Goal: Task Accomplishment & Management: Use online tool/utility

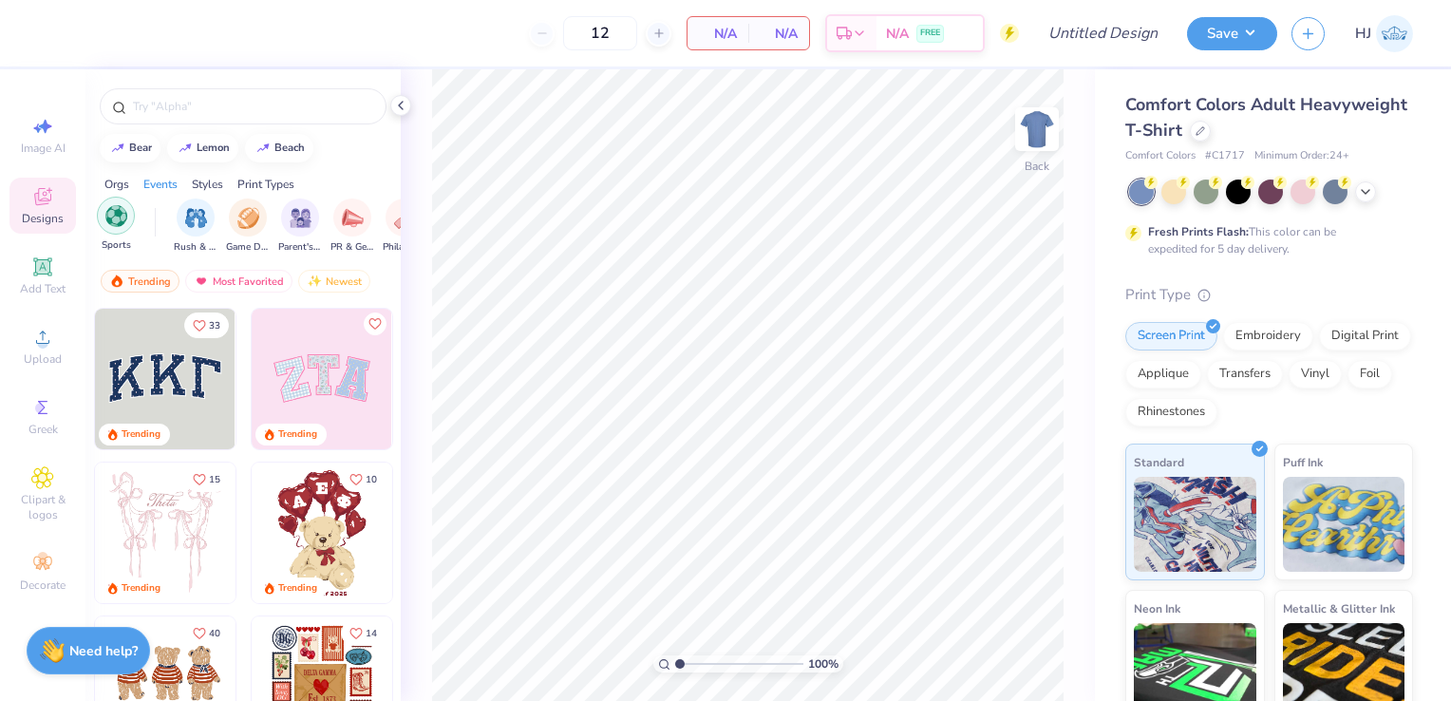
scroll to position [0, 160]
click at [1211, 135] on div at bounding box center [1200, 129] width 21 height 21
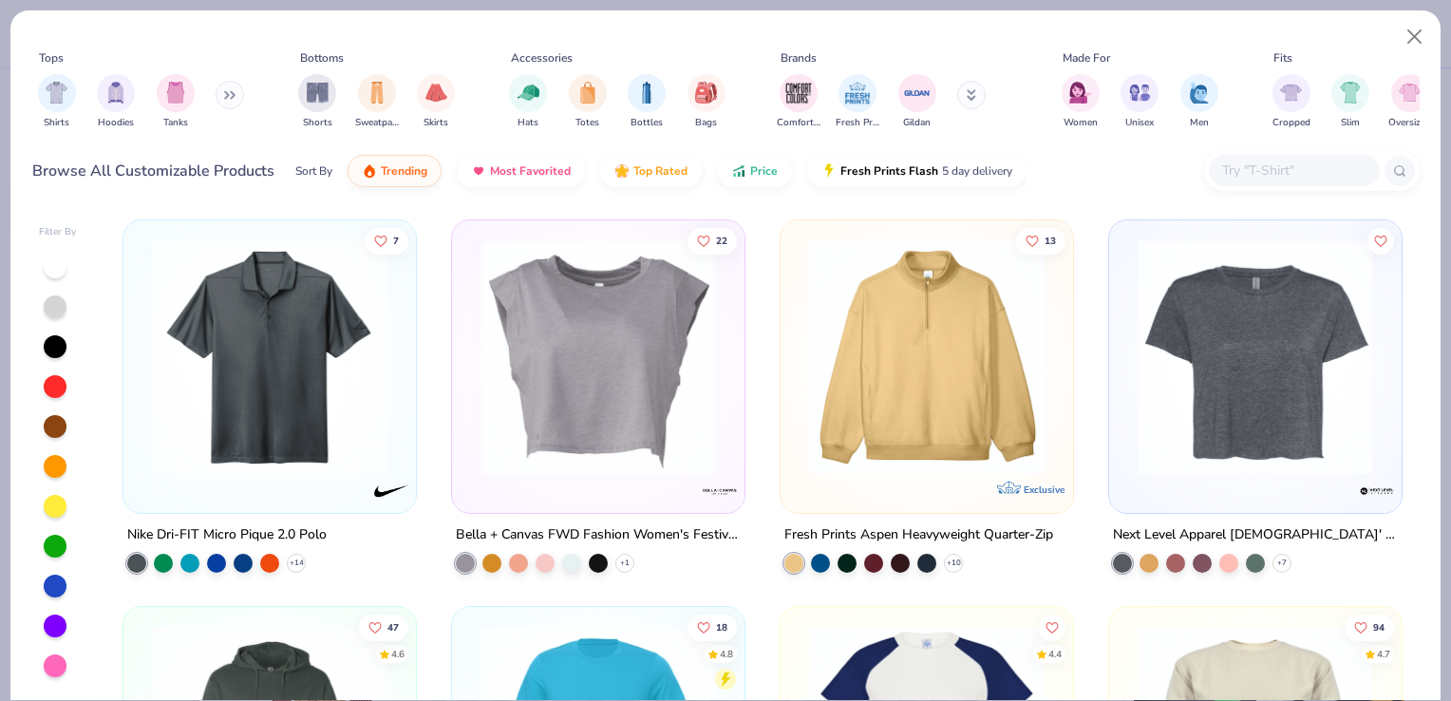
click at [217, 97] on div "Shirts Hoodies Tanks" at bounding box center [141, 101] width 218 height 70
click at [228, 98] on icon at bounding box center [226, 95] width 3 height 7
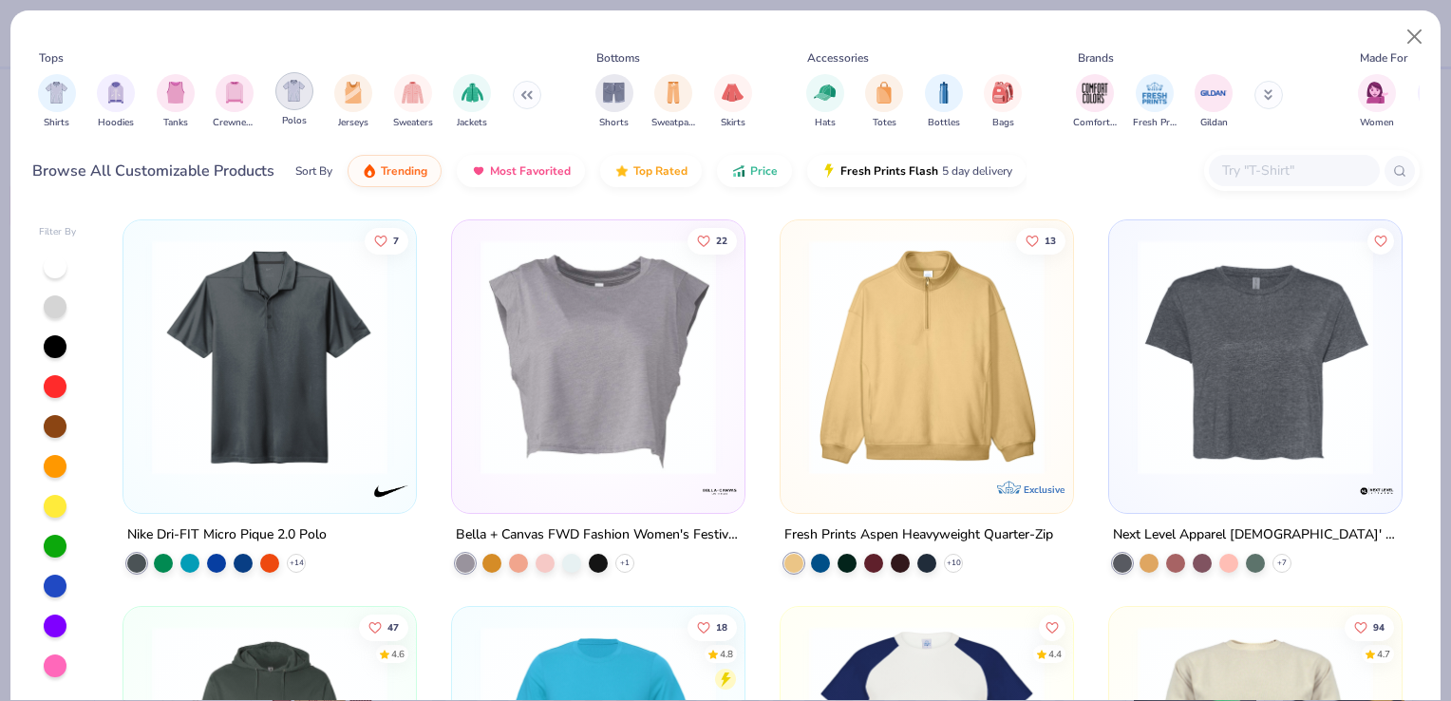
click at [281, 104] on div "filter for Polos" at bounding box center [294, 91] width 38 height 38
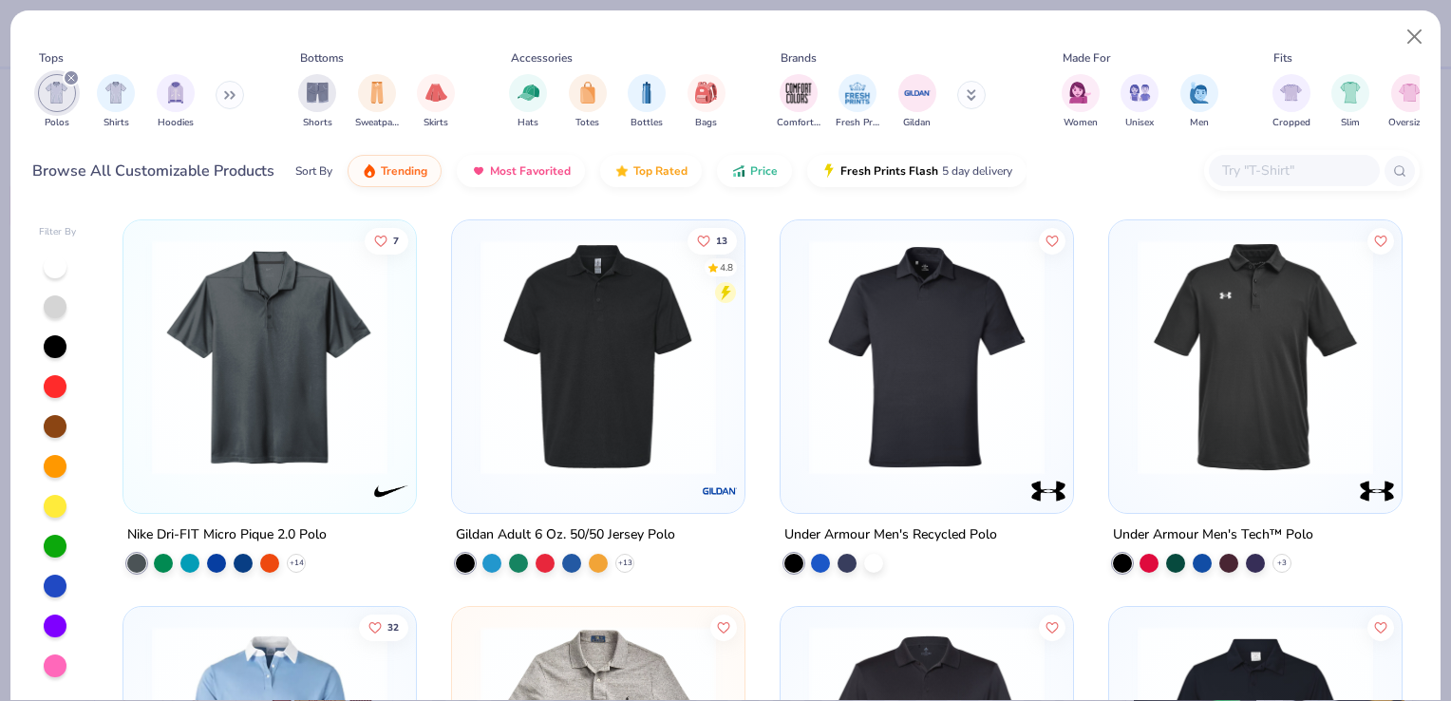
click at [356, 317] on img at bounding box center [269, 357] width 255 height 236
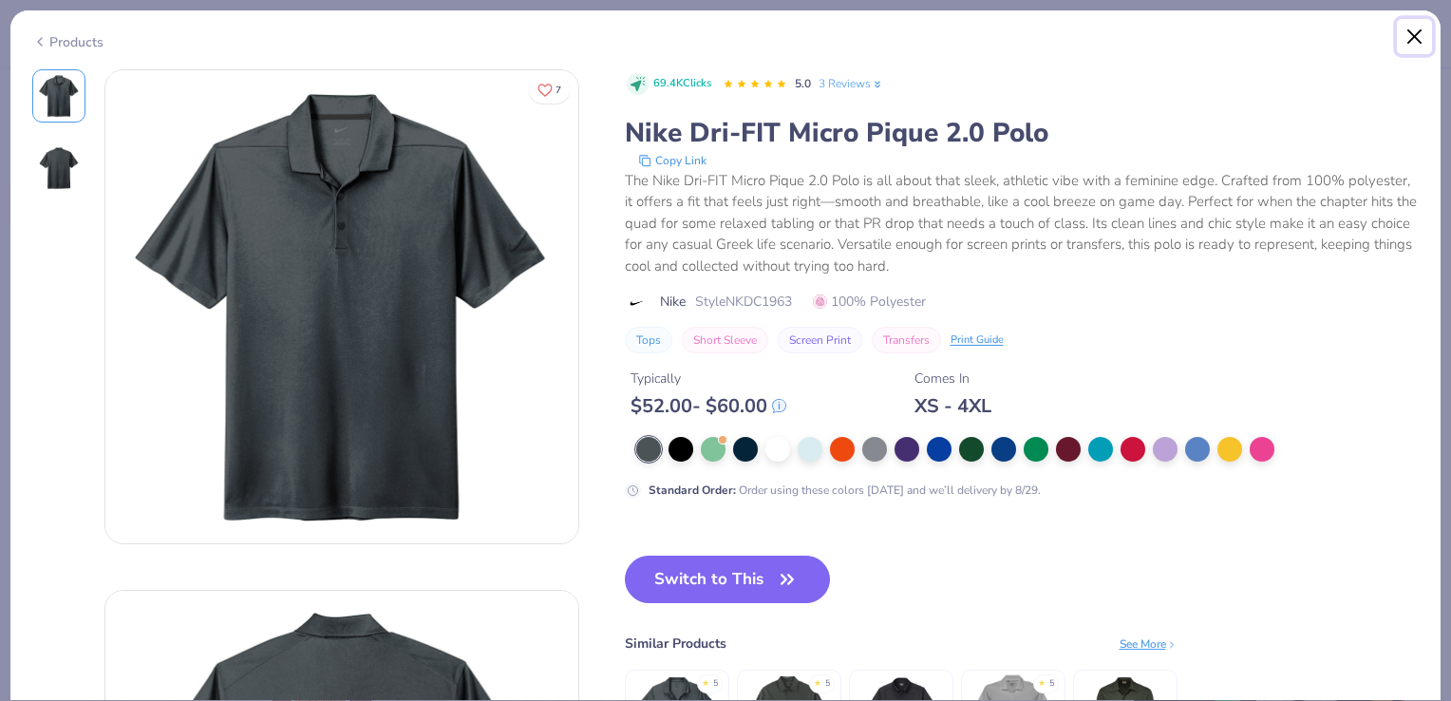
click at [1427, 31] on button "Close" at bounding box center [1415, 37] width 36 height 36
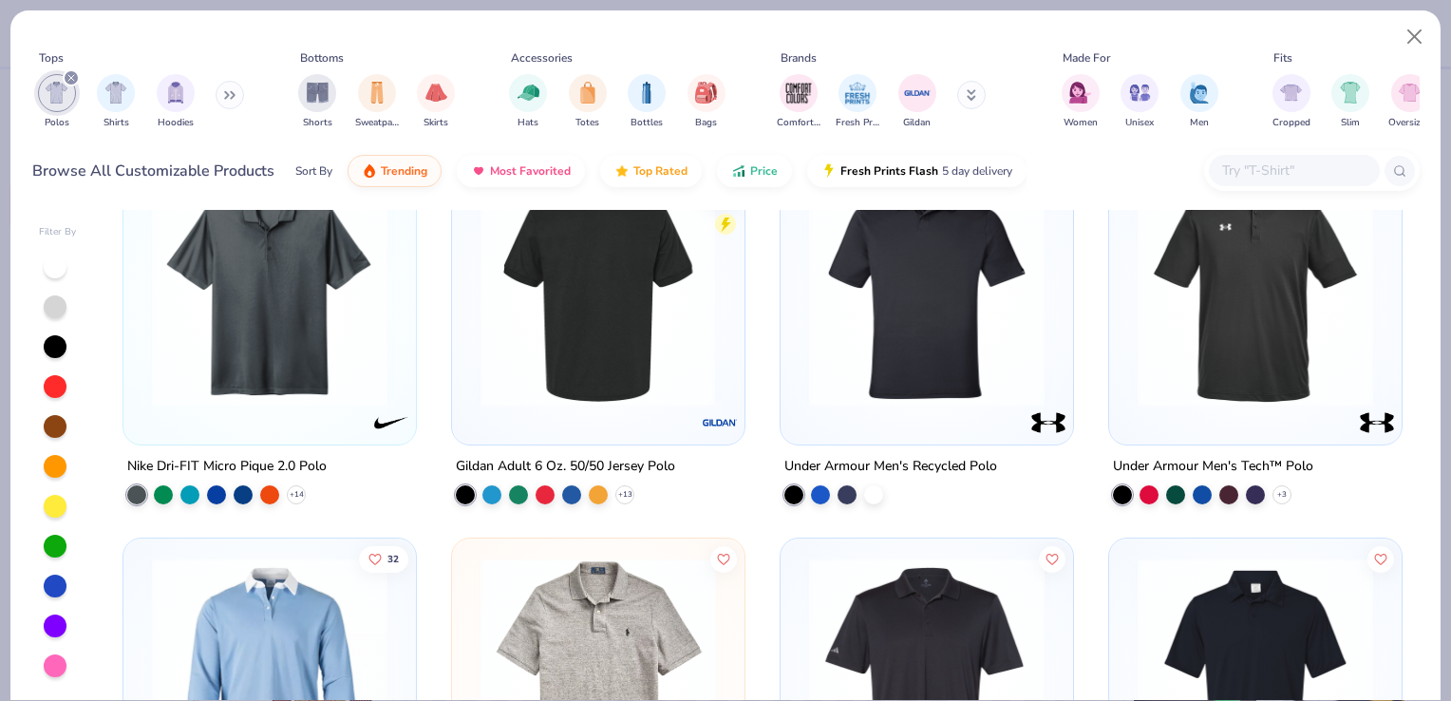
scroll to position [76, 0]
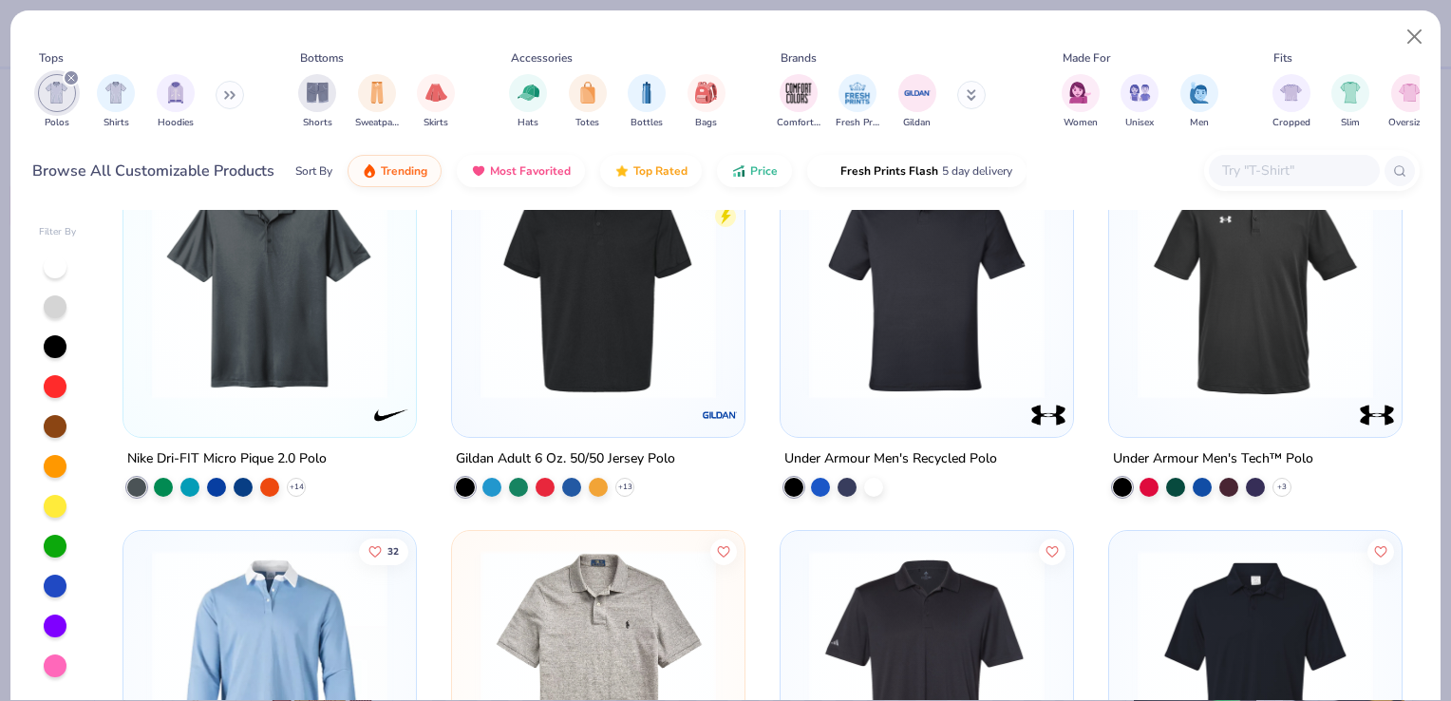
click at [608, 294] on img at bounding box center [598, 281] width 255 height 236
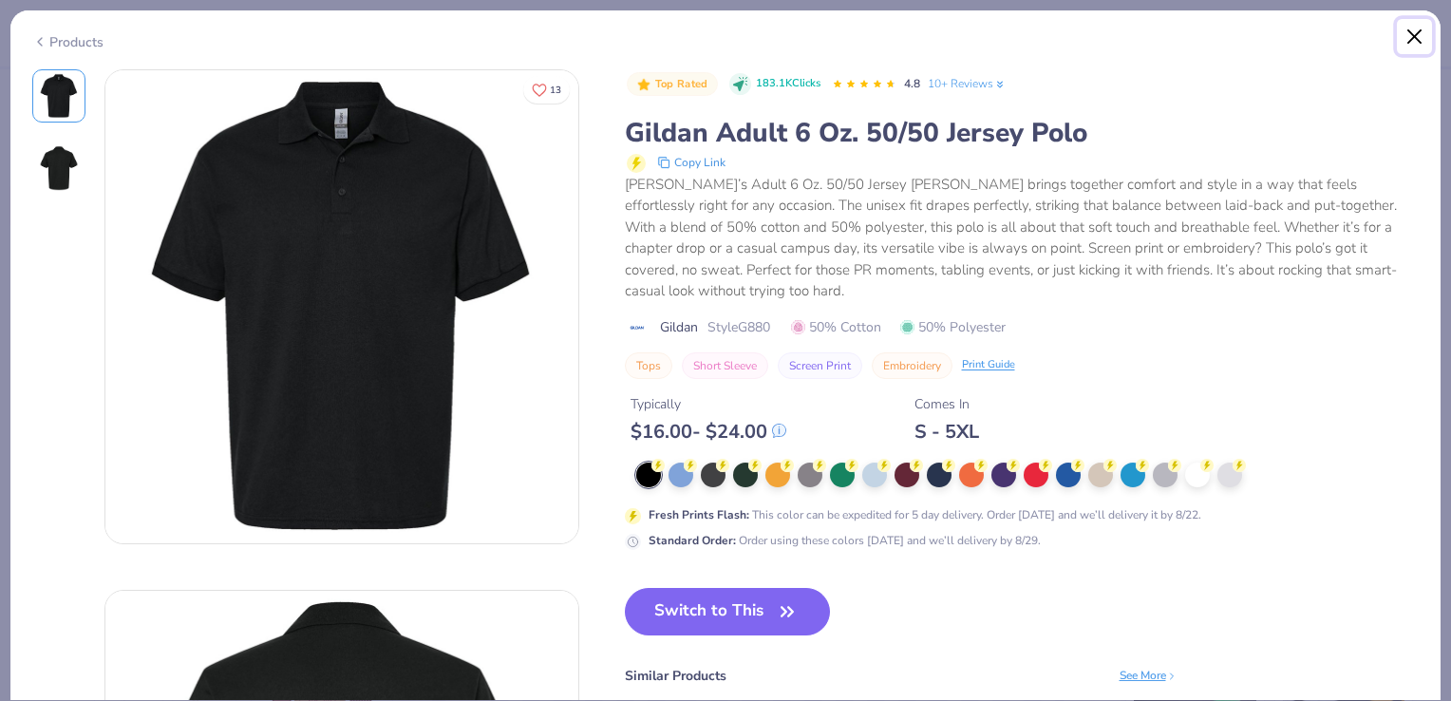
click at [1421, 30] on button "Close" at bounding box center [1415, 37] width 36 height 36
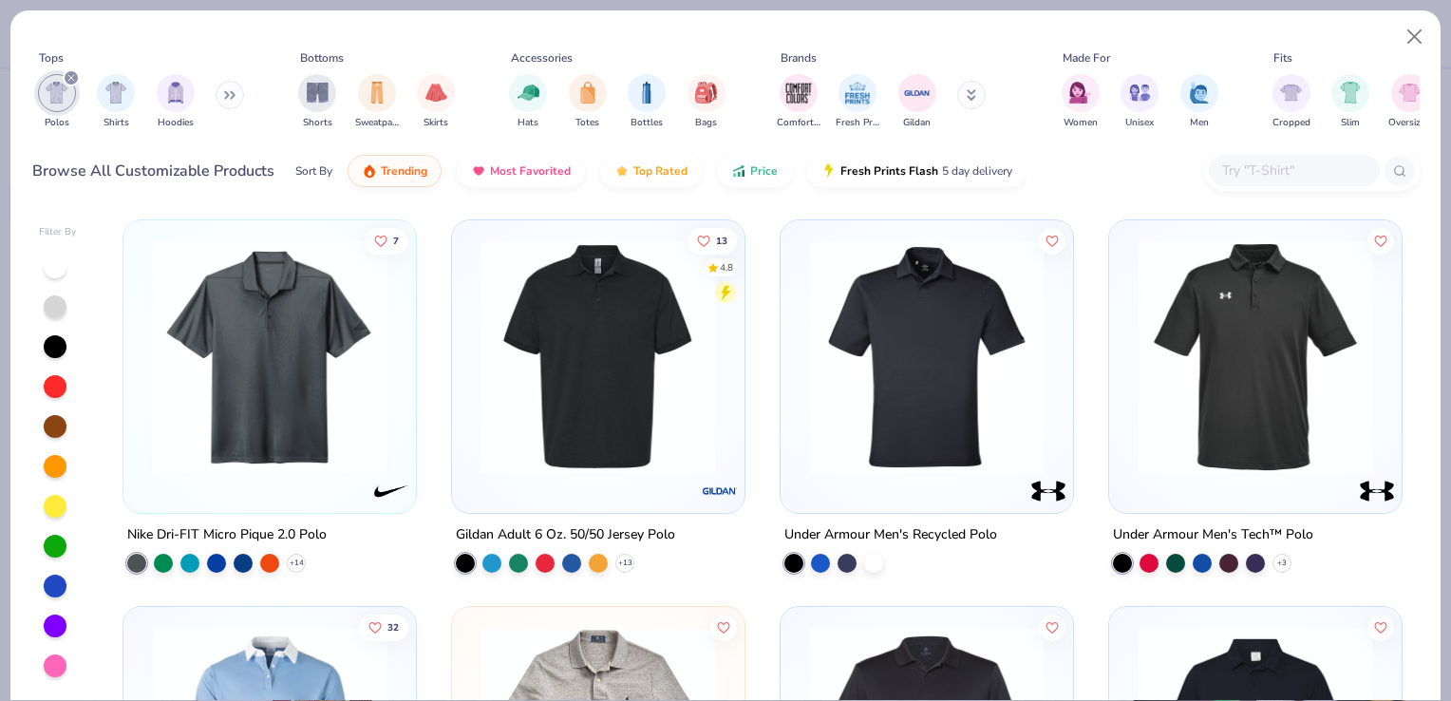
click at [979, 386] on img at bounding box center [927, 357] width 255 height 236
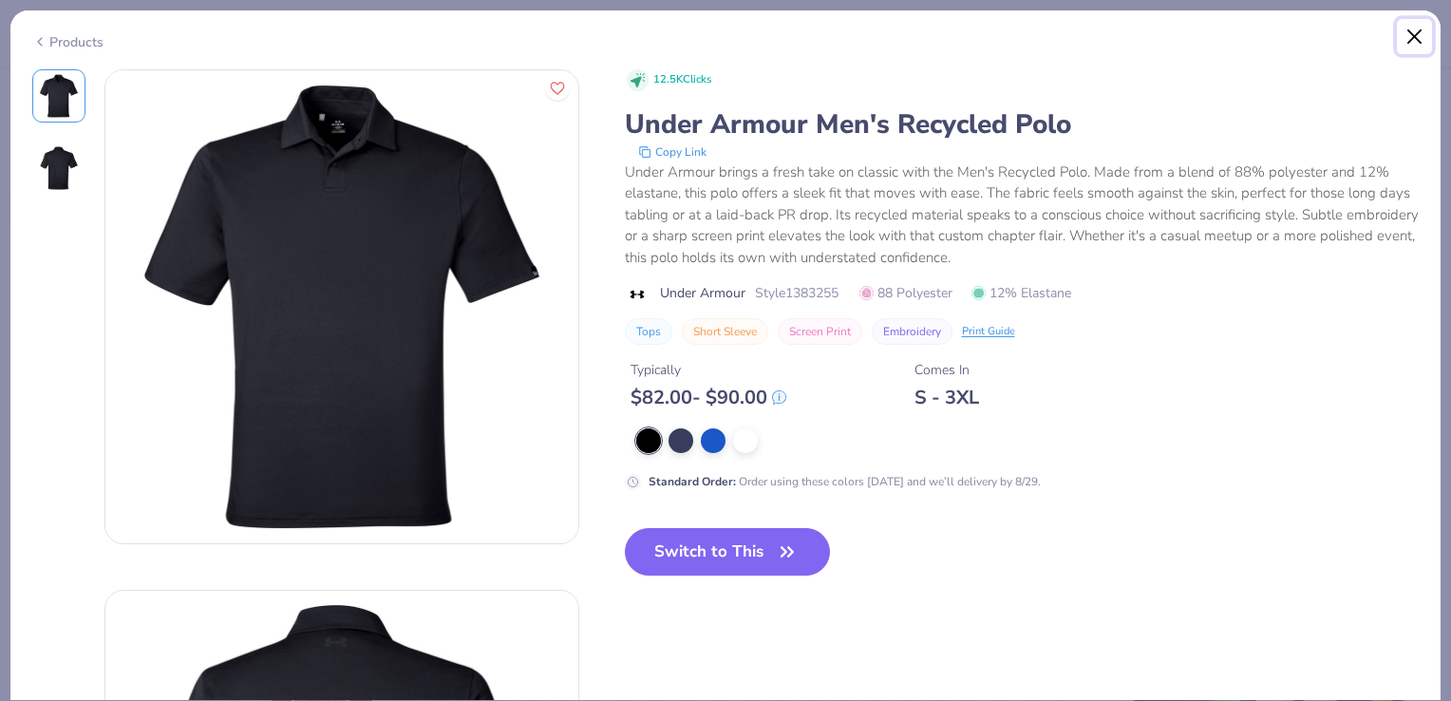
click at [1412, 50] on button "Close" at bounding box center [1415, 37] width 36 height 36
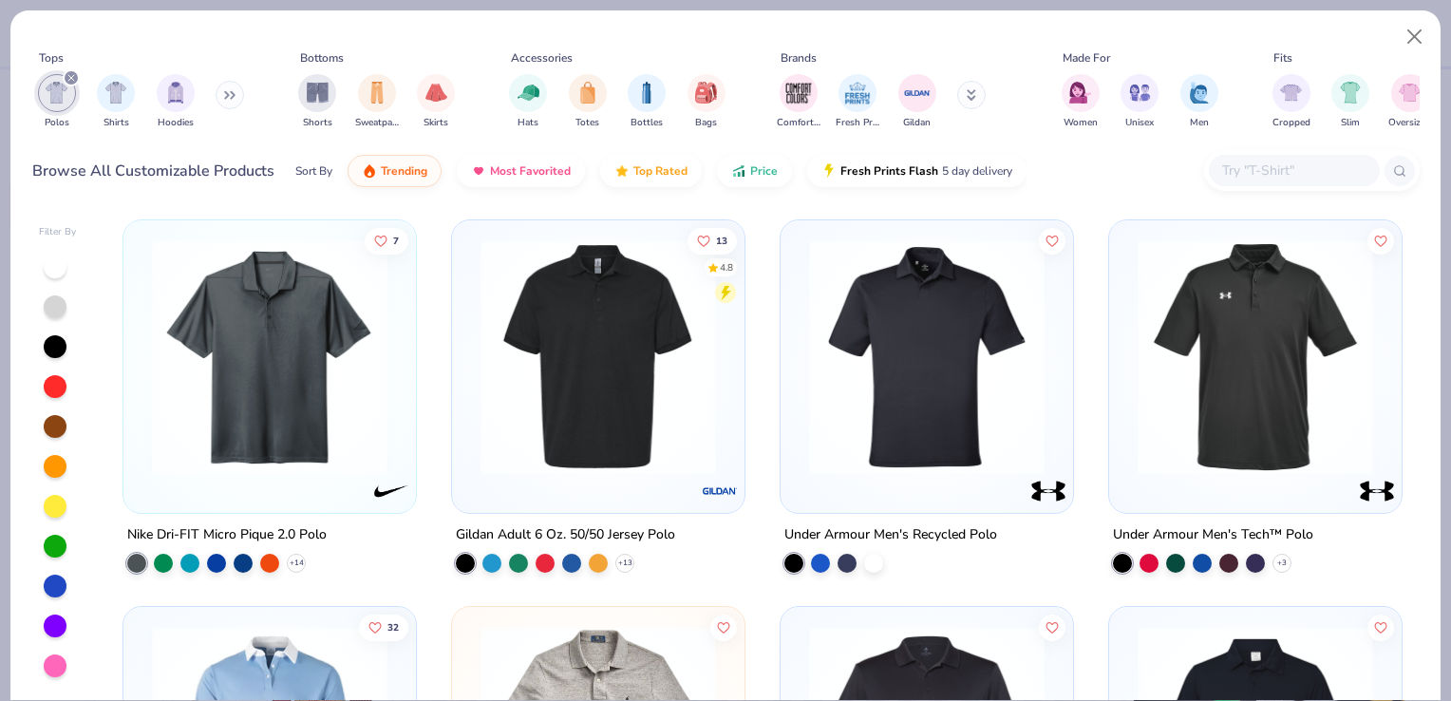
click at [1239, 374] on img at bounding box center [1255, 357] width 255 height 236
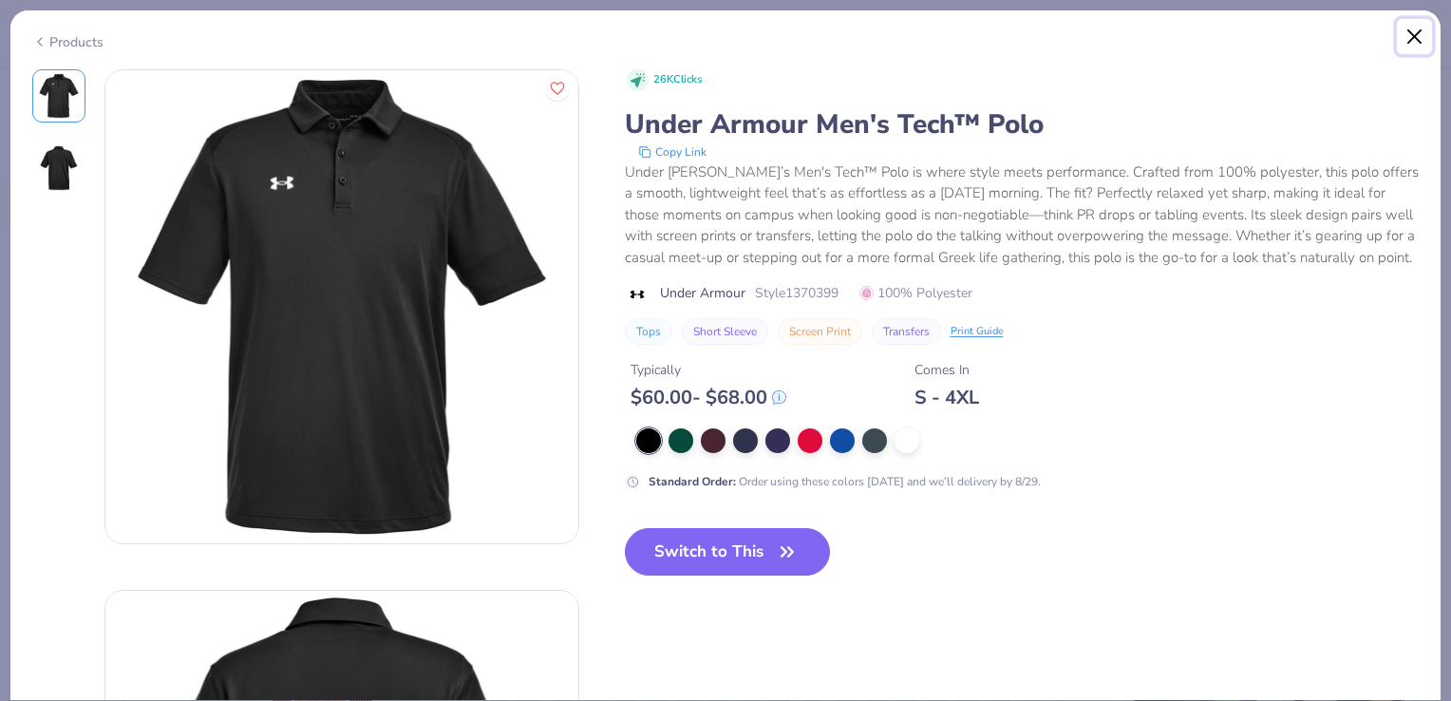
click at [1417, 33] on button "Close" at bounding box center [1415, 37] width 36 height 36
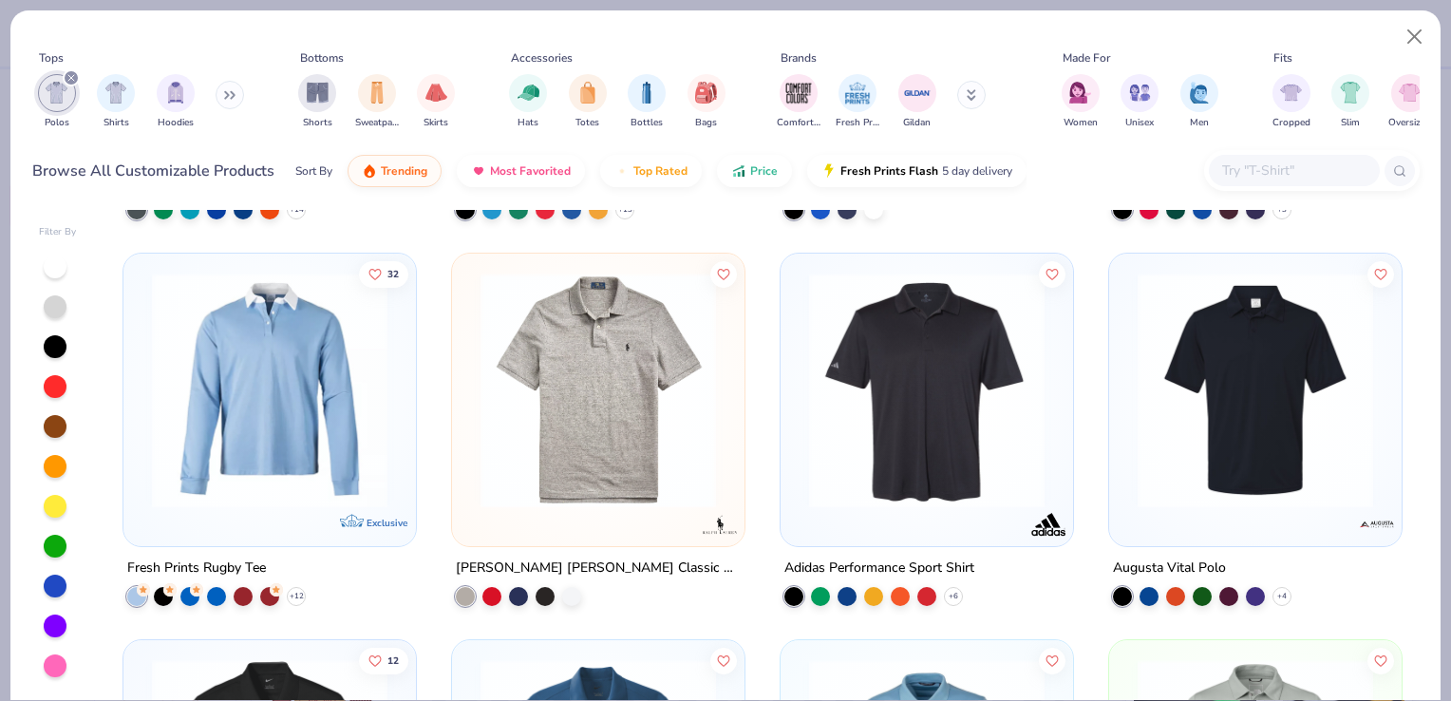
scroll to position [353, 0]
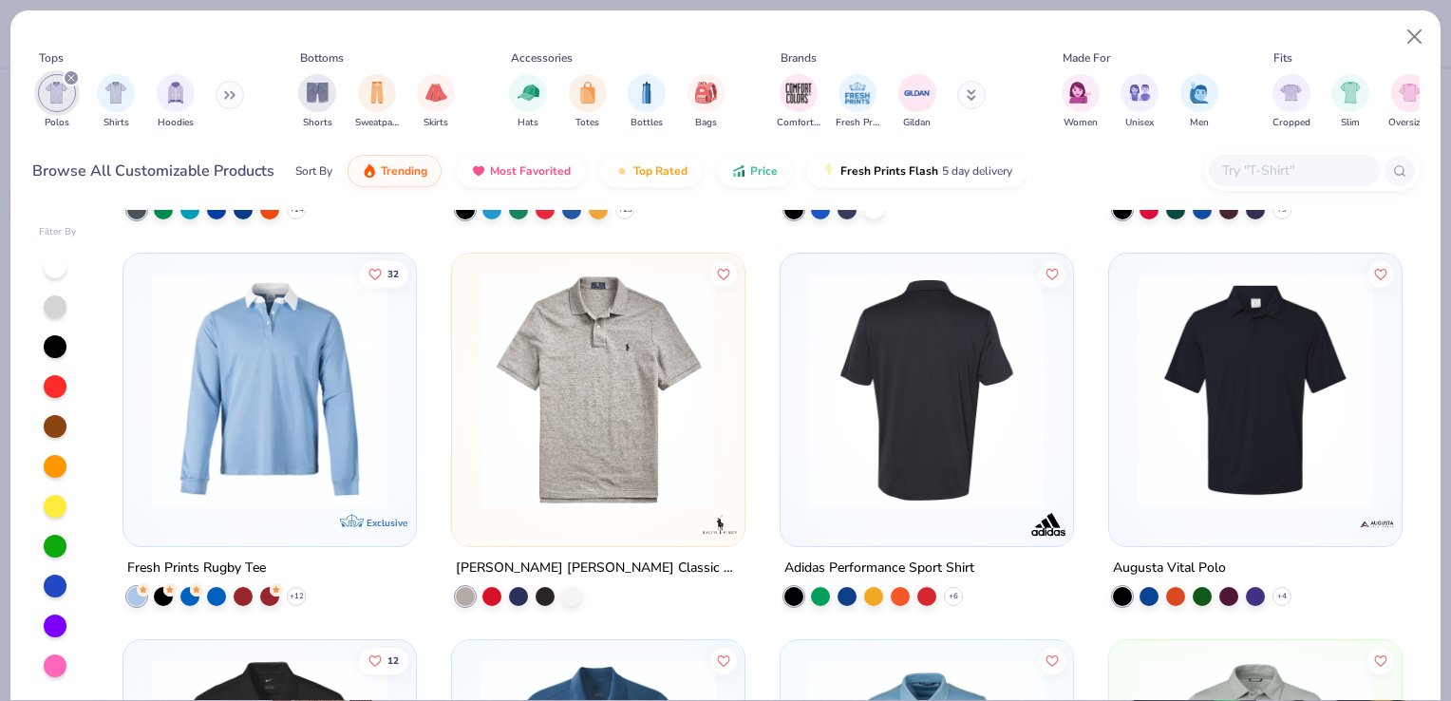
drag, startPoint x: 865, startPoint y: 454, endPoint x: 831, endPoint y: 472, distance: 38.7
click at [831, 472] on img at bounding box center [927, 391] width 255 height 236
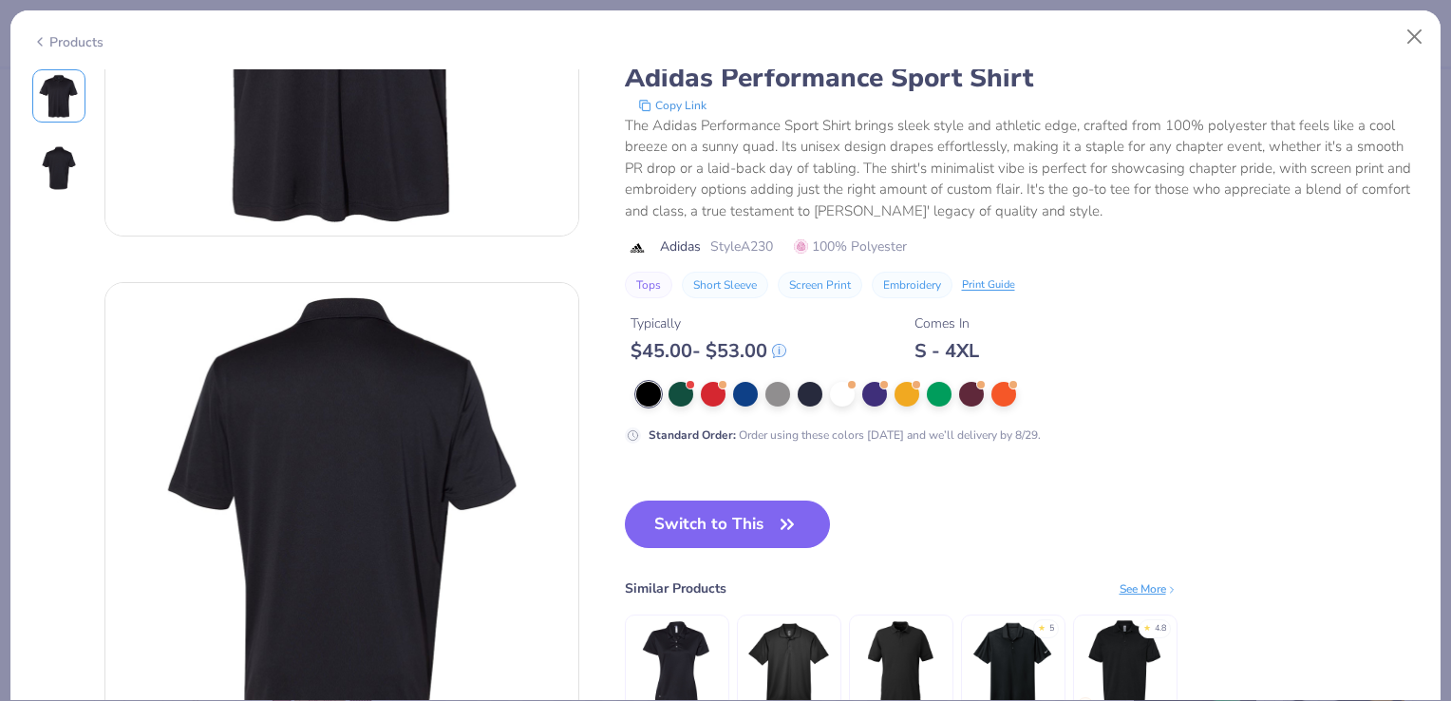
scroll to position [323, 0]
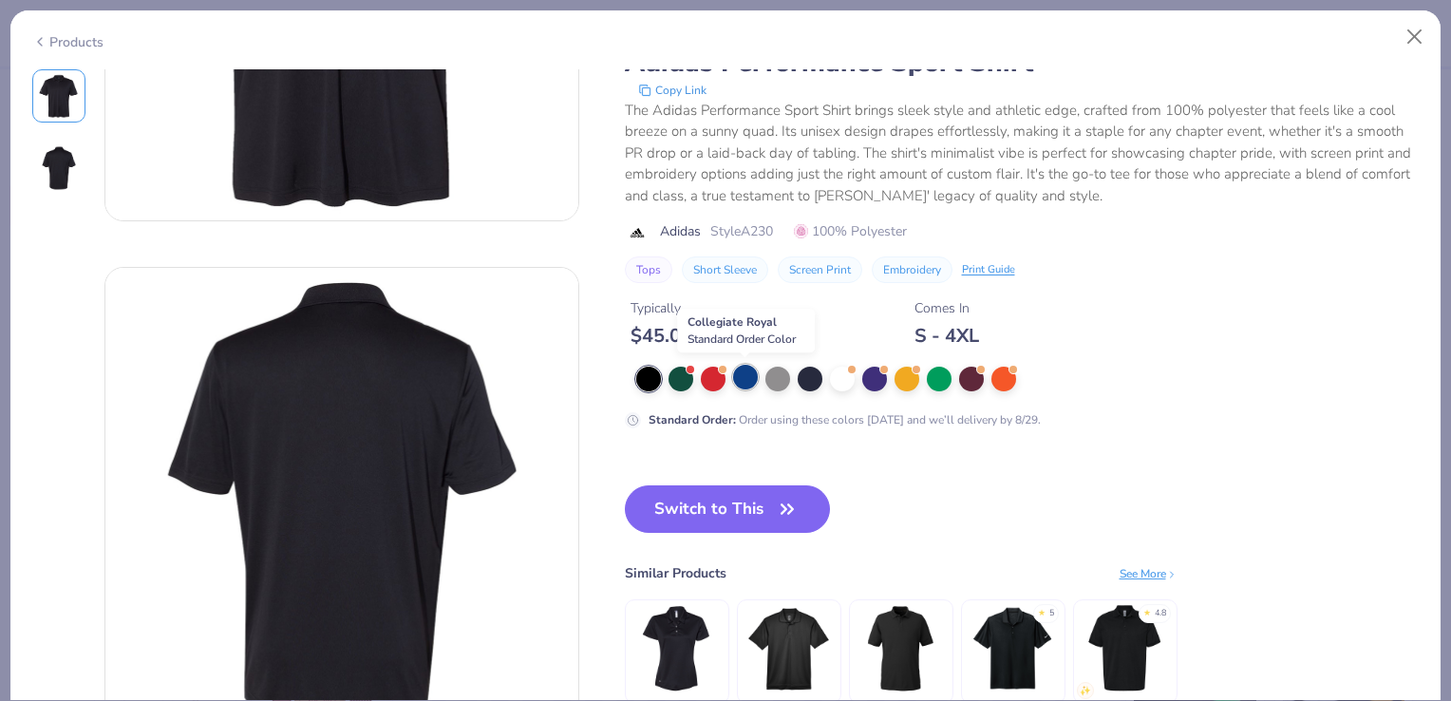
click at [746, 378] on div at bounding box center [745, 377] width 25 height 25
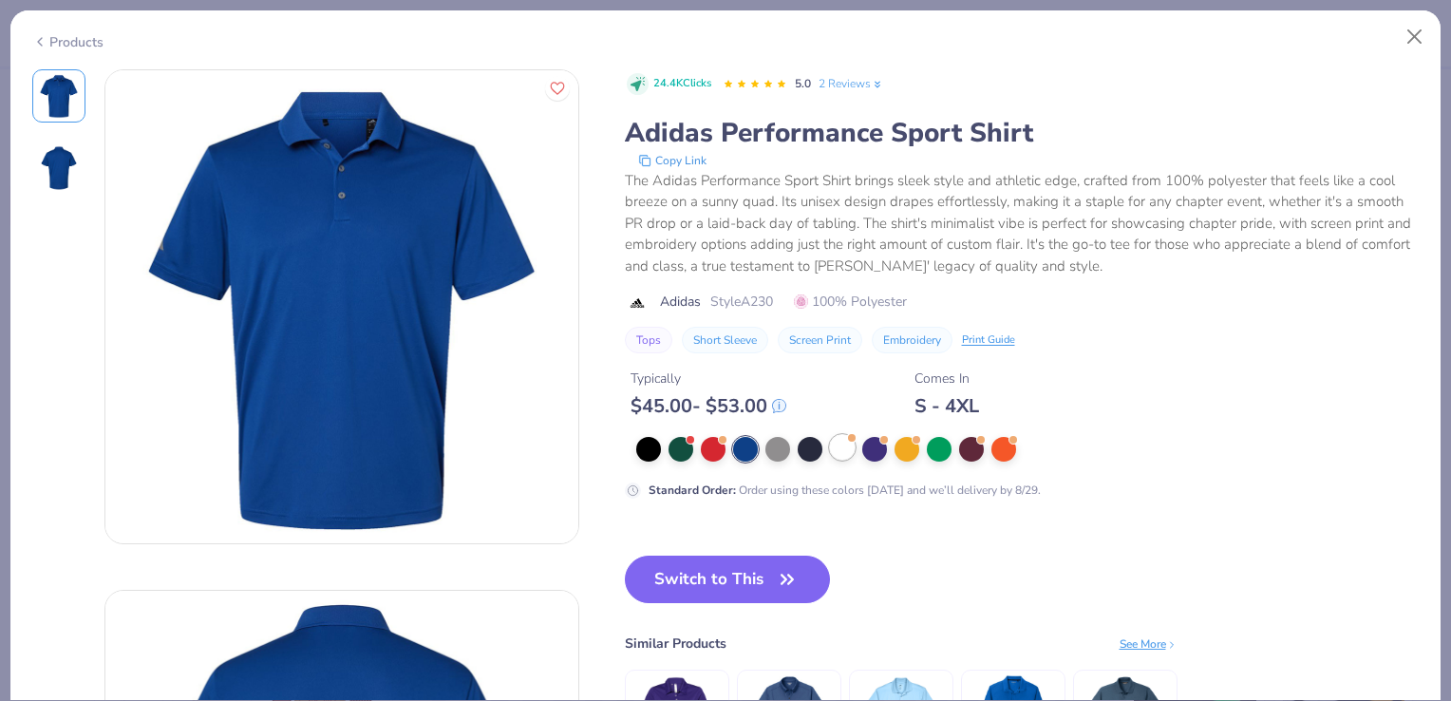
click at [843, 446] on div at bounding box center [842, 447] width 25 height 25
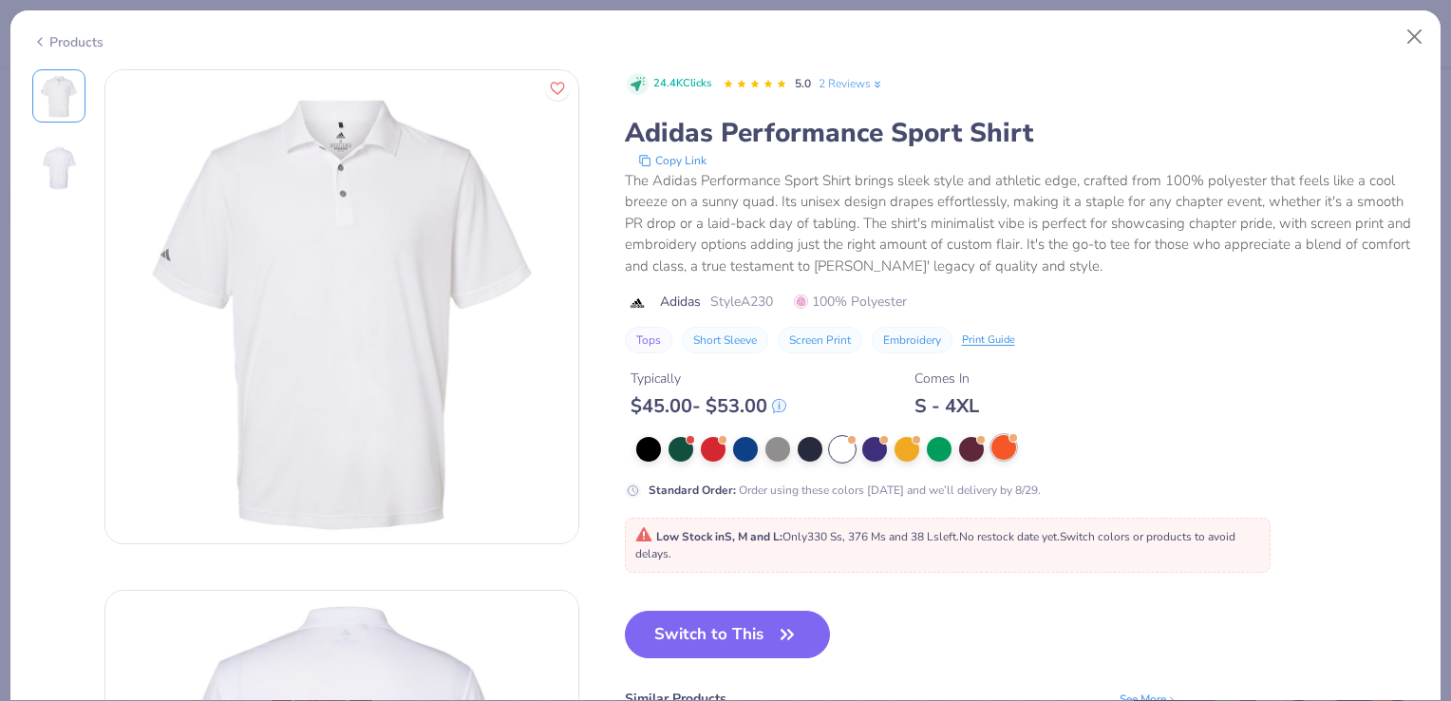
click at [1008, 443] on div at bounding box center [1004, 447] width 25 height 25
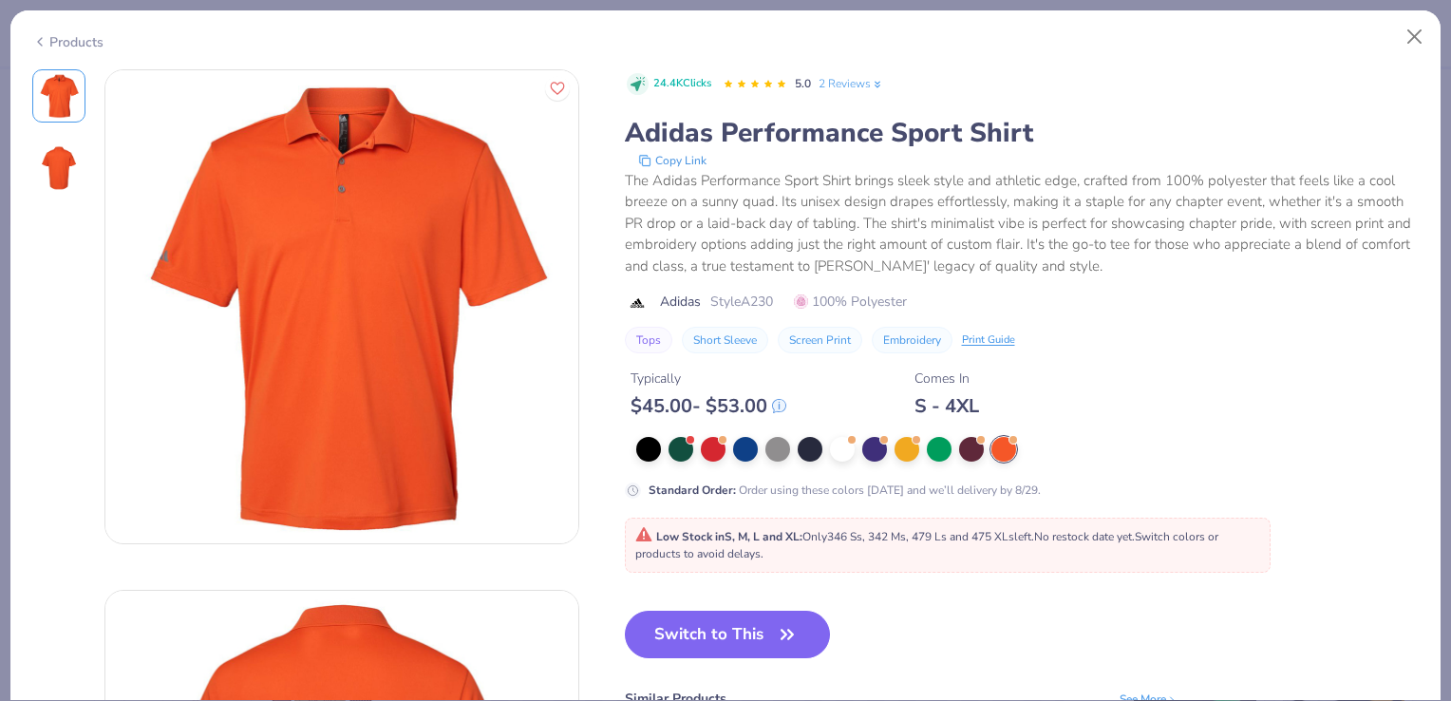
click at [75, 36] on div "Products" at bounding box center [67, 42] width 71 height 20
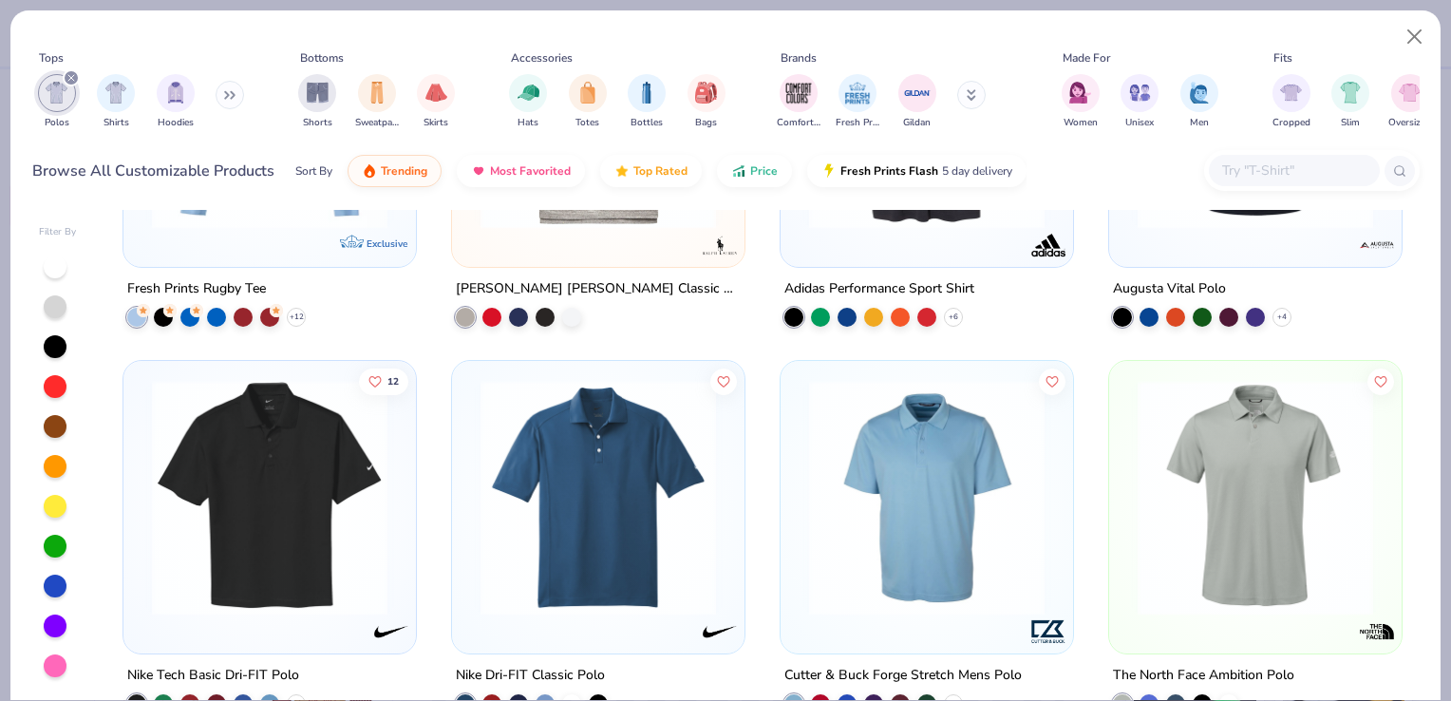
scroll to position [653, 0]
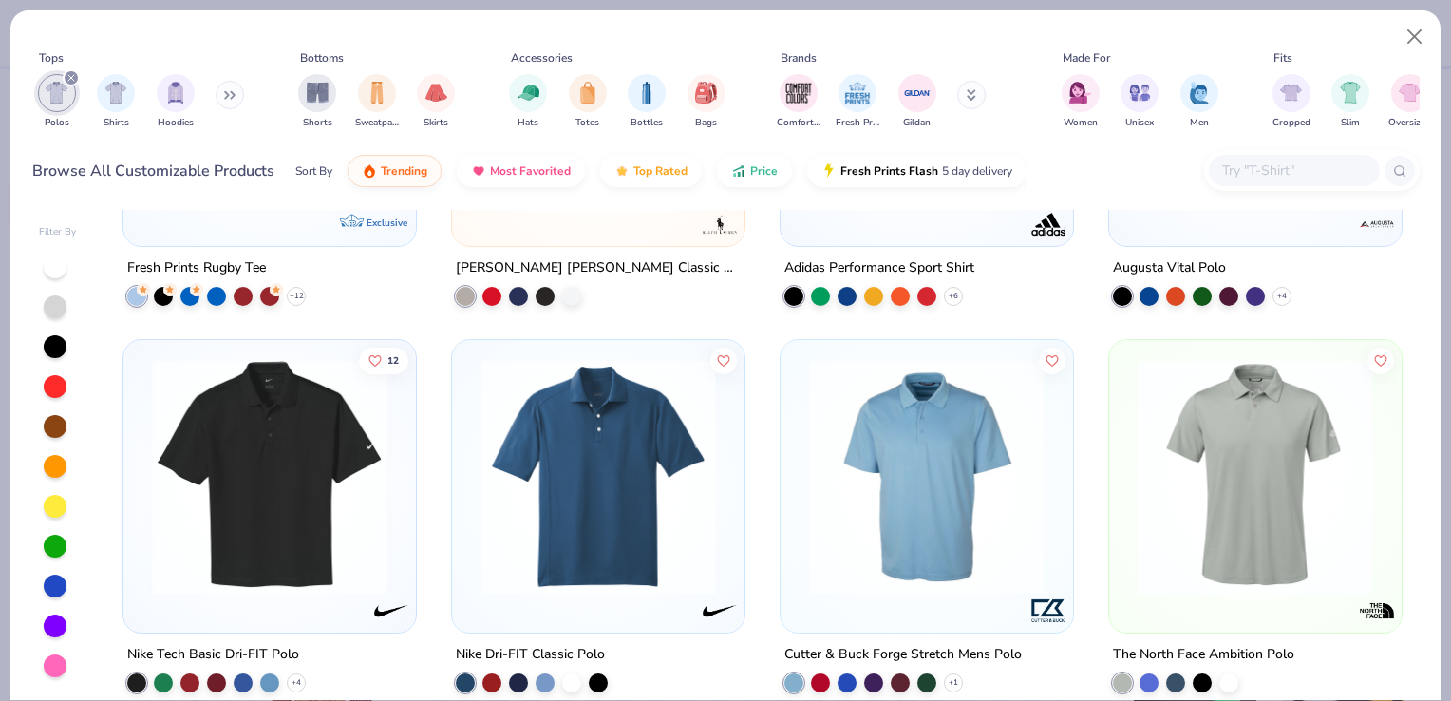
click at [274, 507] on img at bounding box center [269, 476] width 255 height 236
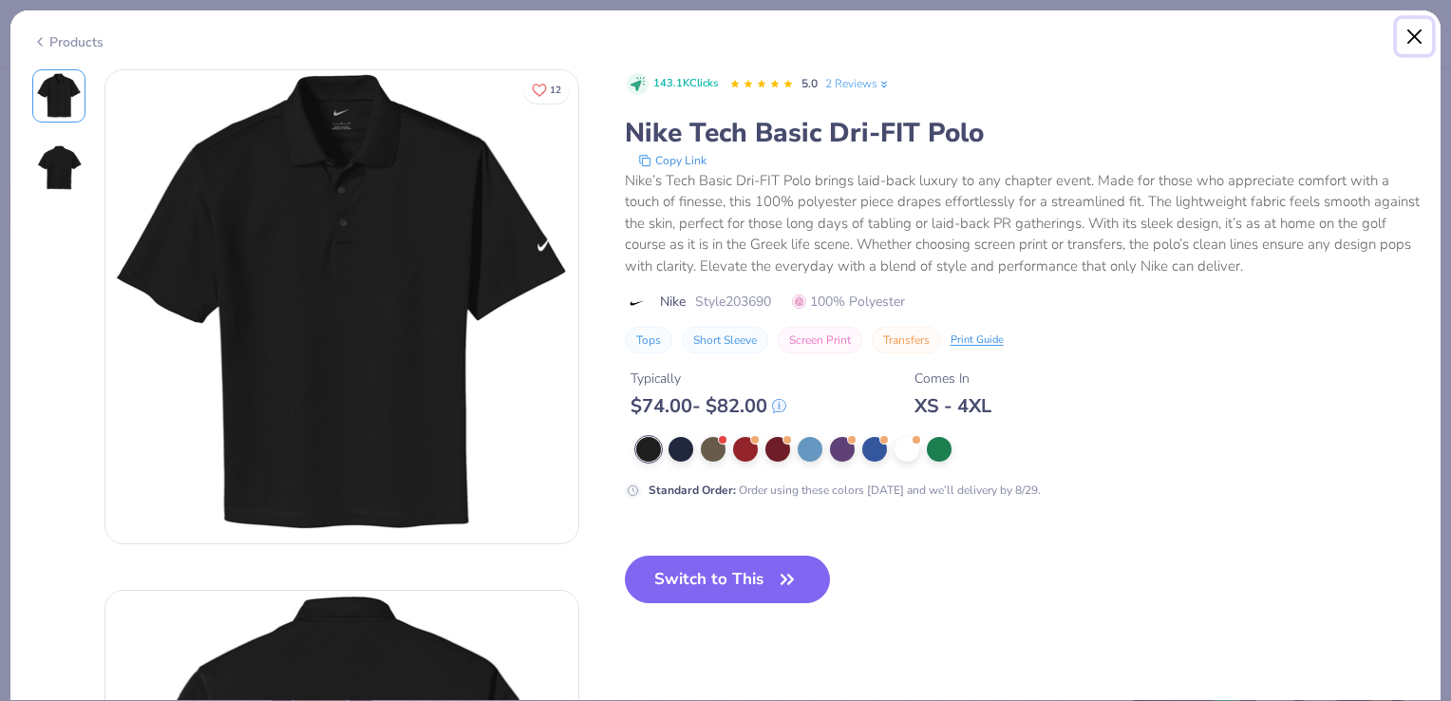
click at [1420, 34] on button "Close" at bounding box center [1415, 37] width 36 height 36
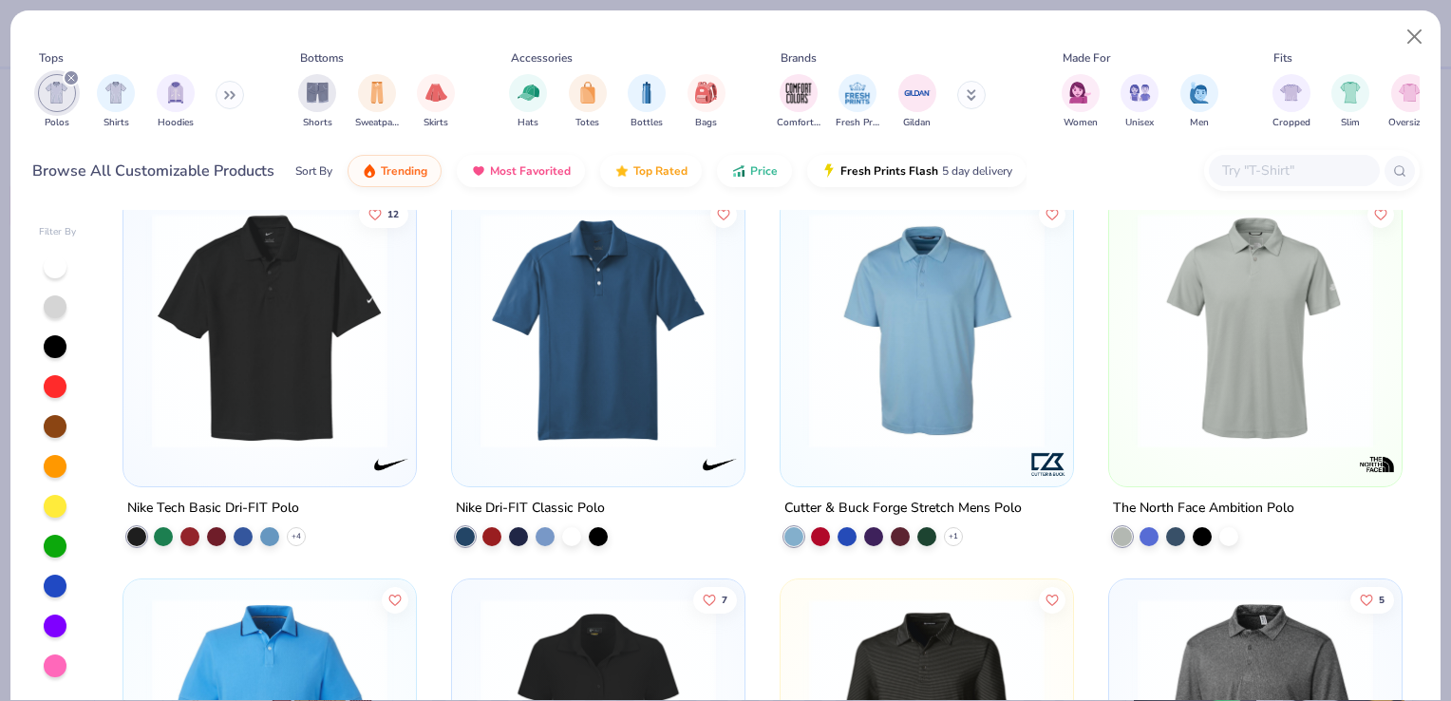
scroll to position [798, 0]
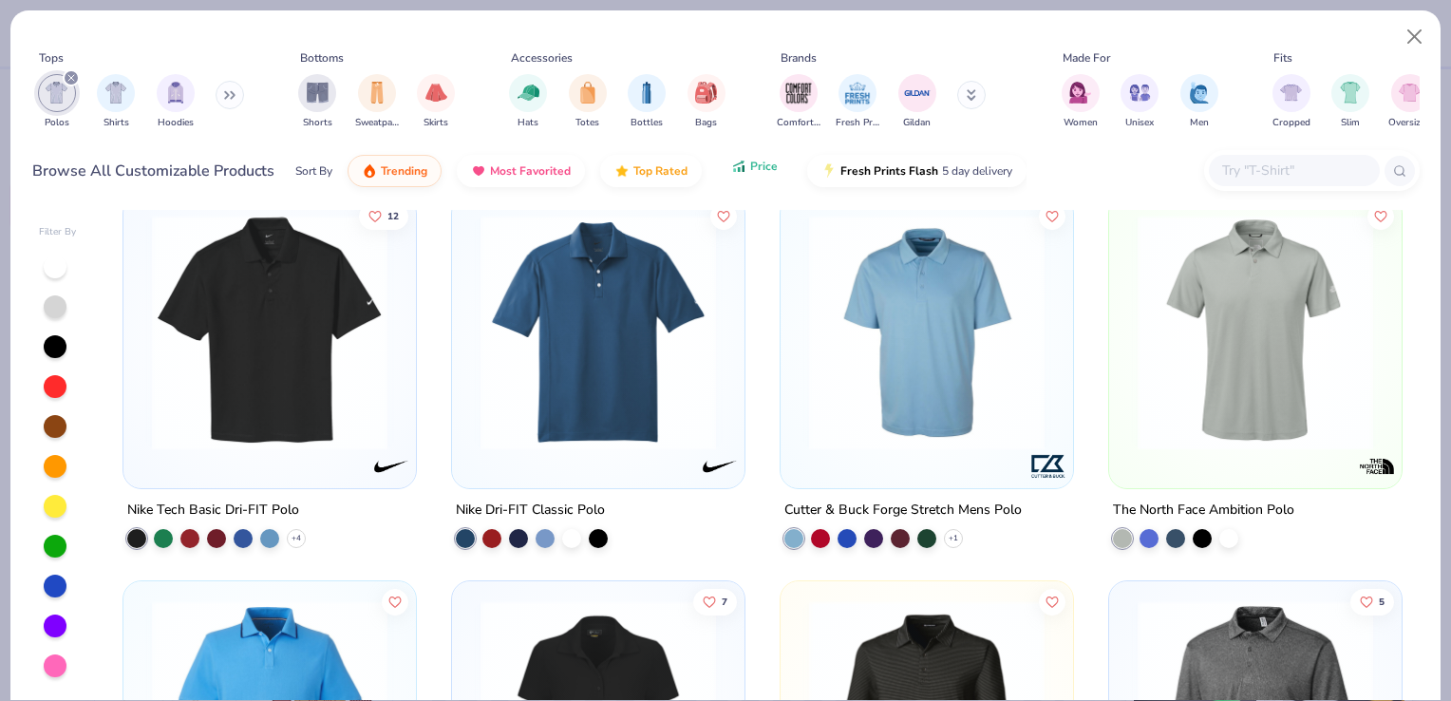
click at [731, 169] on icon "button" at bounding box center [738, 166] width 15 height 17
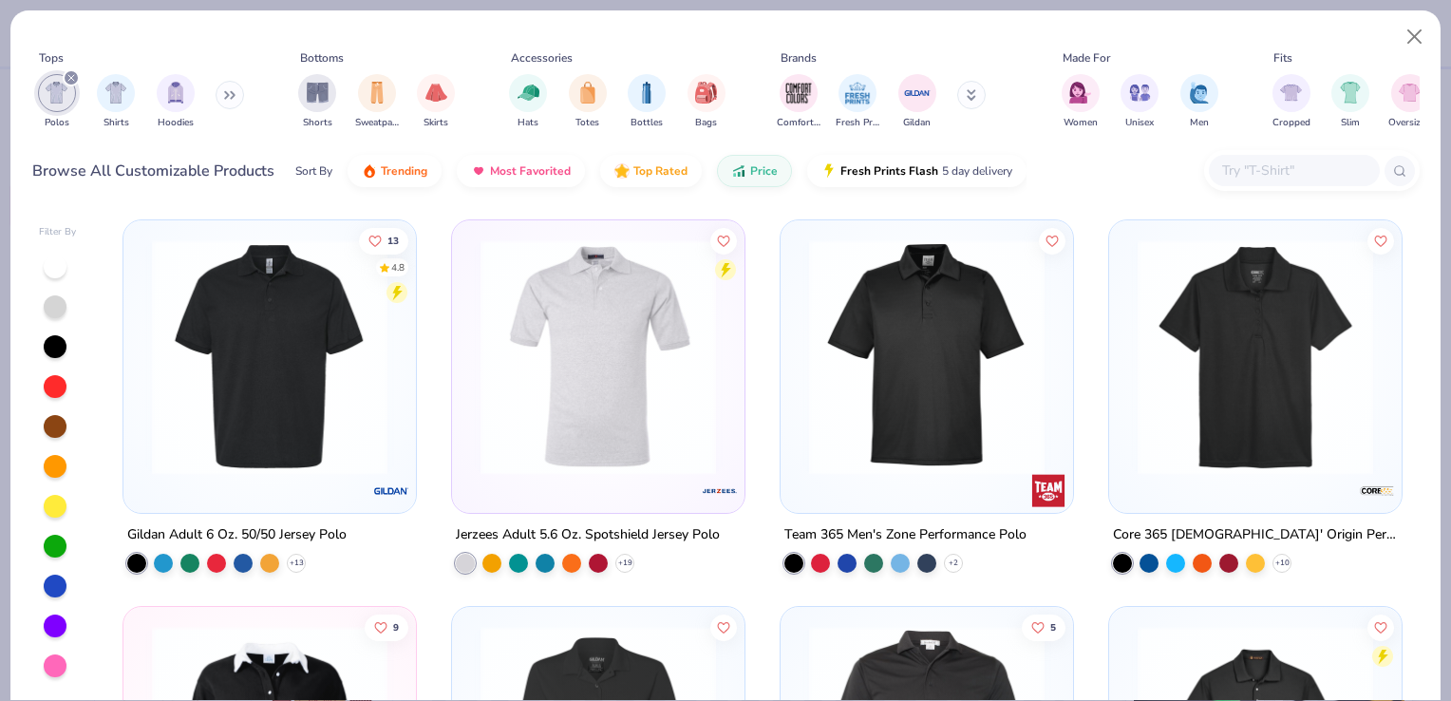
click at [836, 283] on img at bounding box center [927, 357] width 255 height 236
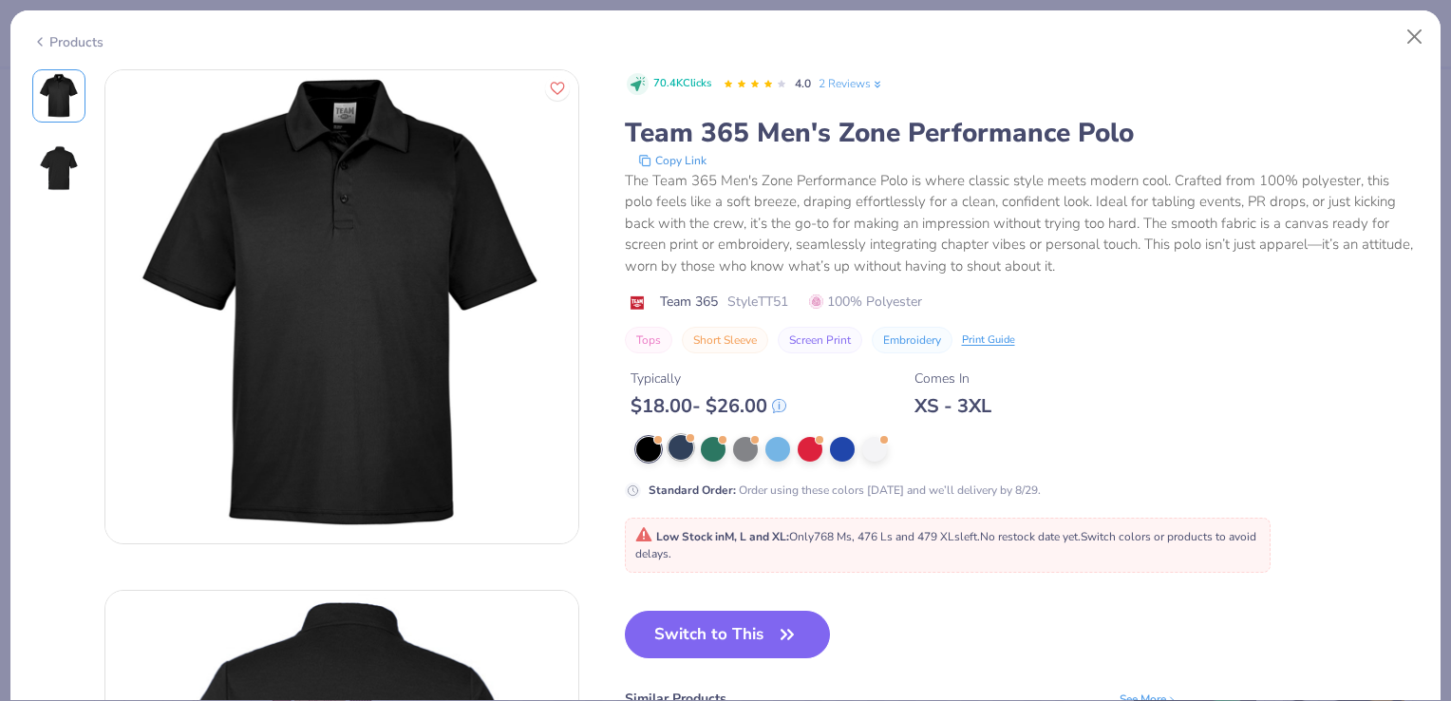
click at [682, 452] on div at bounding box center [681, 447] width 25 height 25
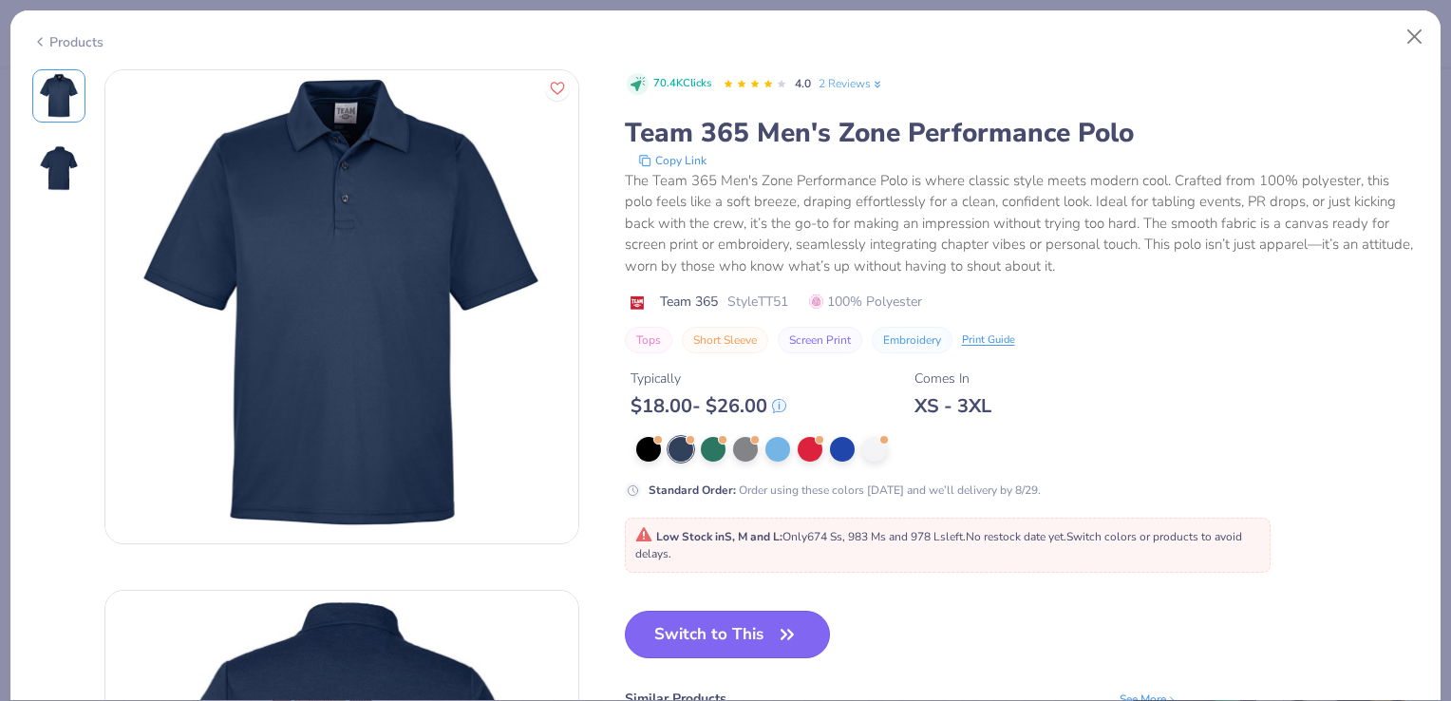
click at [719, 633] on button "Switch to This" at bounding box center [728, 634] width 206 height 47
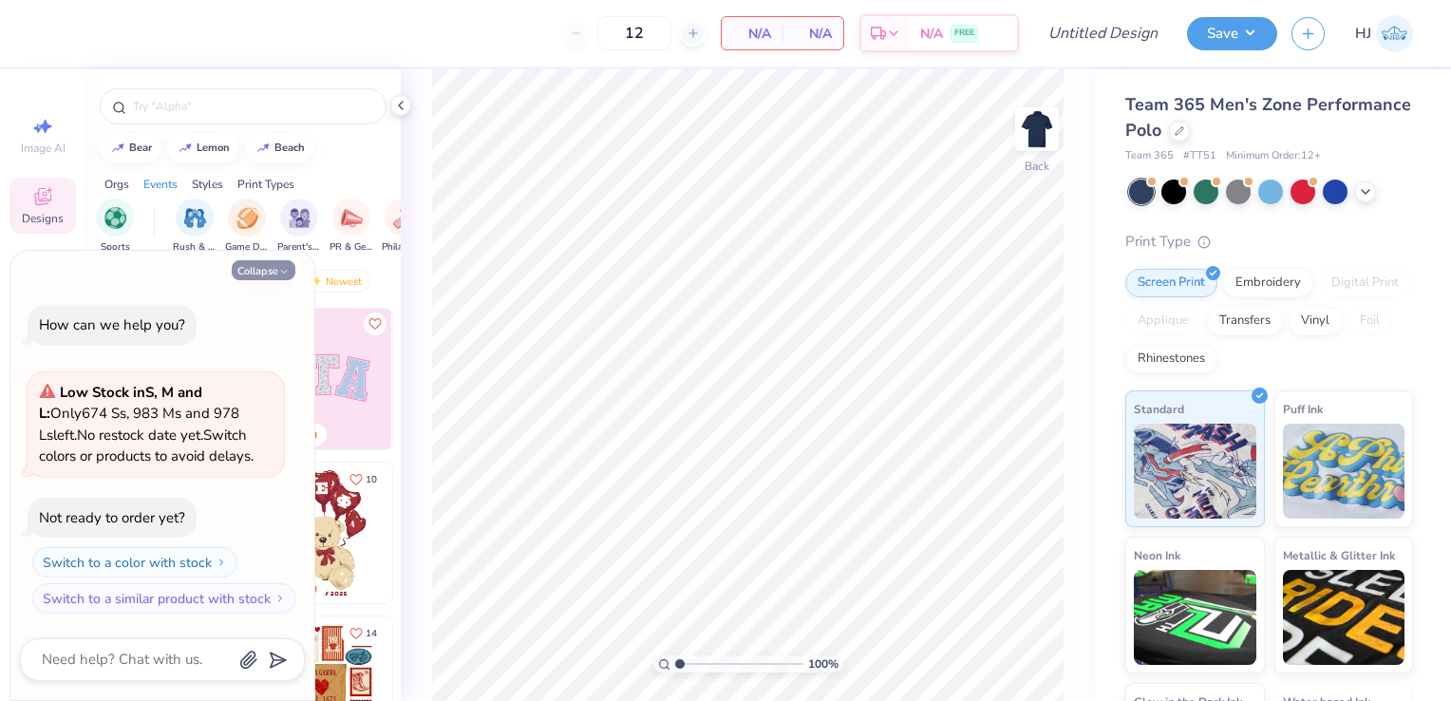
click at [283, 264] on button "Collapse" at bounding box center [264, 270] width 64 height 20
type textarea "x"
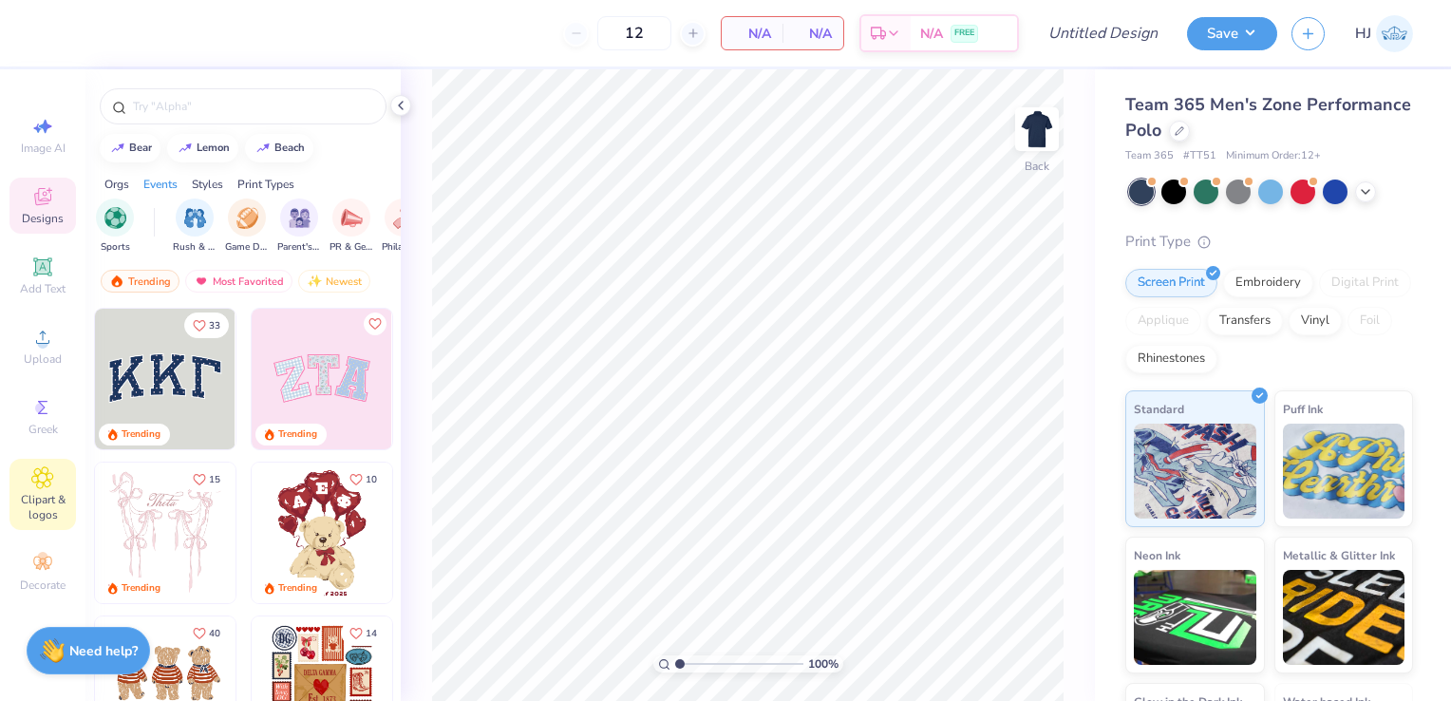
click at [43, 503] on span "Clipart & logos" at bounding box center [42, 507] width 66 height 30
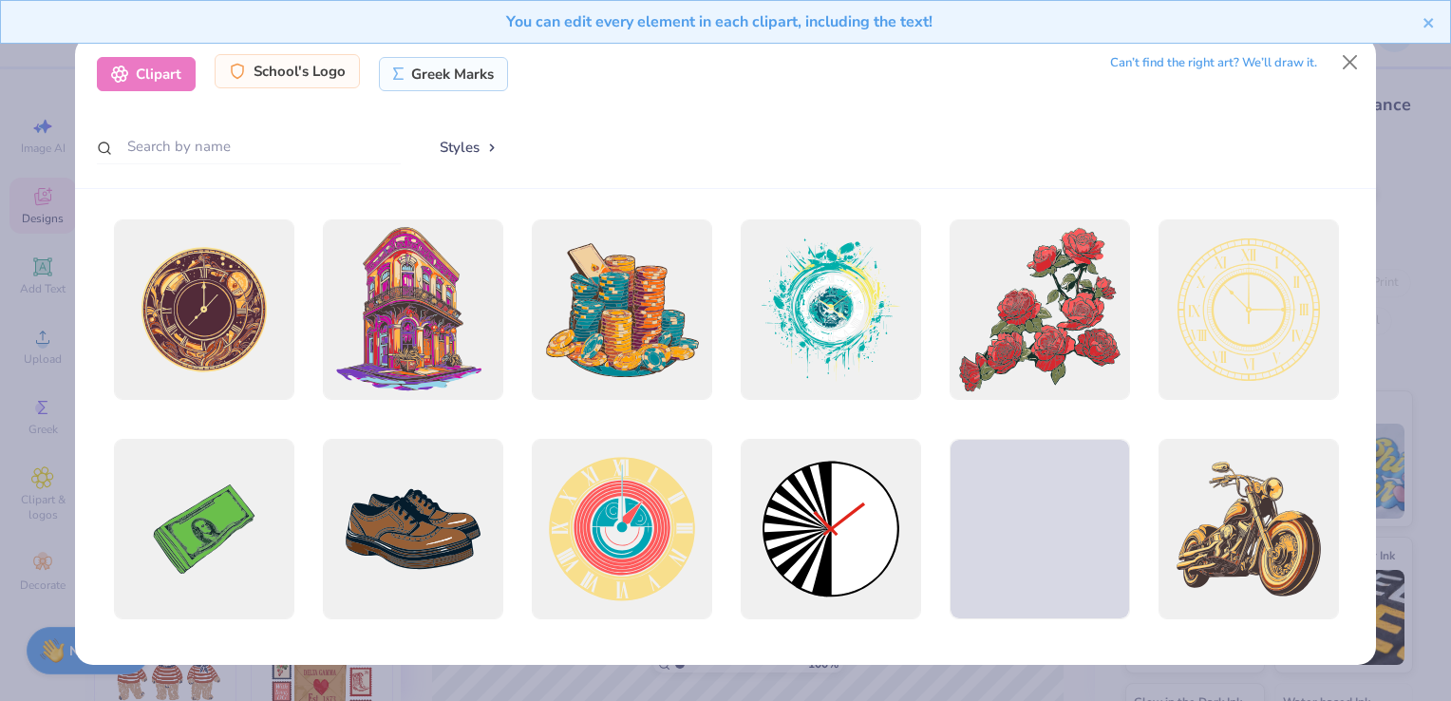
click at [272, 84] on div "School's Logo" at bounding box center [287, 71] width 145 height 34
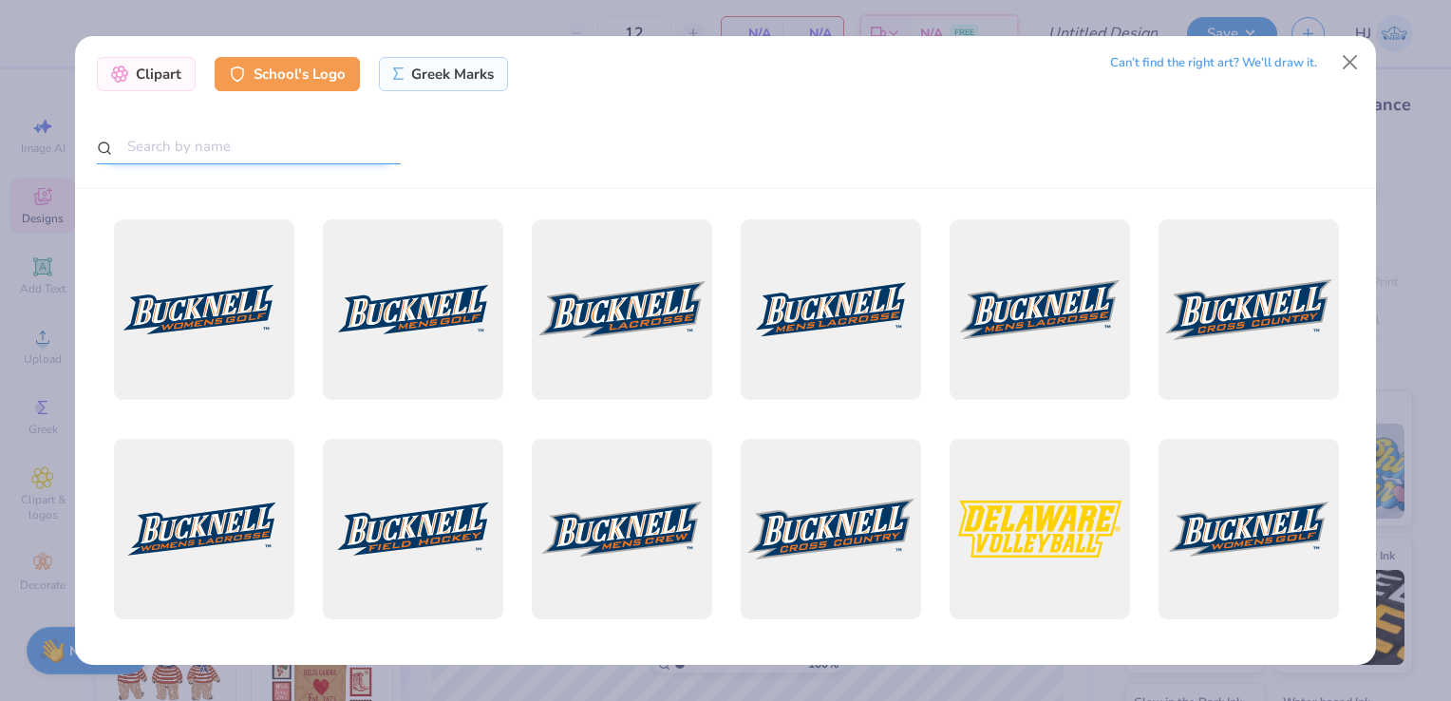
click at [270, 144] on input "text" at bounding box center [249, 146] width 304 height 35
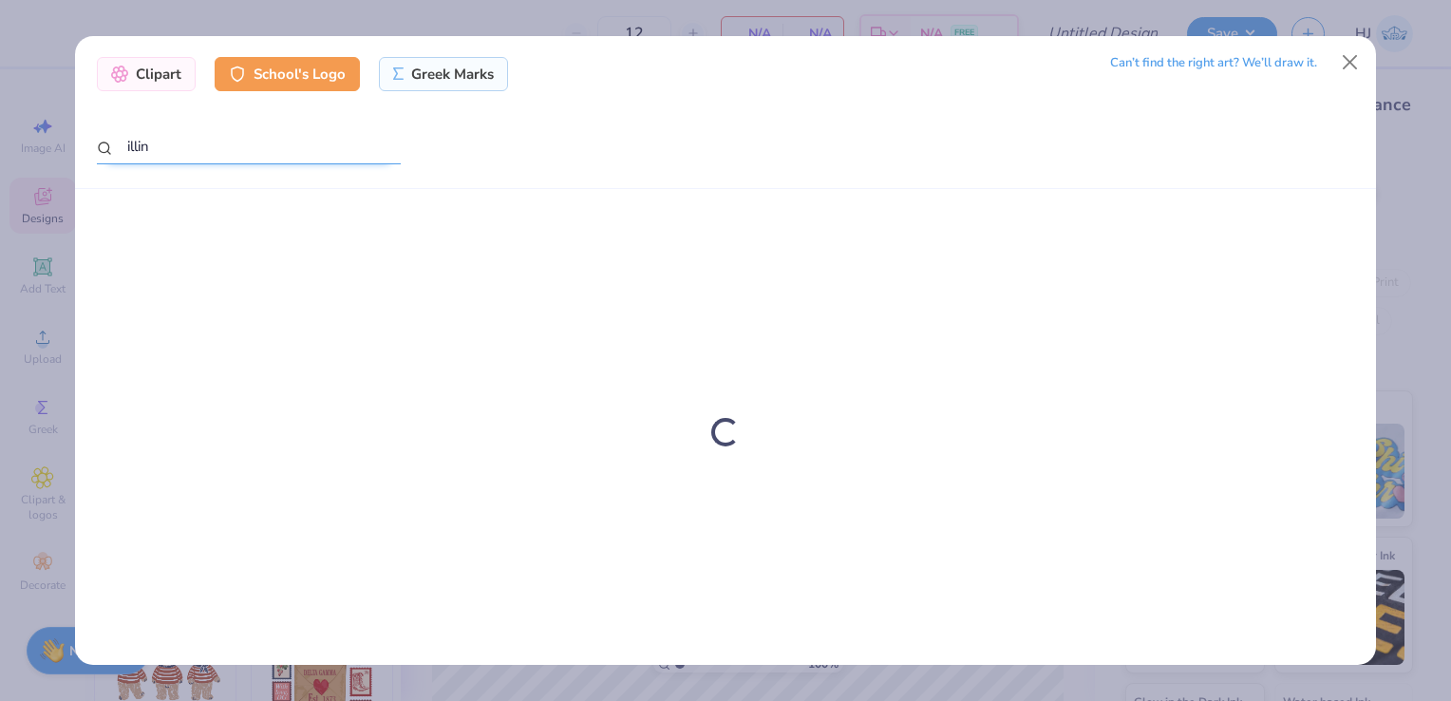
type input "illino"
type textarea "x"
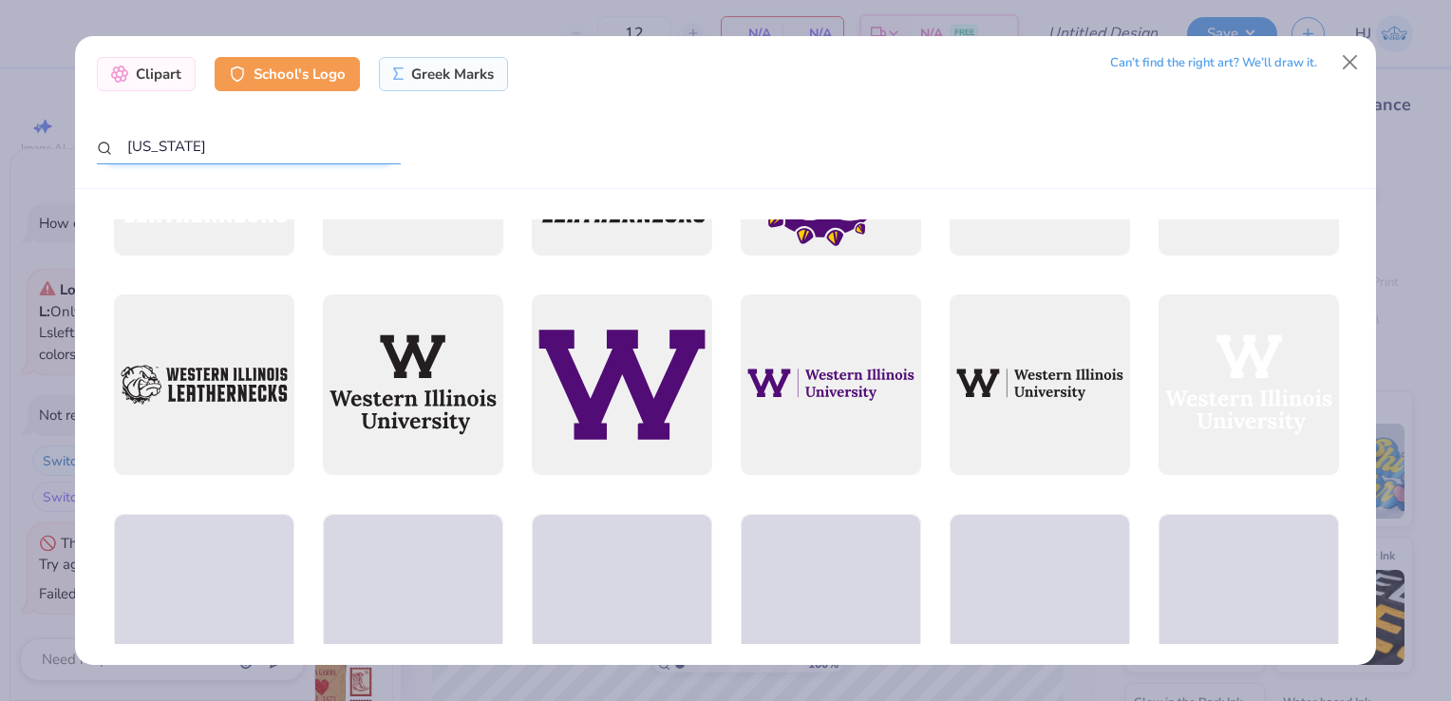
scroll to position [539, 0]
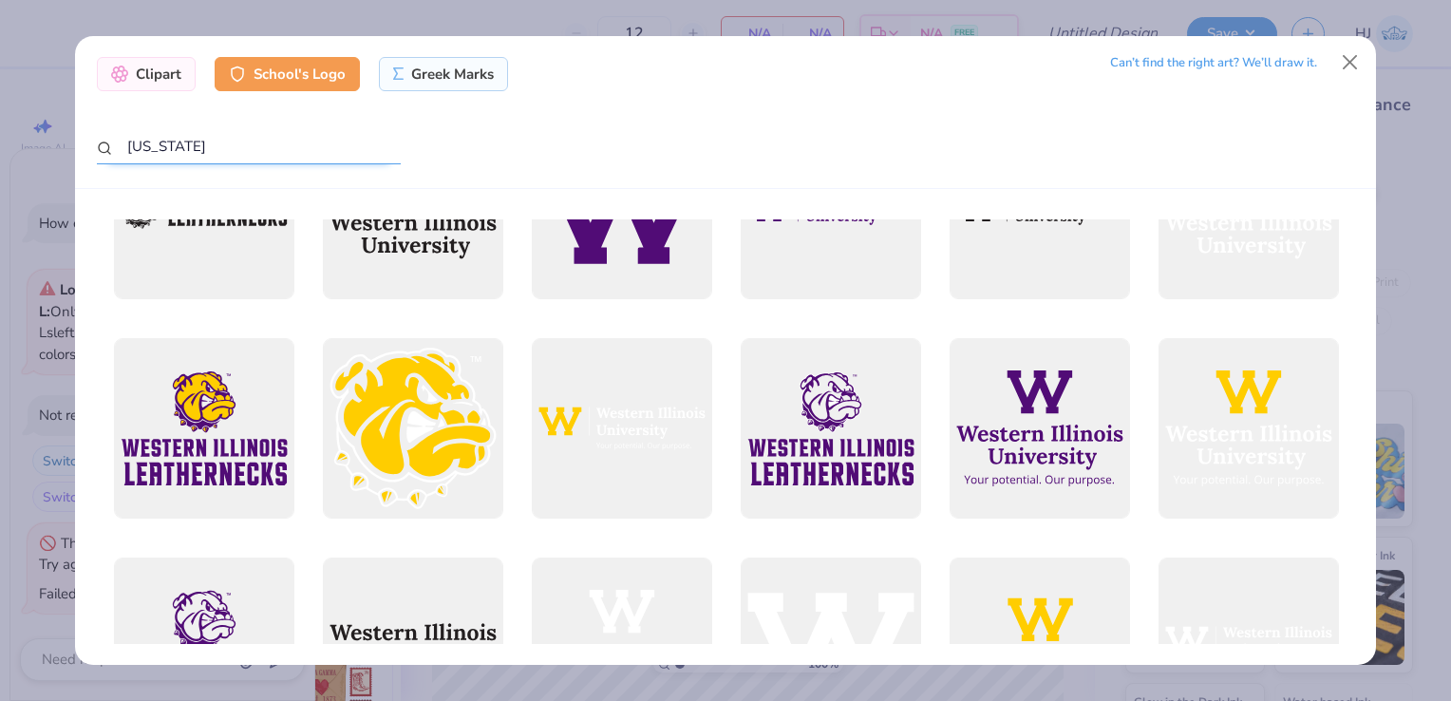
drag, startPoint x: 252, startPoint y: 147, endPoint x: 93, endPoint y: 148, distance: 158.6
click at [93, 148] on div "Clipart School's Logo Greek Marks Can’t find the right art? We’ll draw it. [US_…" at bounding box center [725, 112] width 1301 height 153
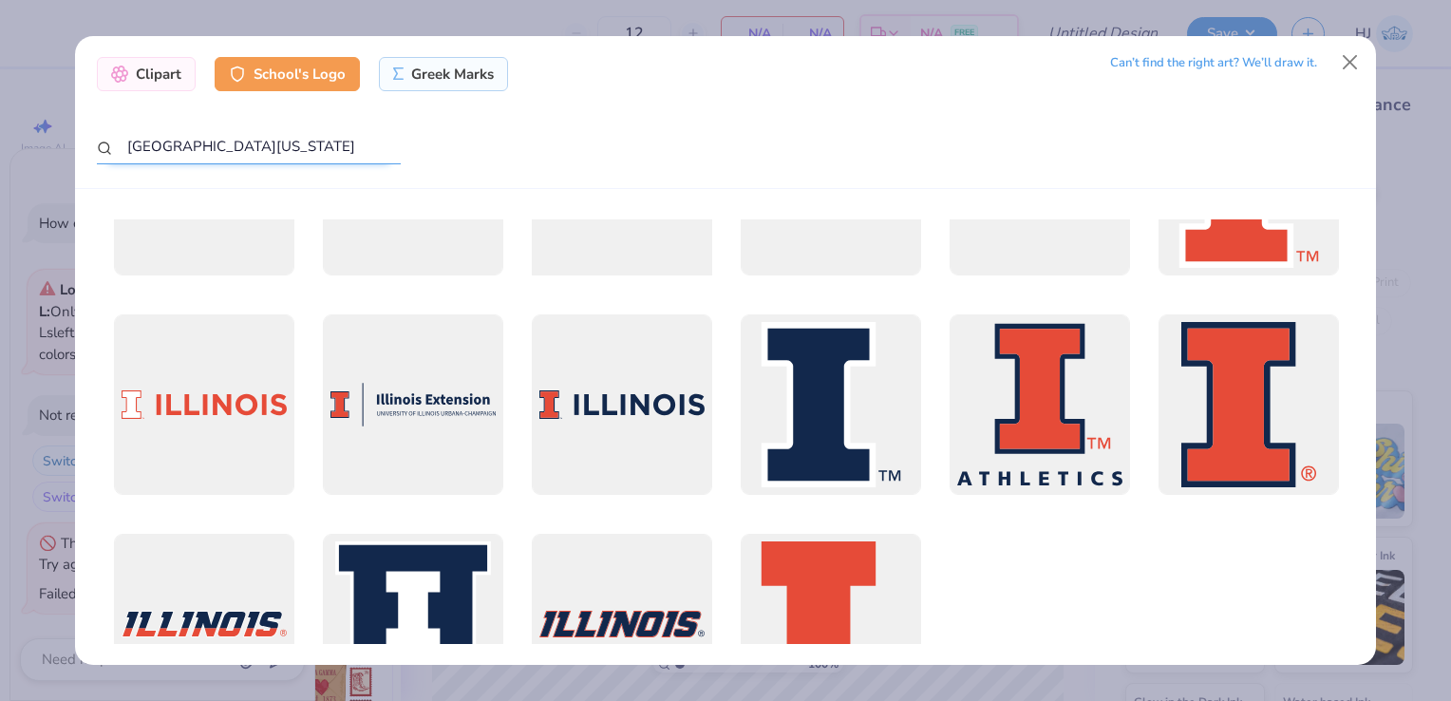
scroll to position [232, 0]
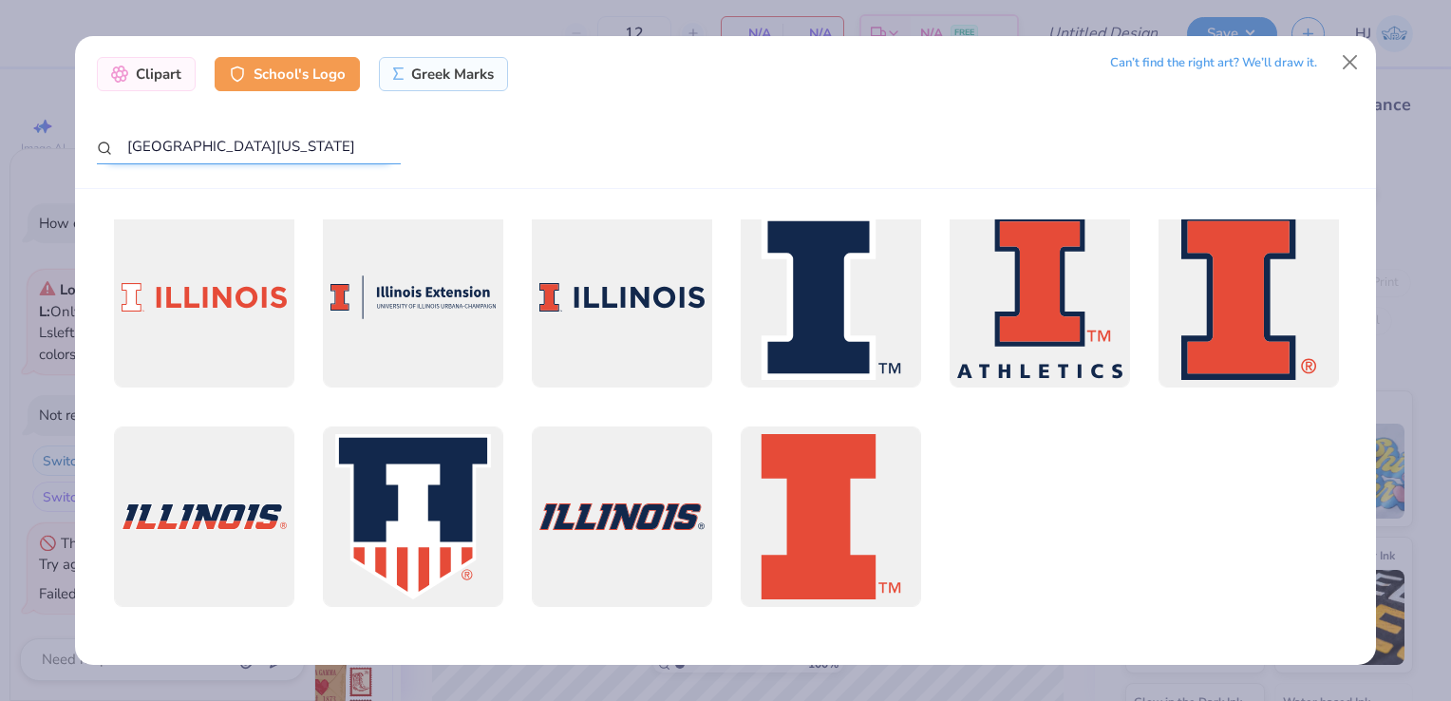
type input "[GEOGRAPHIC_DATA][US_STATE]"
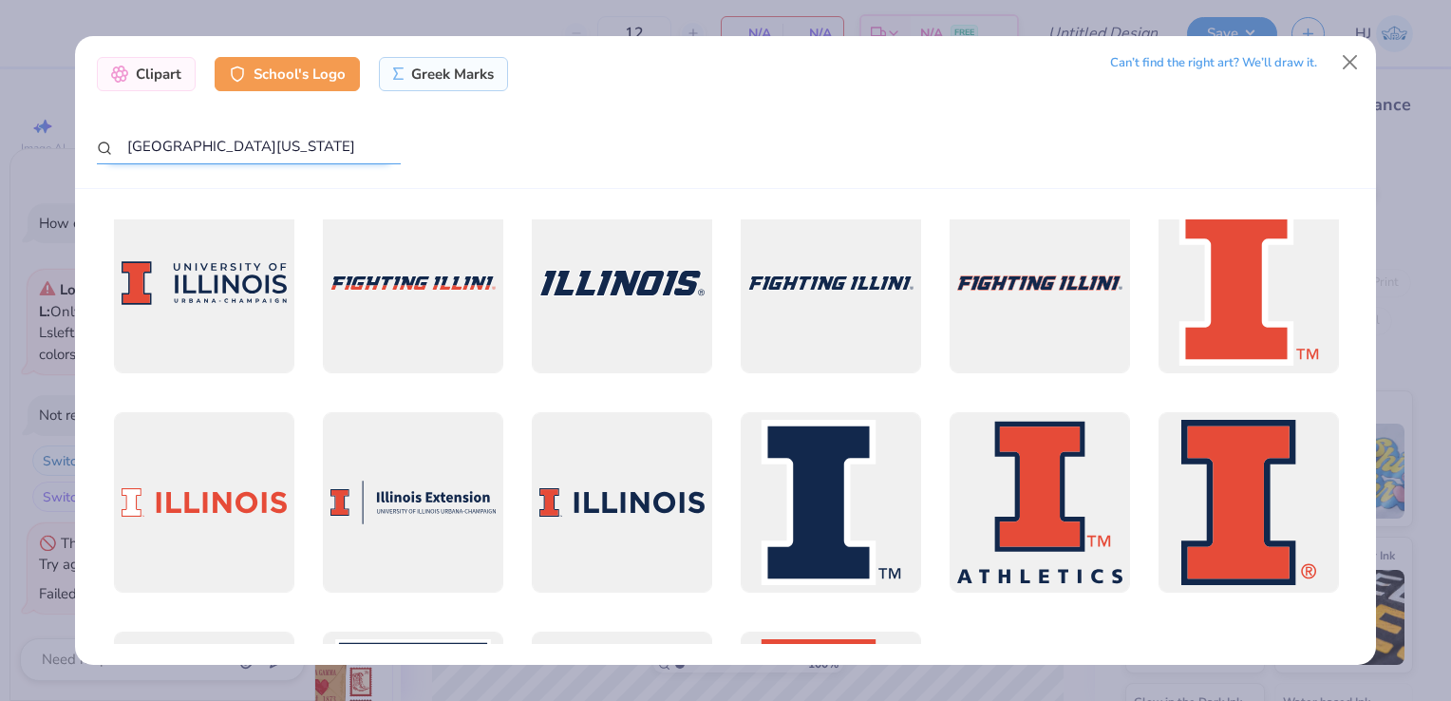
scroll to position [0, 0]
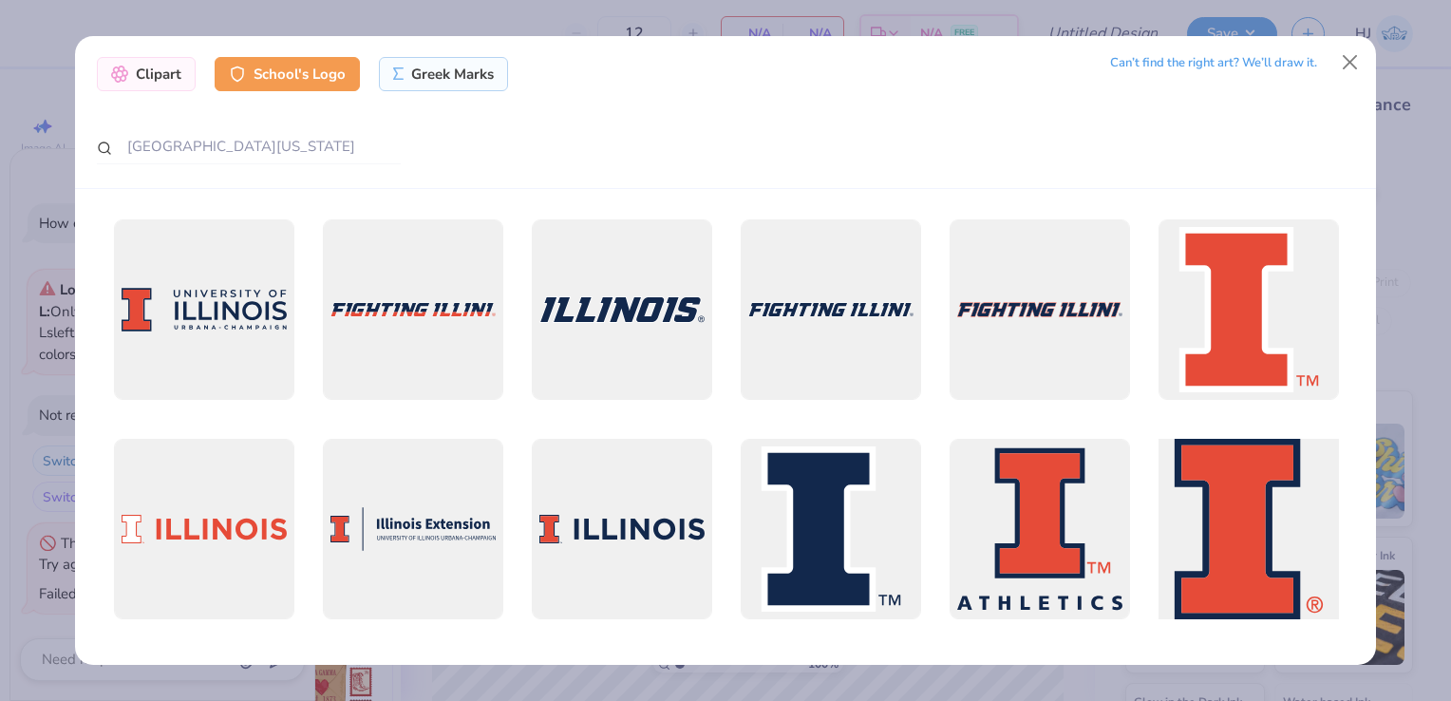
click at [1172, 514] on div at bounding box center [1248, 529] width 199 height 199
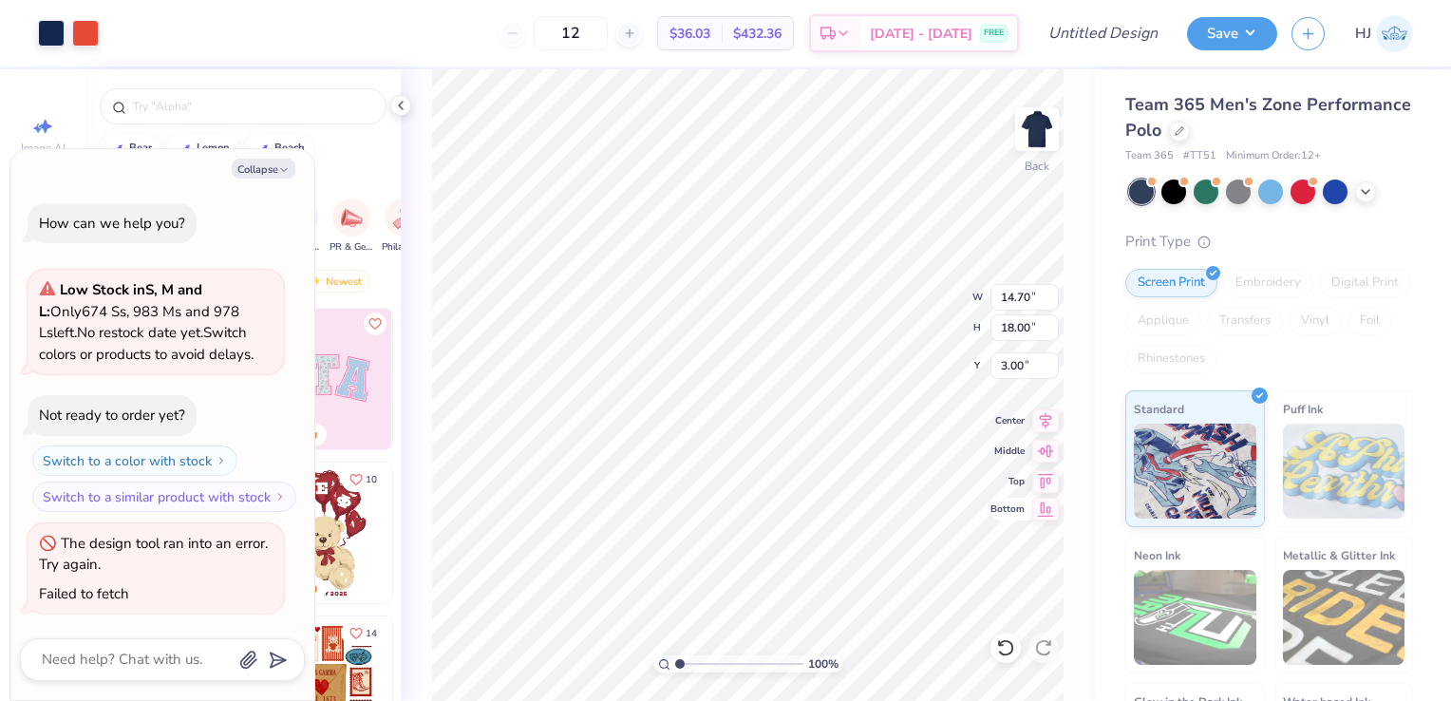
type textarea "x"
type input "6.89"
type input "8.44"
type textarea "x"
type input "1.84"
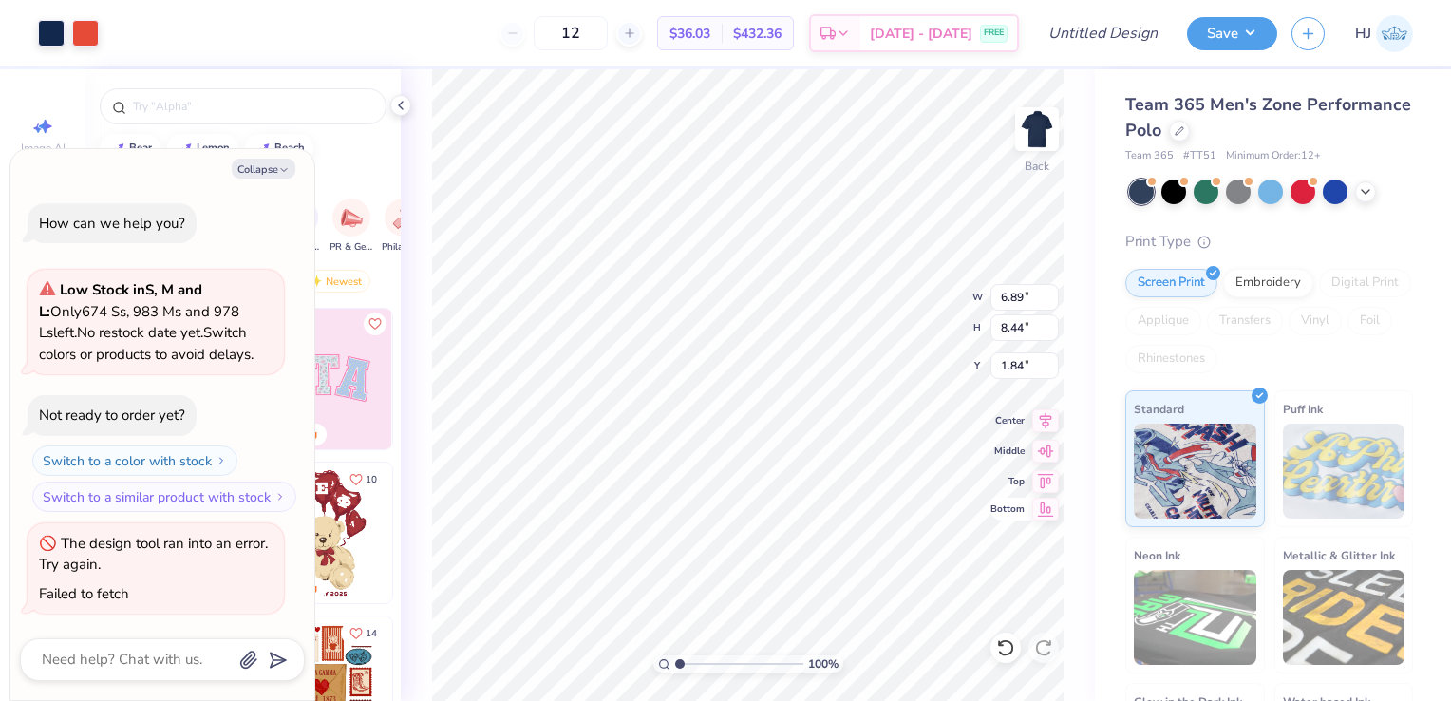
type textarea "x"
type input "2.92"
type input "3.58"
type textarea "x"
type input "3.00"
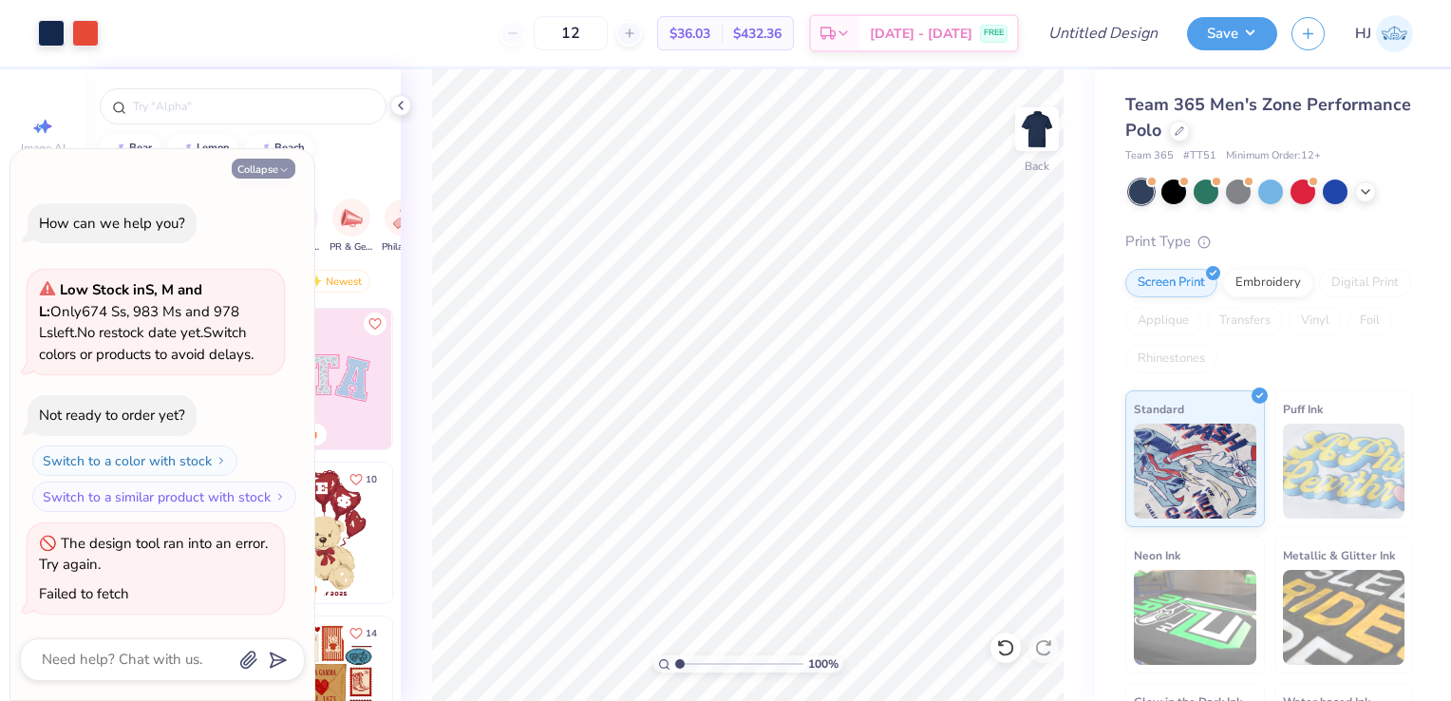
click at [252, 165] on button "Collapse" at bounding box center [264, 169] width 64 height 20
type textarea "x"
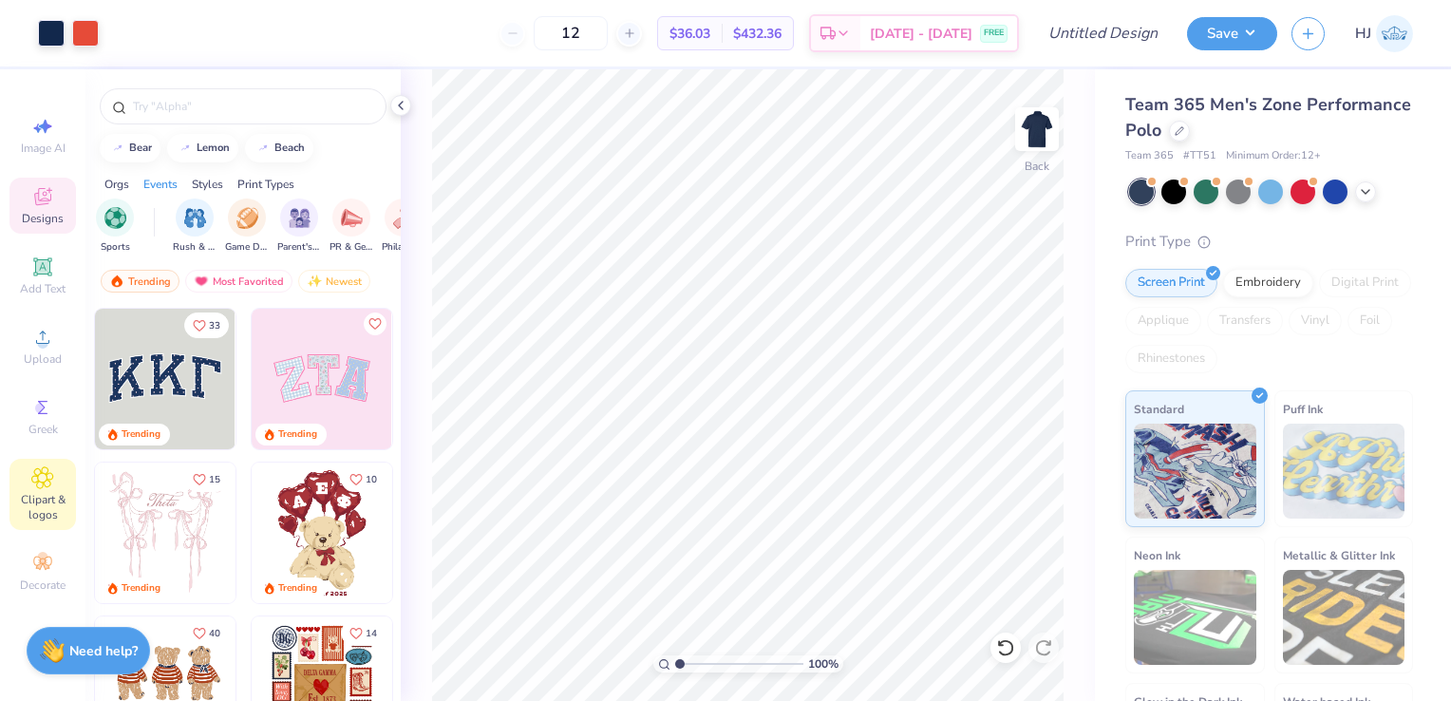
click at [39, 503] on span "Clipart & logos" at bounding box center [42, 507] width 66 height 30
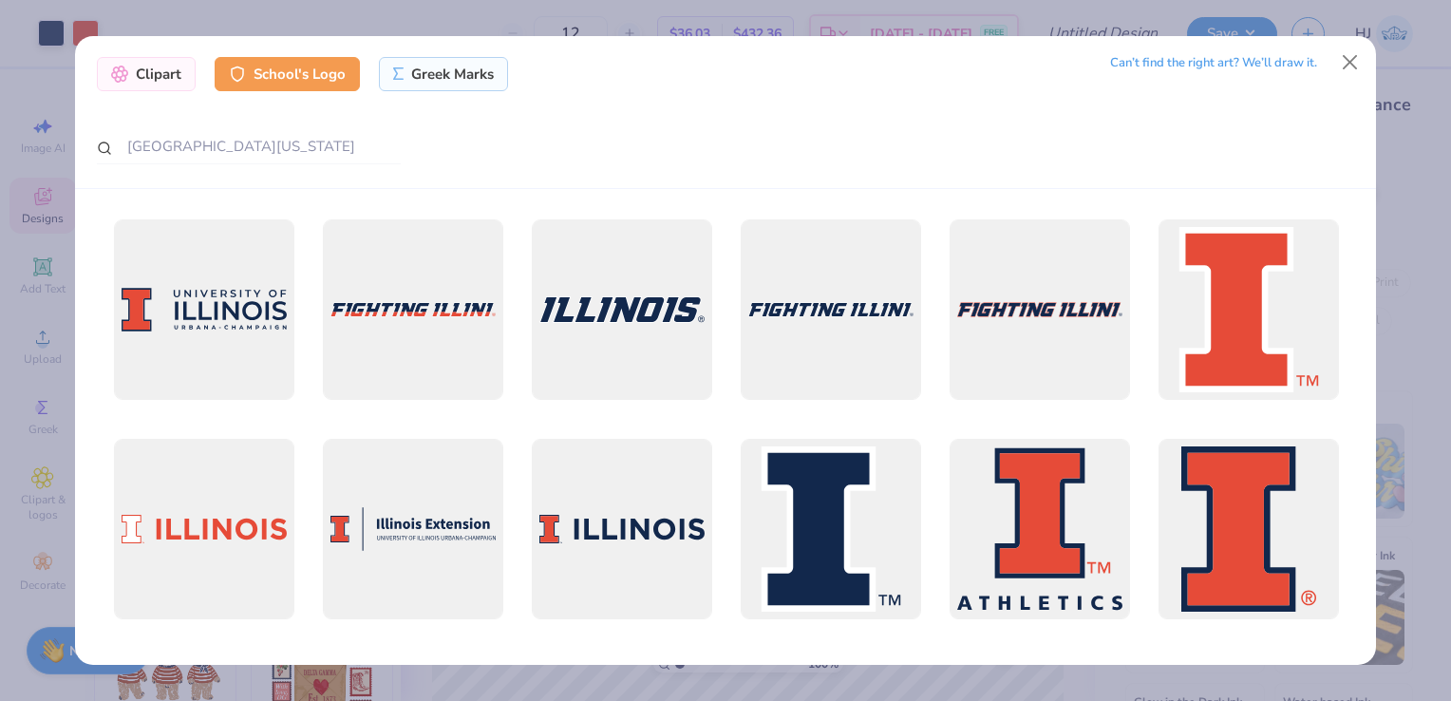
scroll to position [232, 0]
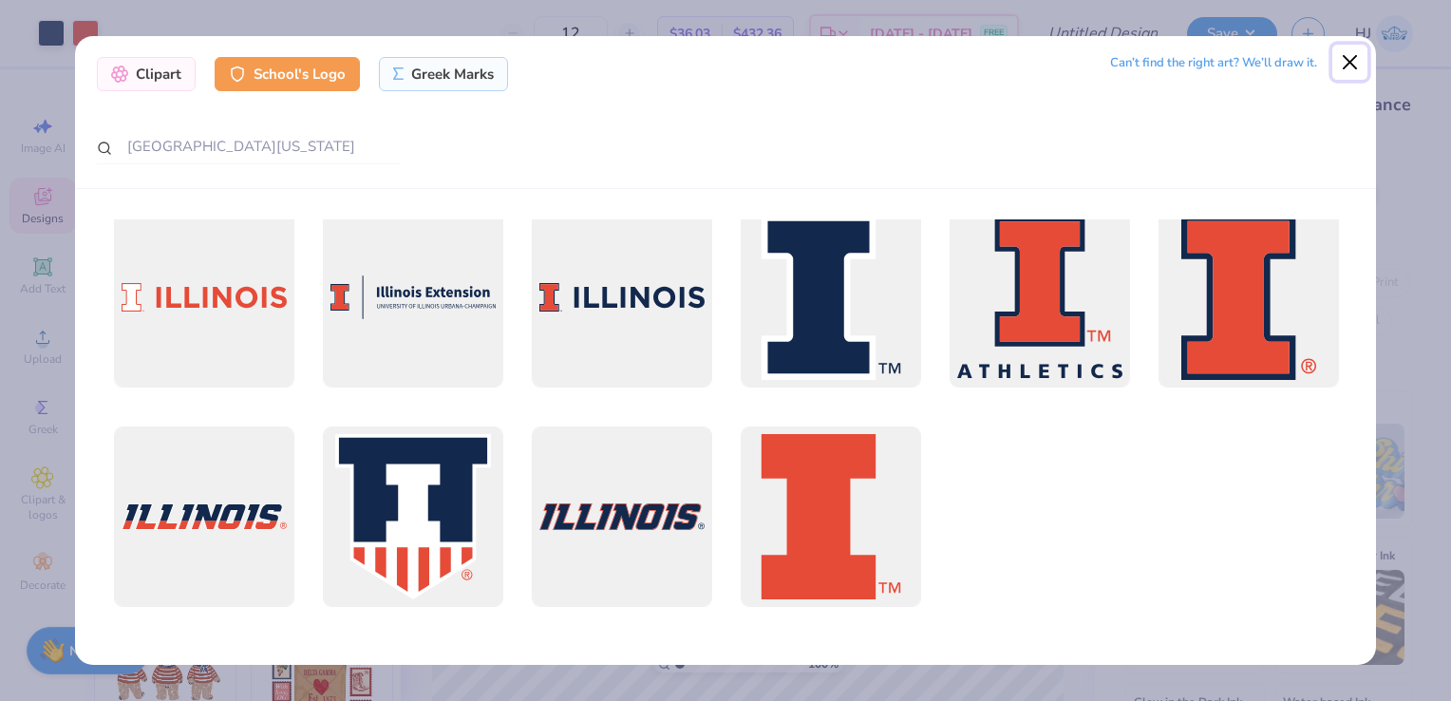
click at [1364, 59] on button "Close" at bounding box center [1351, 63] width 36 height 36
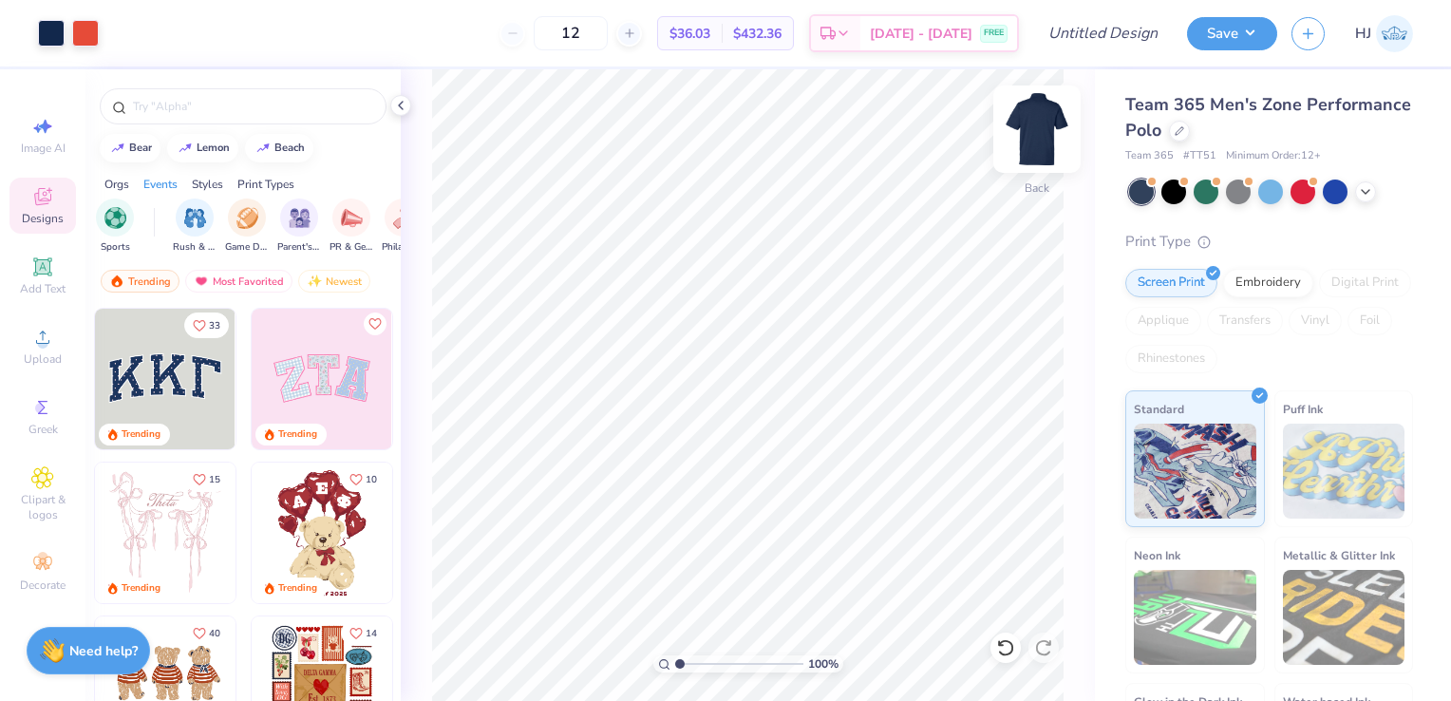
click at [1031, 149] on img at bounding box center [1037, 129] width 76 height 76
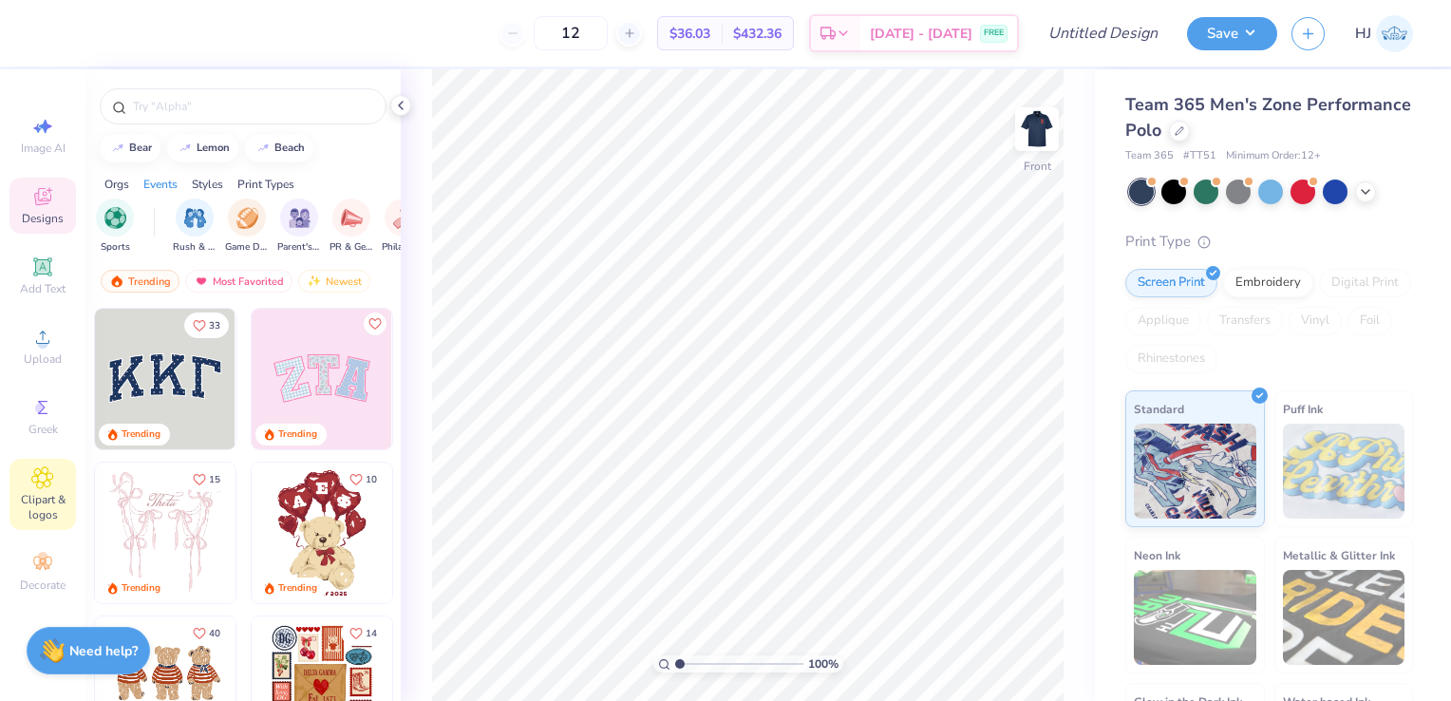
click at [43, 485] on icon at bounding box center [42, 477] width 21 height 21
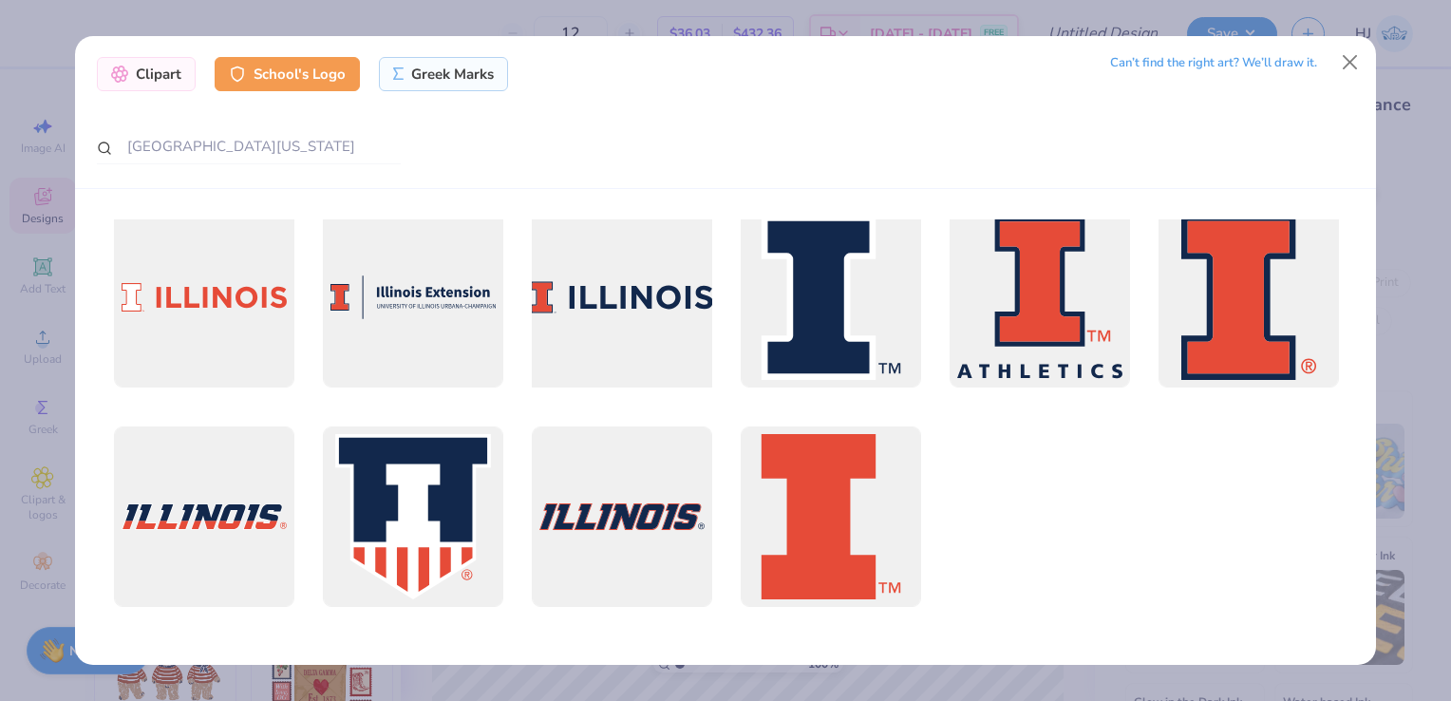
scroll to position [0, 0]
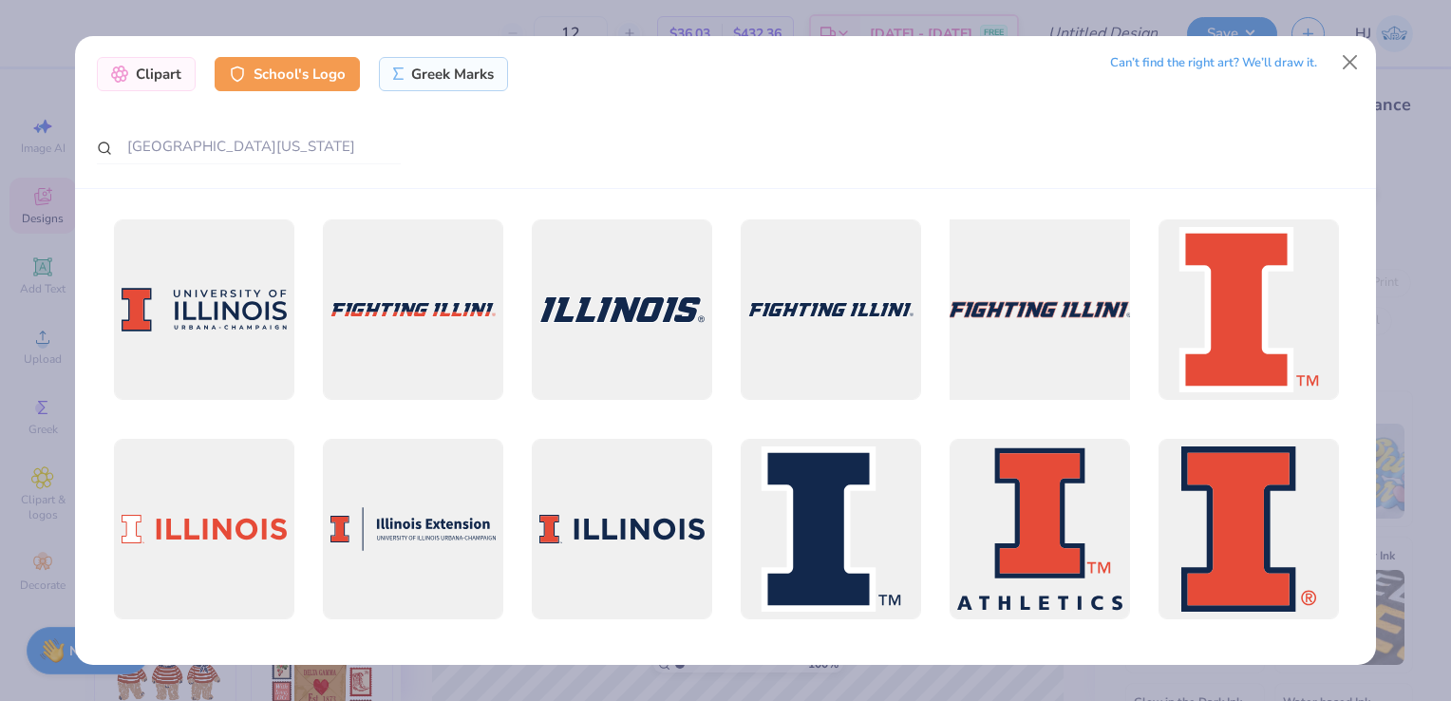
click at [1036, 281] on div at bounding box center [1039, 310] width 199 height 199
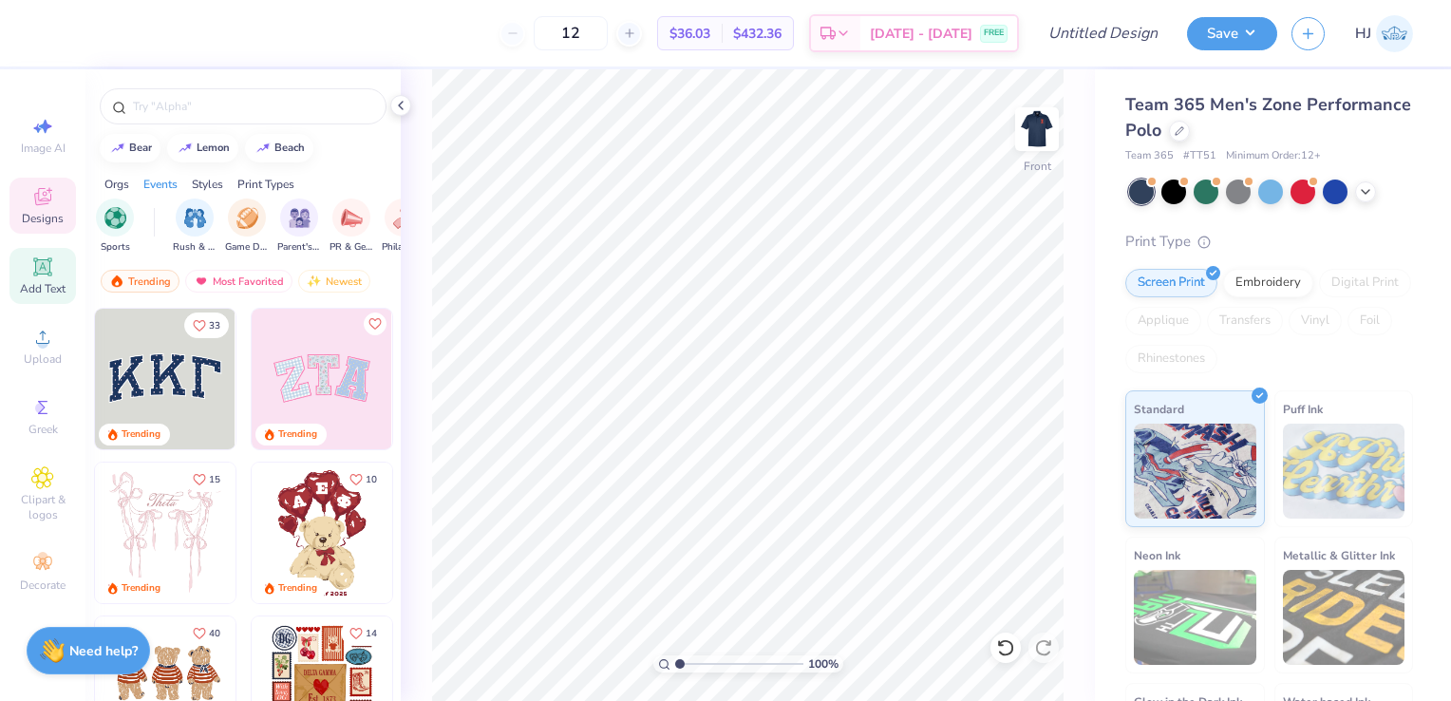
click at [47, 293] on span "Add Text" at bounding box center [43, 288] width 46 height 15
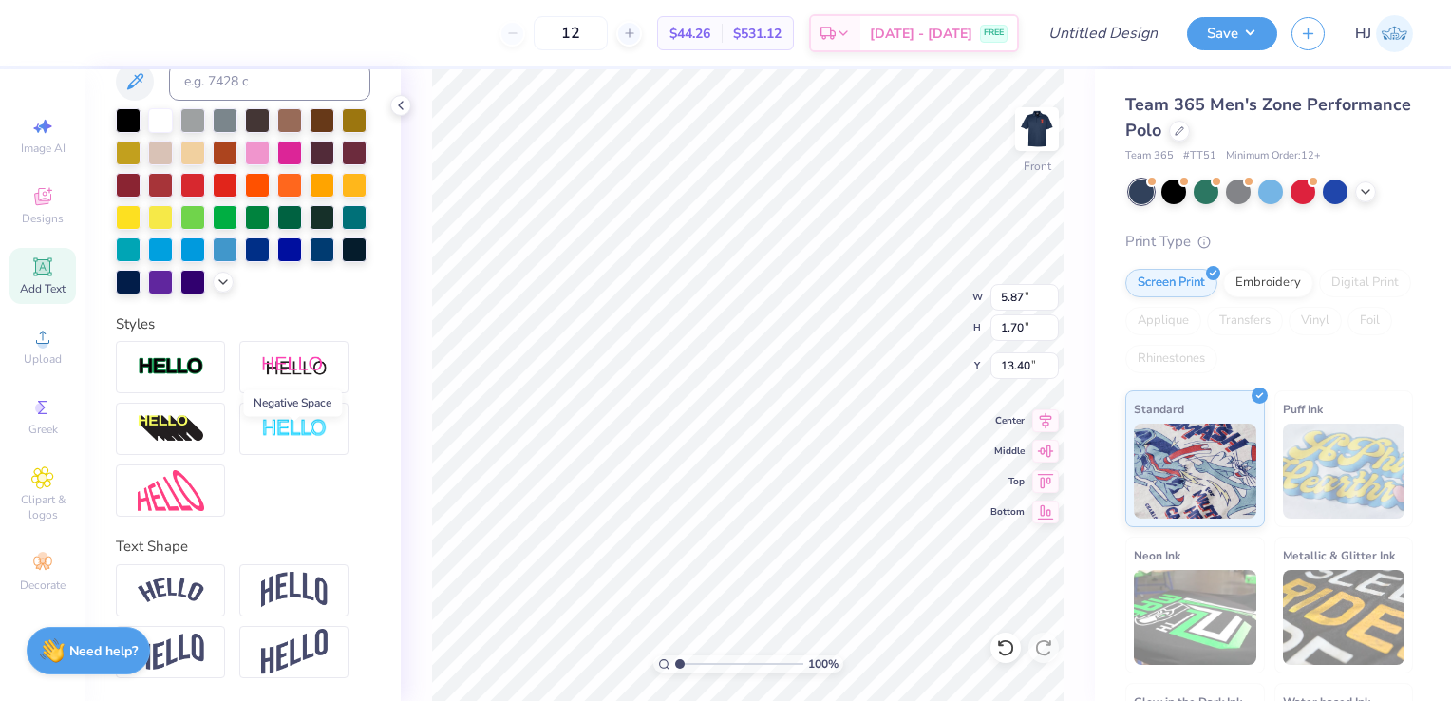
scroll to position [434, 0]
click at [197, 378] on img at bounding box center [171, 367] width 66 height 22
type input "5.90"
type input "1.73"
type input "13.38"
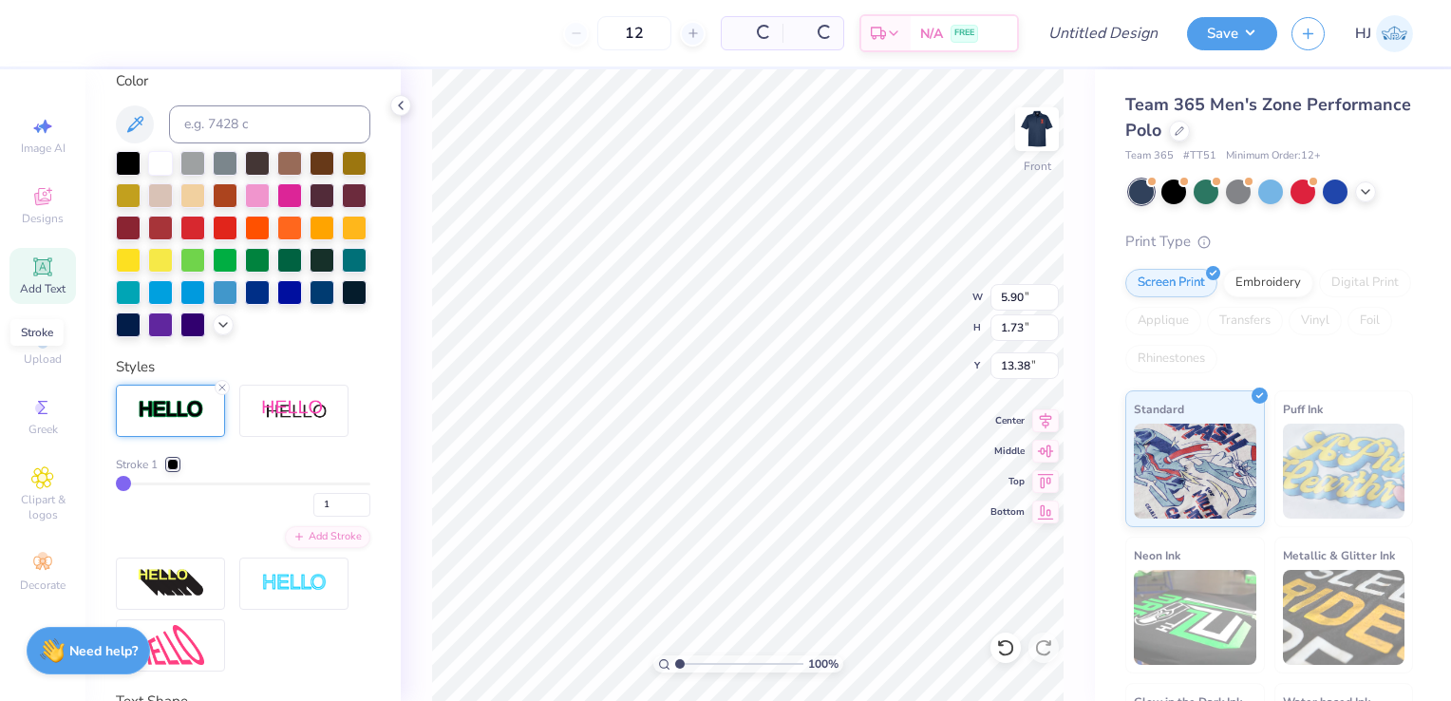
scroll to position [508, 0]
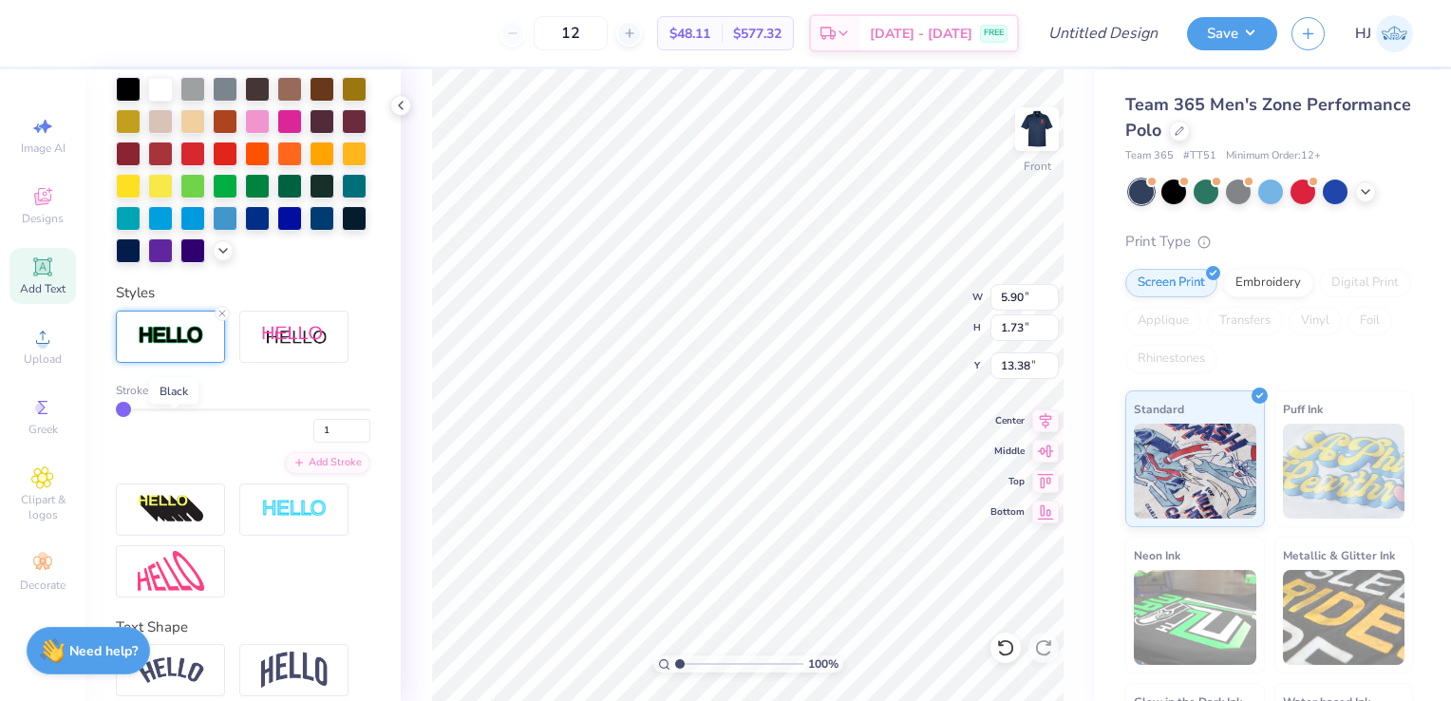
click at [171, 396] on div at bounding box center [172, 390] width 11 height 11
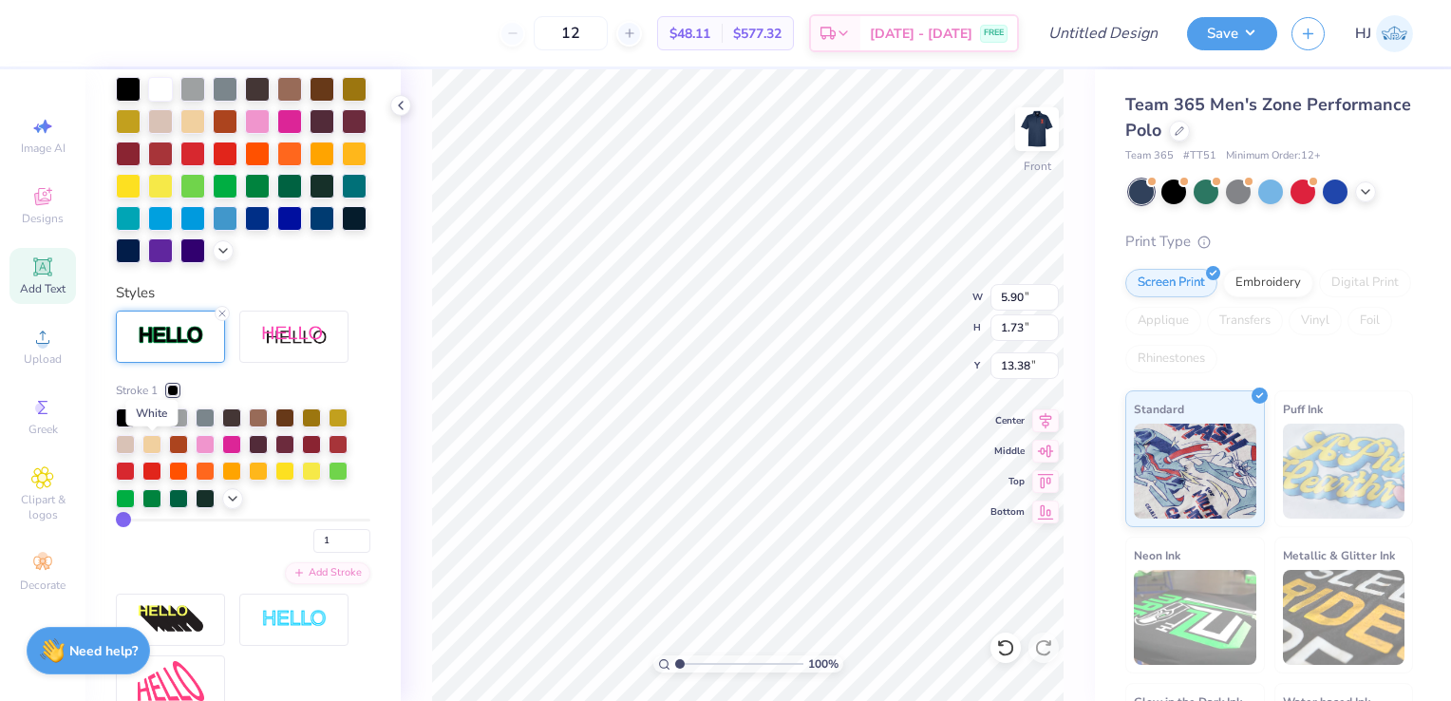
click at [149, 425] on div at bounding box center [151, 416] width 19 height 19
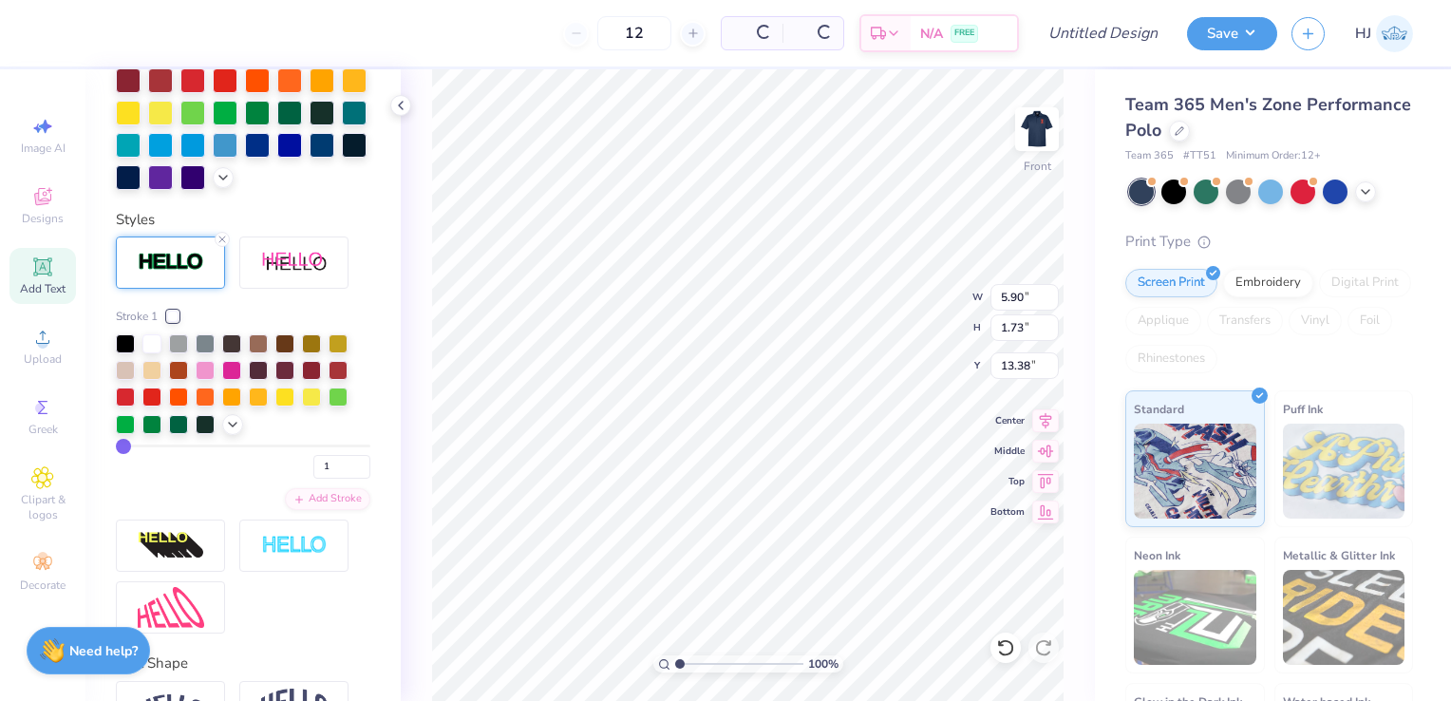
scroll to position [434, 0]
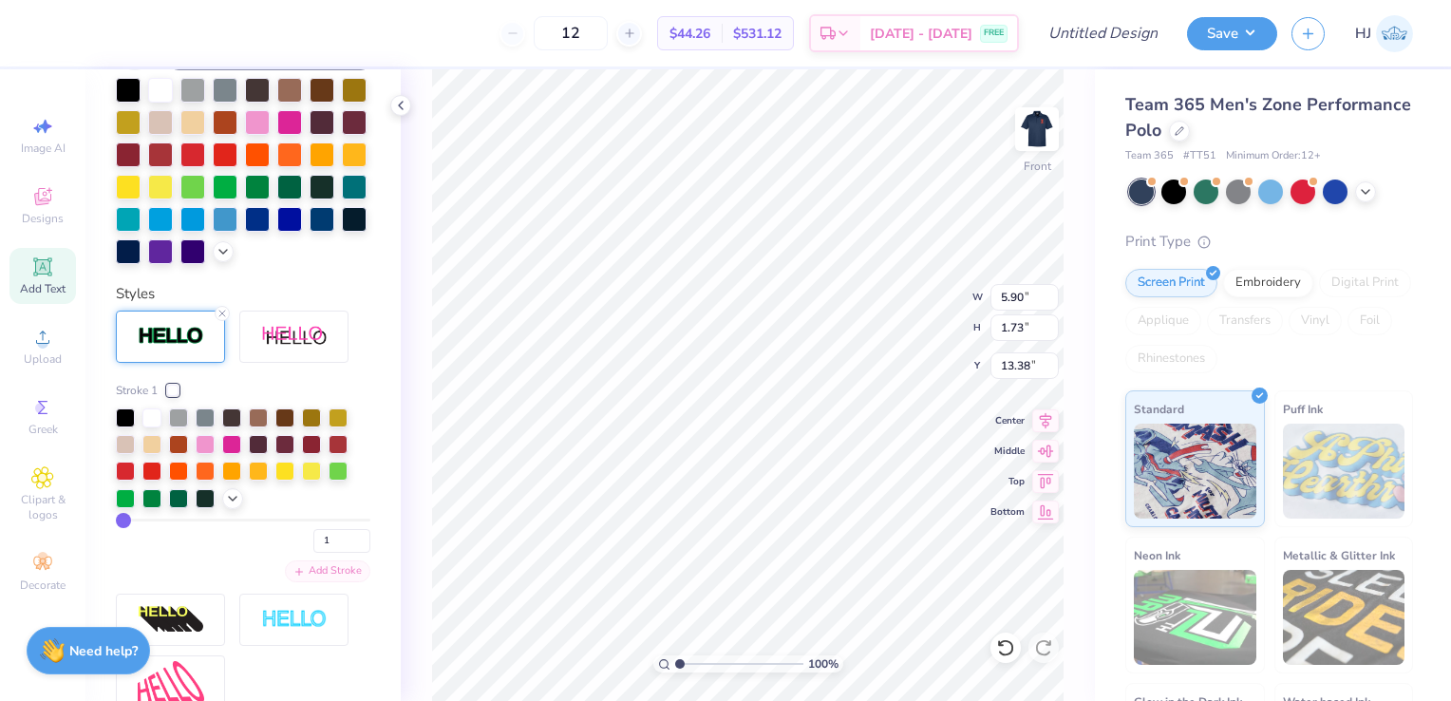
click at [293, 577] on icon at bounding box center [298, 571] width 11 height 11
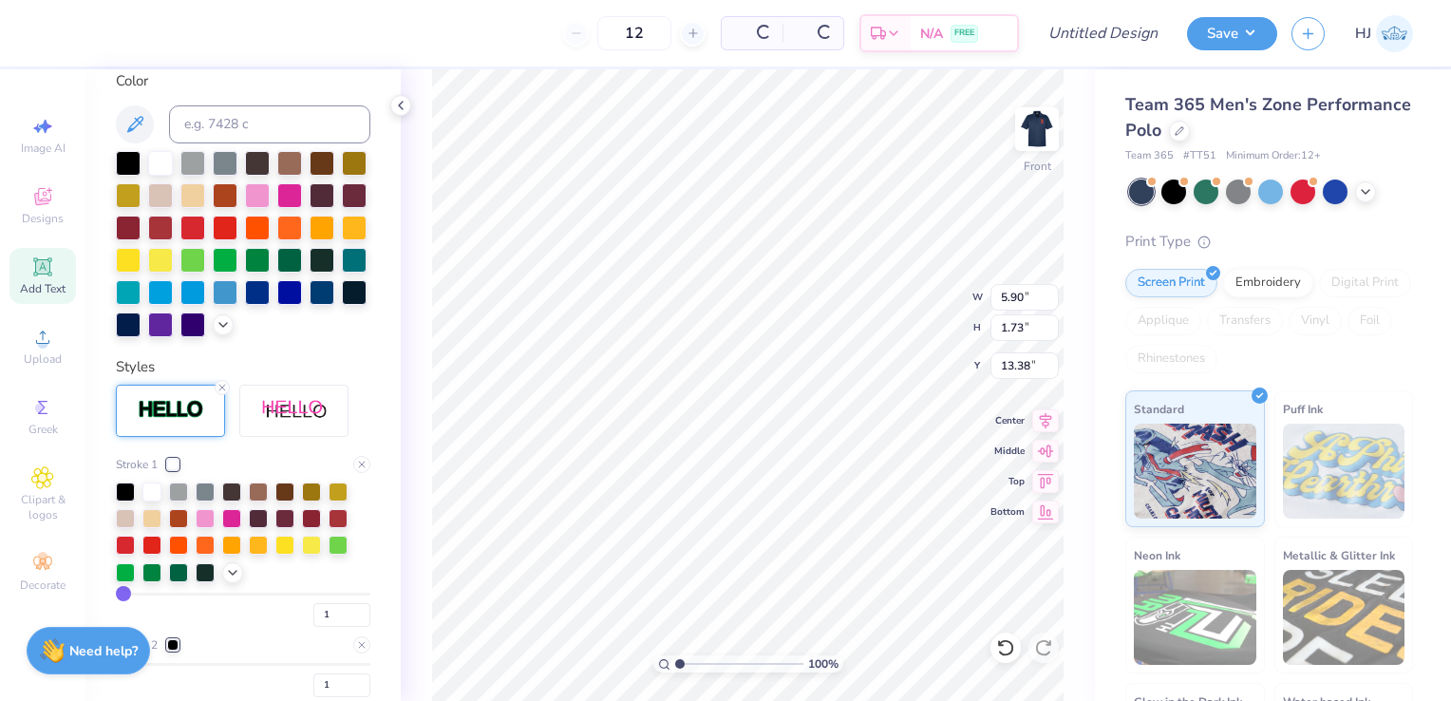
scroll to position [508, 0]
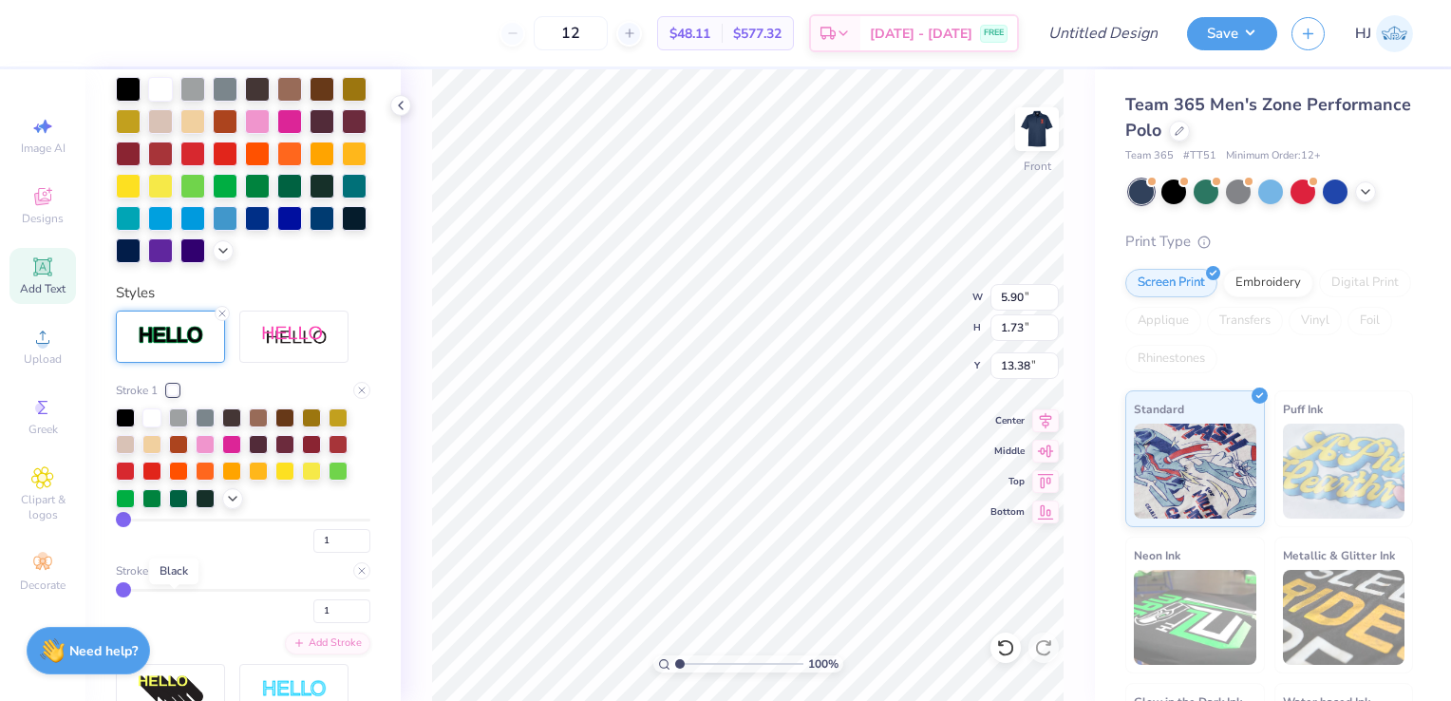
click at [172, 577] on div at bounding box center [172, 570] width 11 height 11
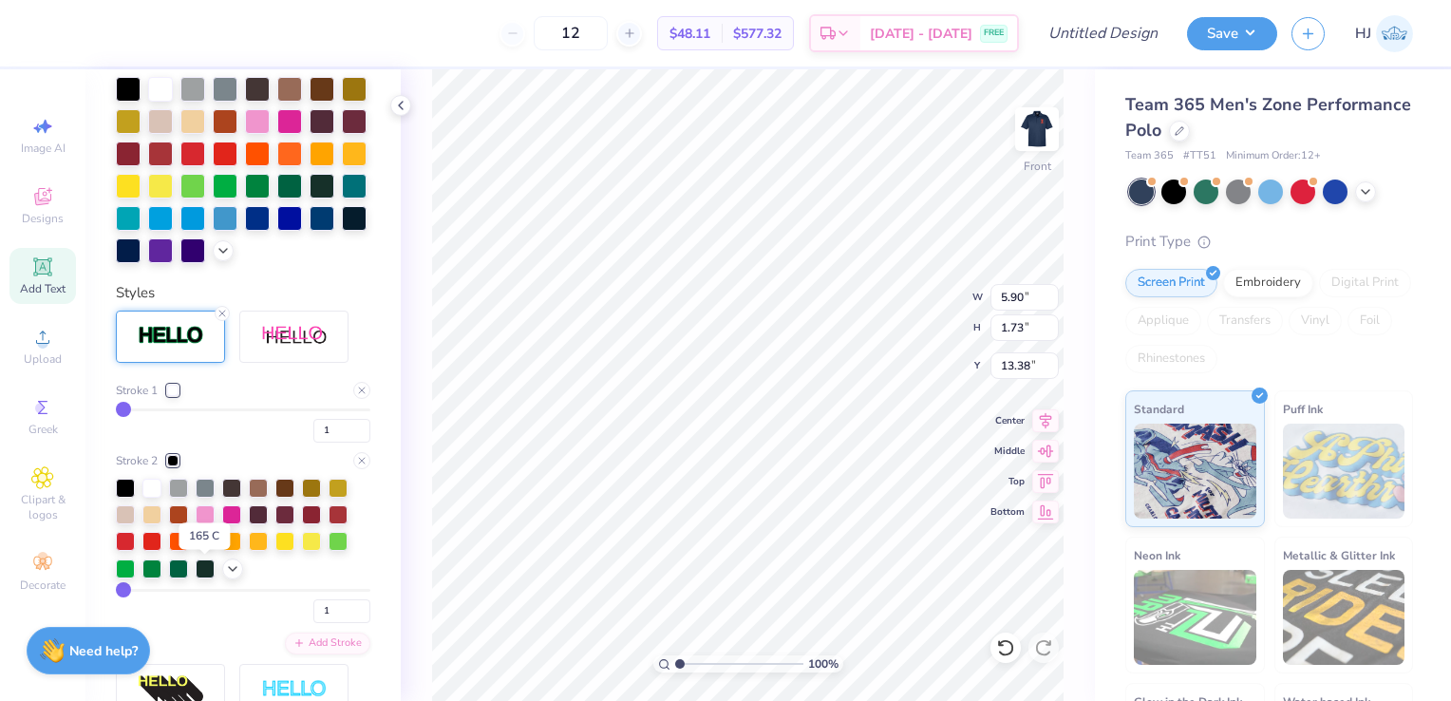
click at [209, 549] on div at bounding box center [205, 539] width 19 height 19
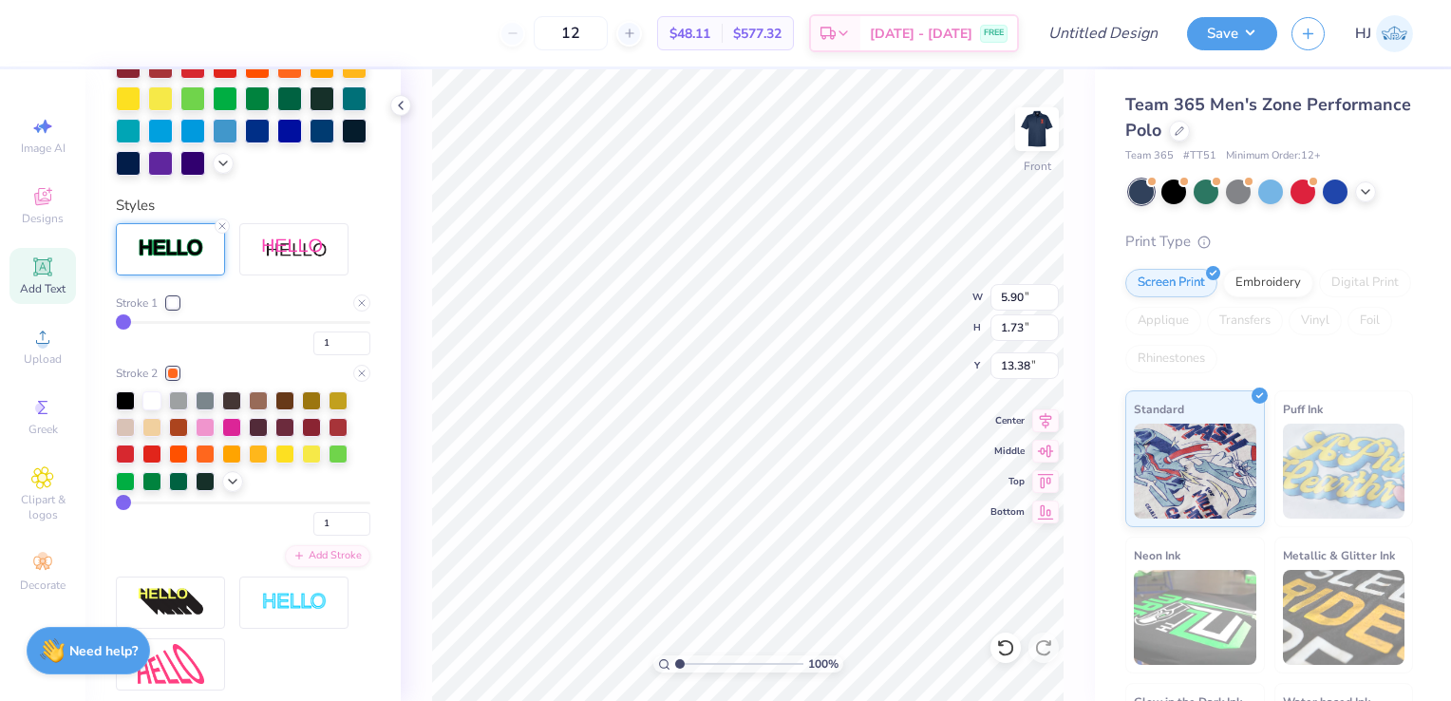
scroll to position [597, 0]
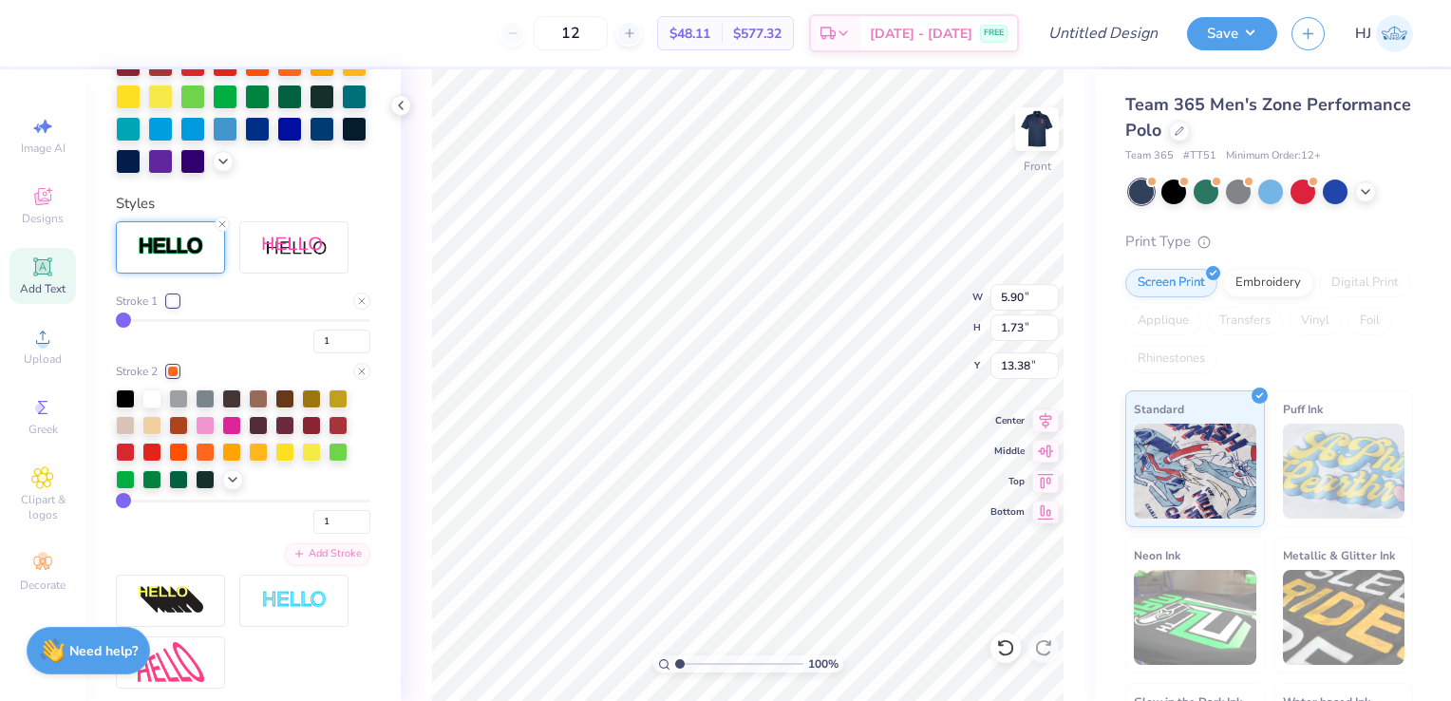
click at [173, 307] on div at bounding box center [172, 300] width 11 height 11
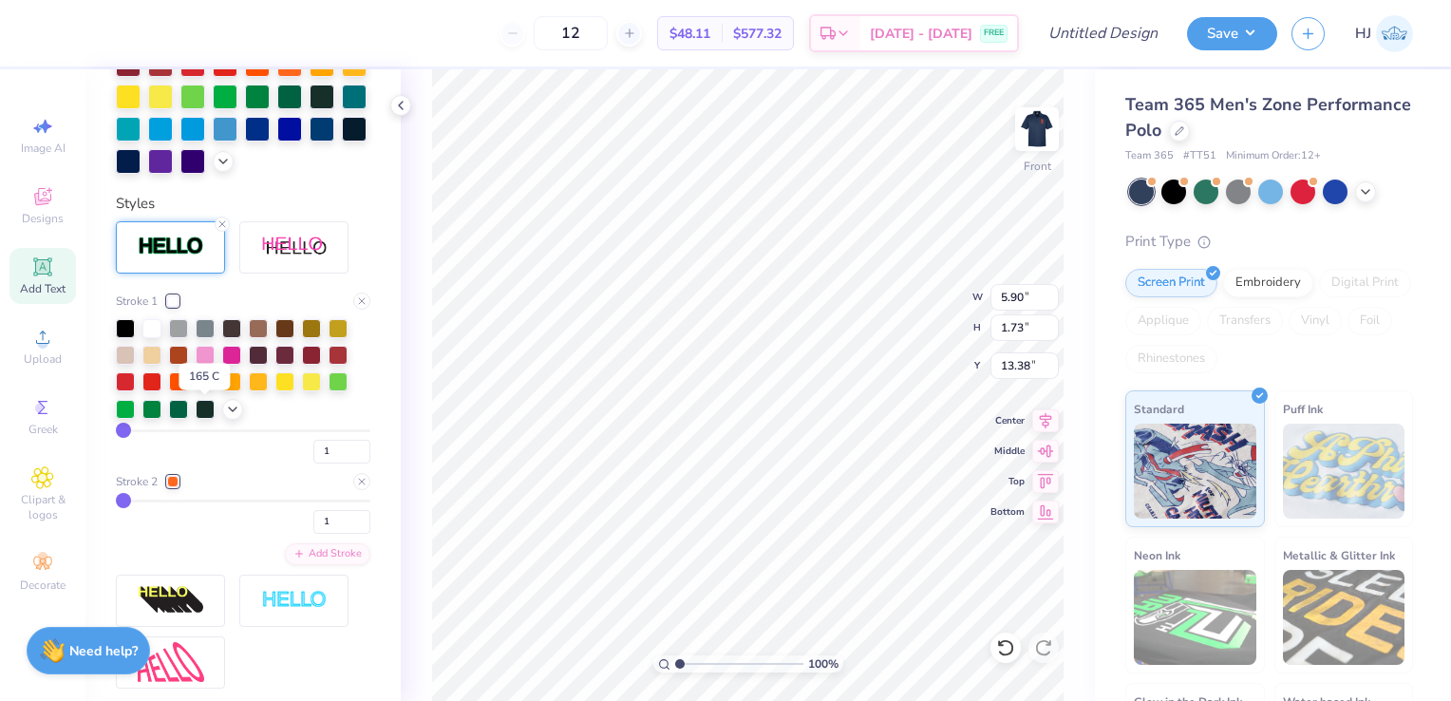
click at [210, 389] on div at bounding box center [205, 379] width 19 height 19
click at [356, 487] on icon at bounding box center [361, 481] width 11 height 11
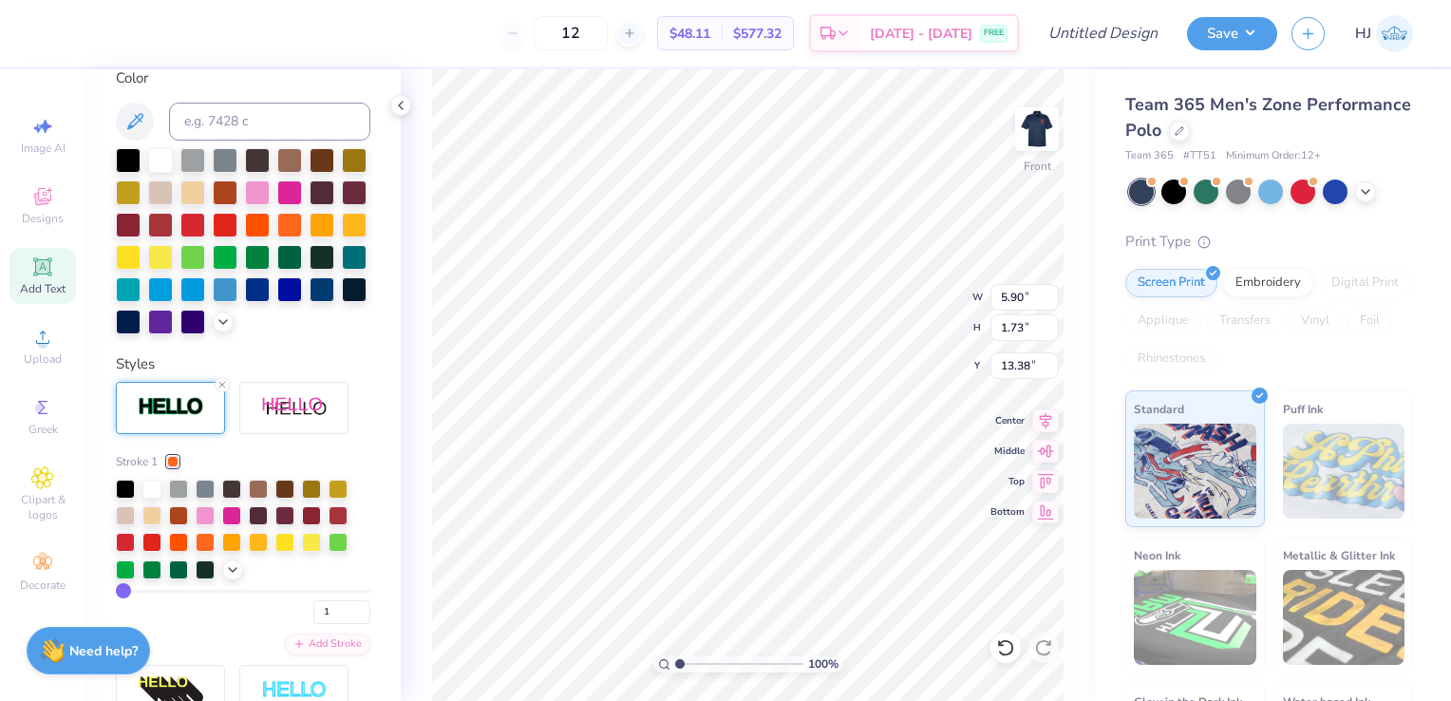
scroll to position [430, 0]
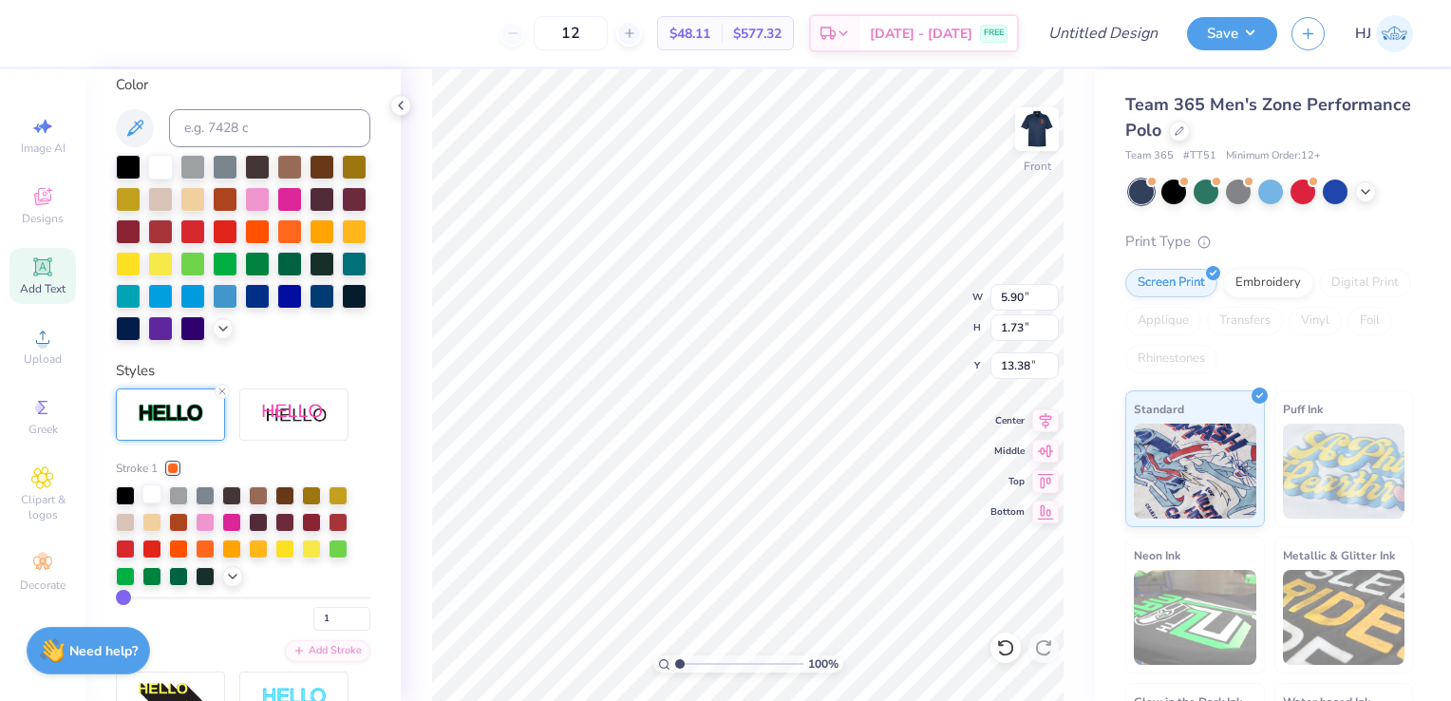
click at [148, 503] on div at bounding box center [151, 493] width 19 height 19
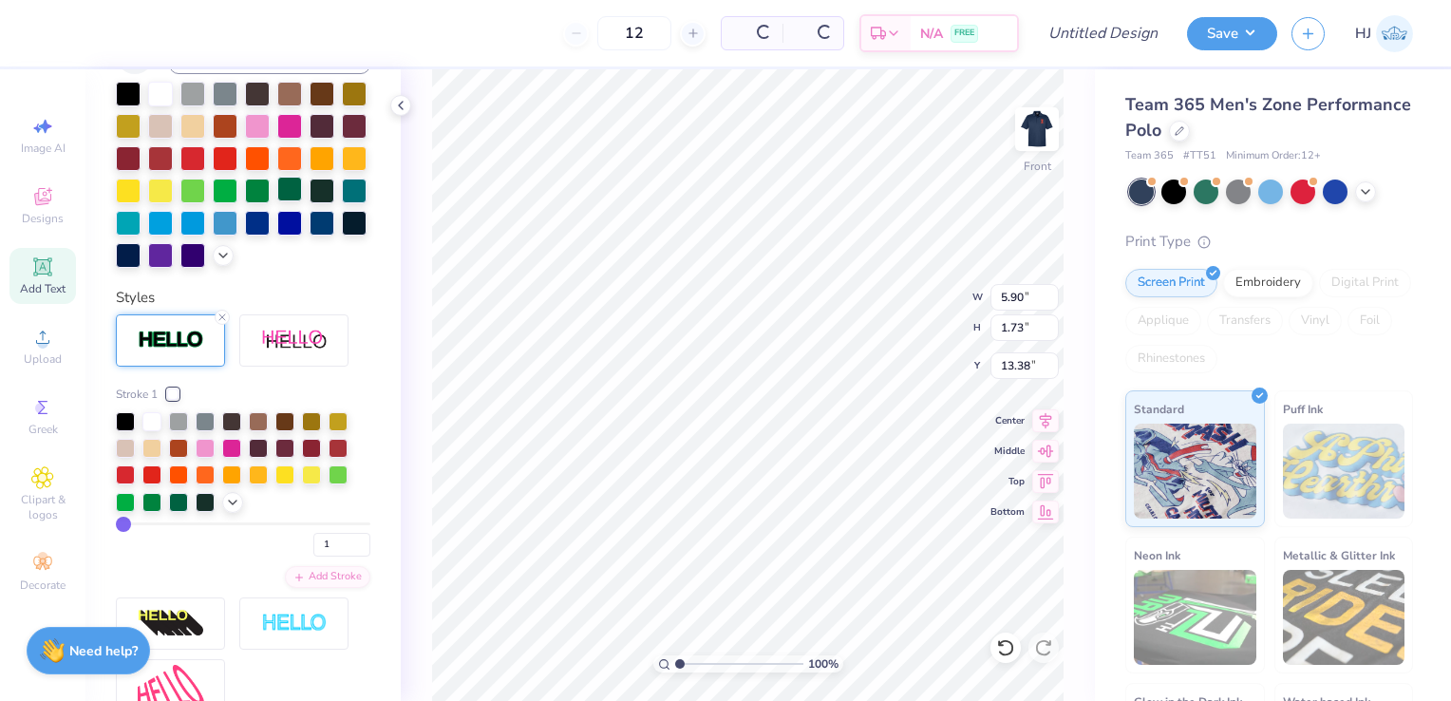
scroll to position [357, 0]
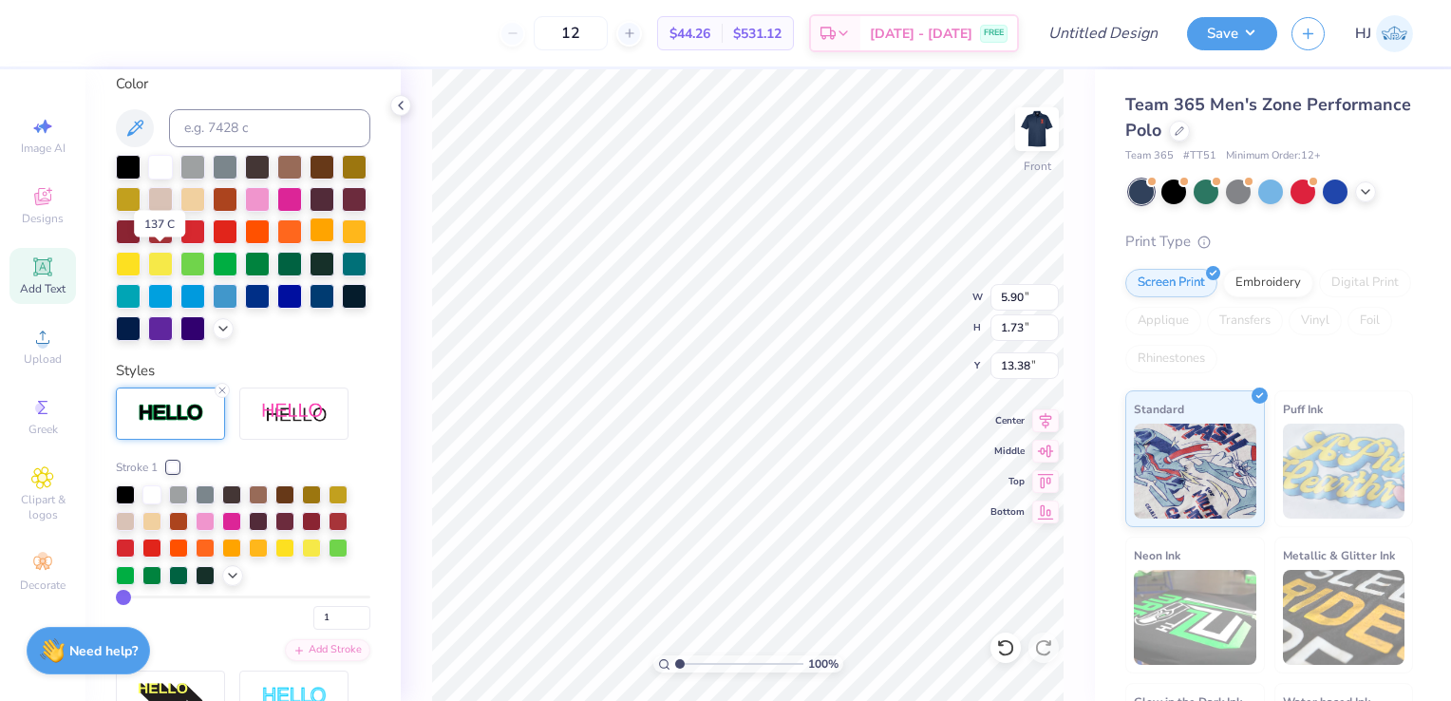
click at [310, 242] on div at bounding box center [322, 229] width 25 height 25
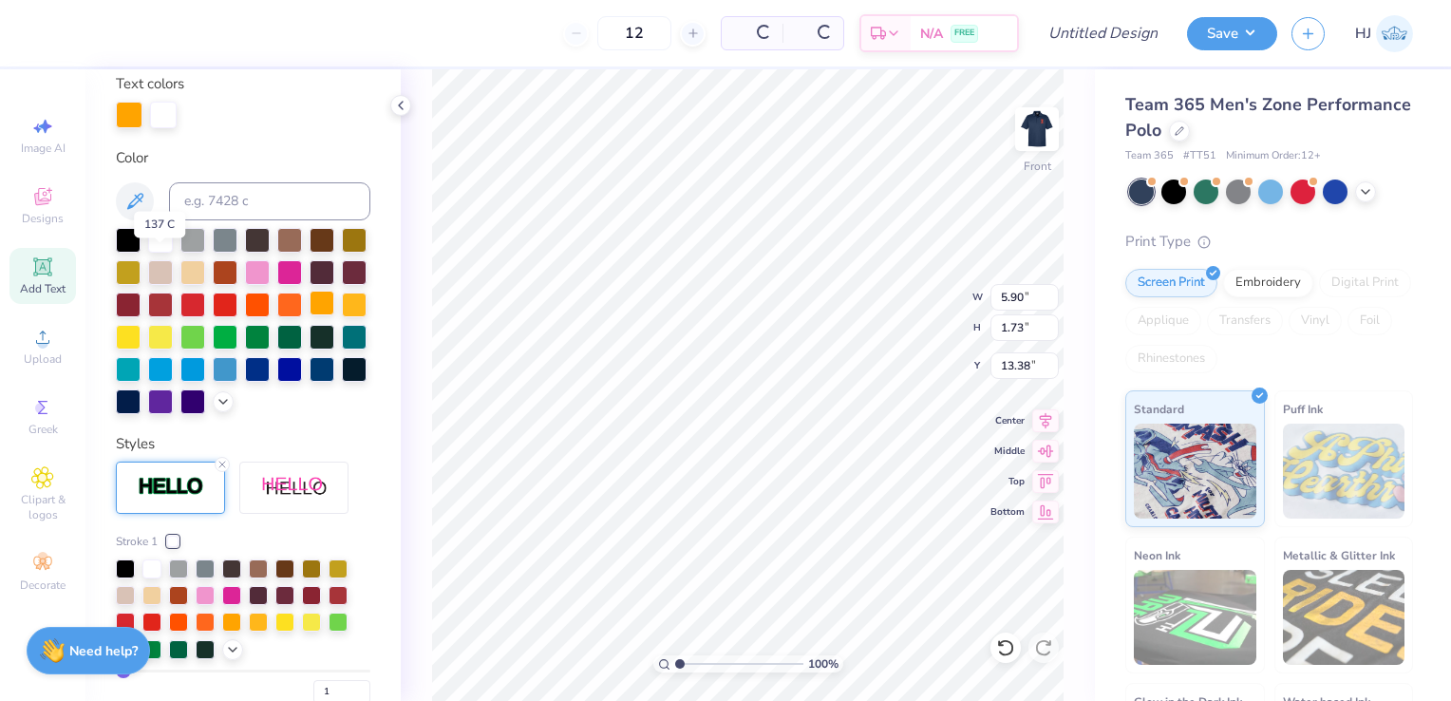
scroll to position [430, 0]
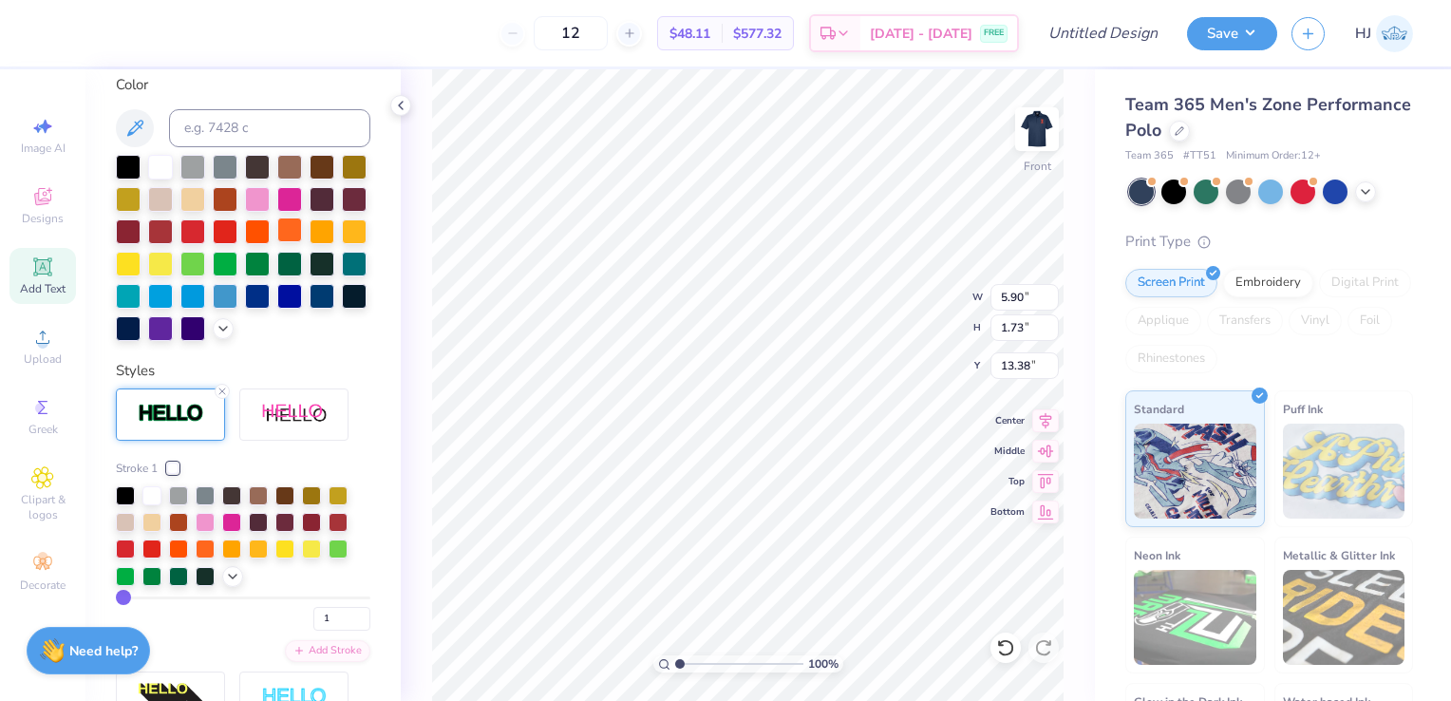
click at [277, 242] on div at bounding box center [289, 229] width 25 height 25
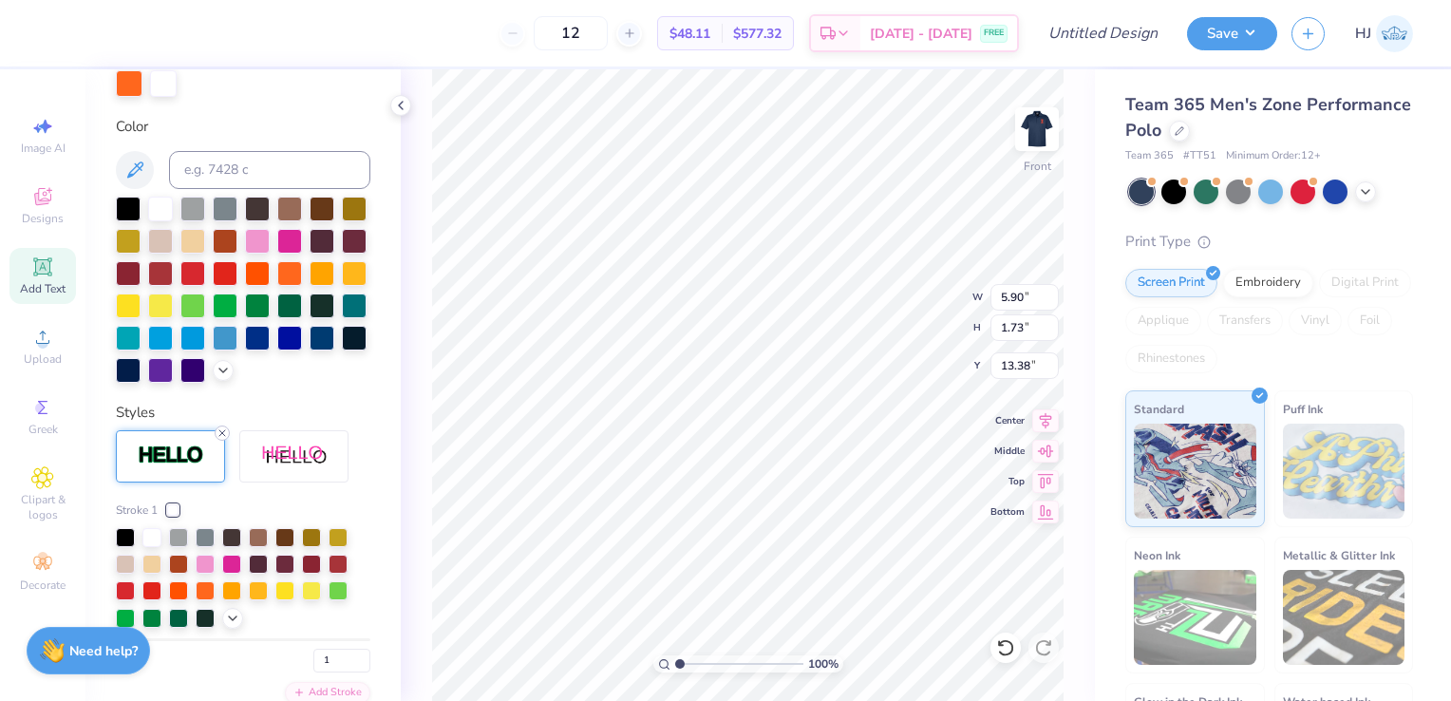
scroll to position [550, 0]
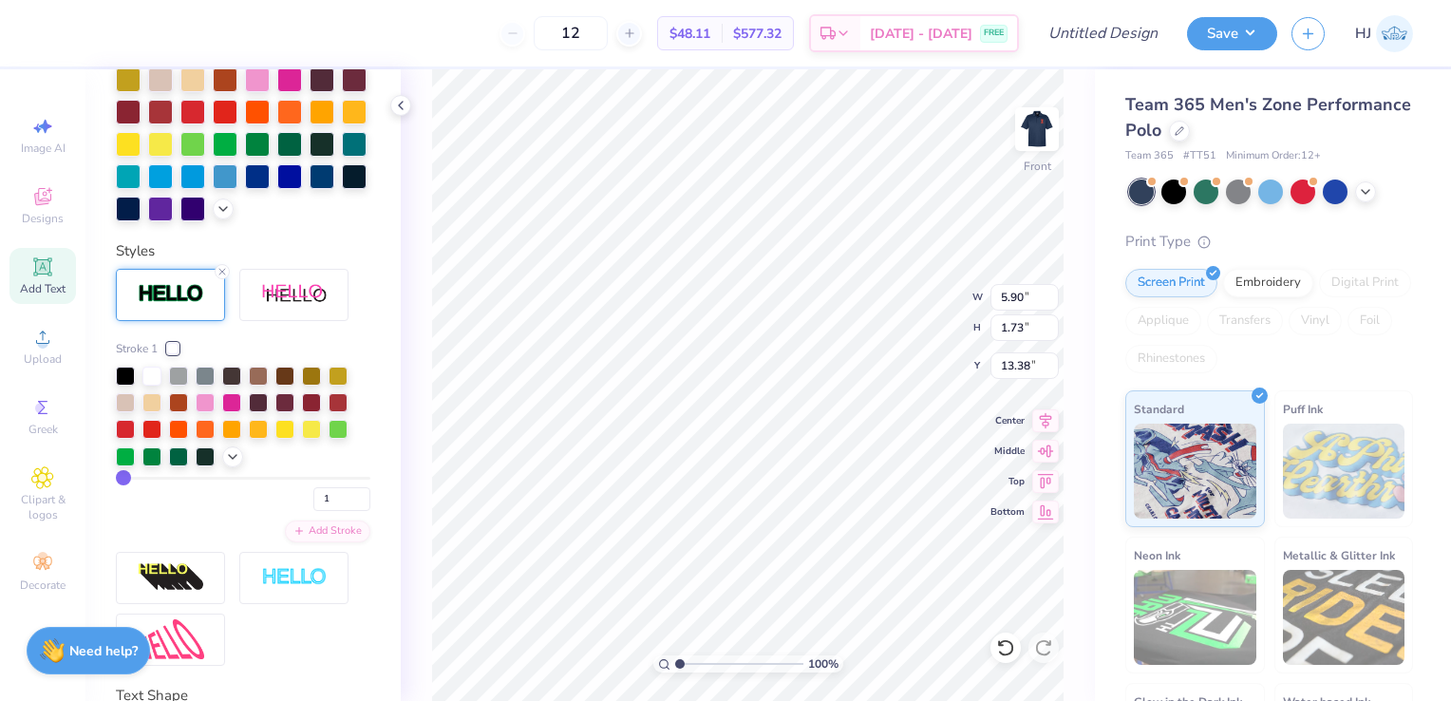
type input "3"
type input "4"
type input "5"
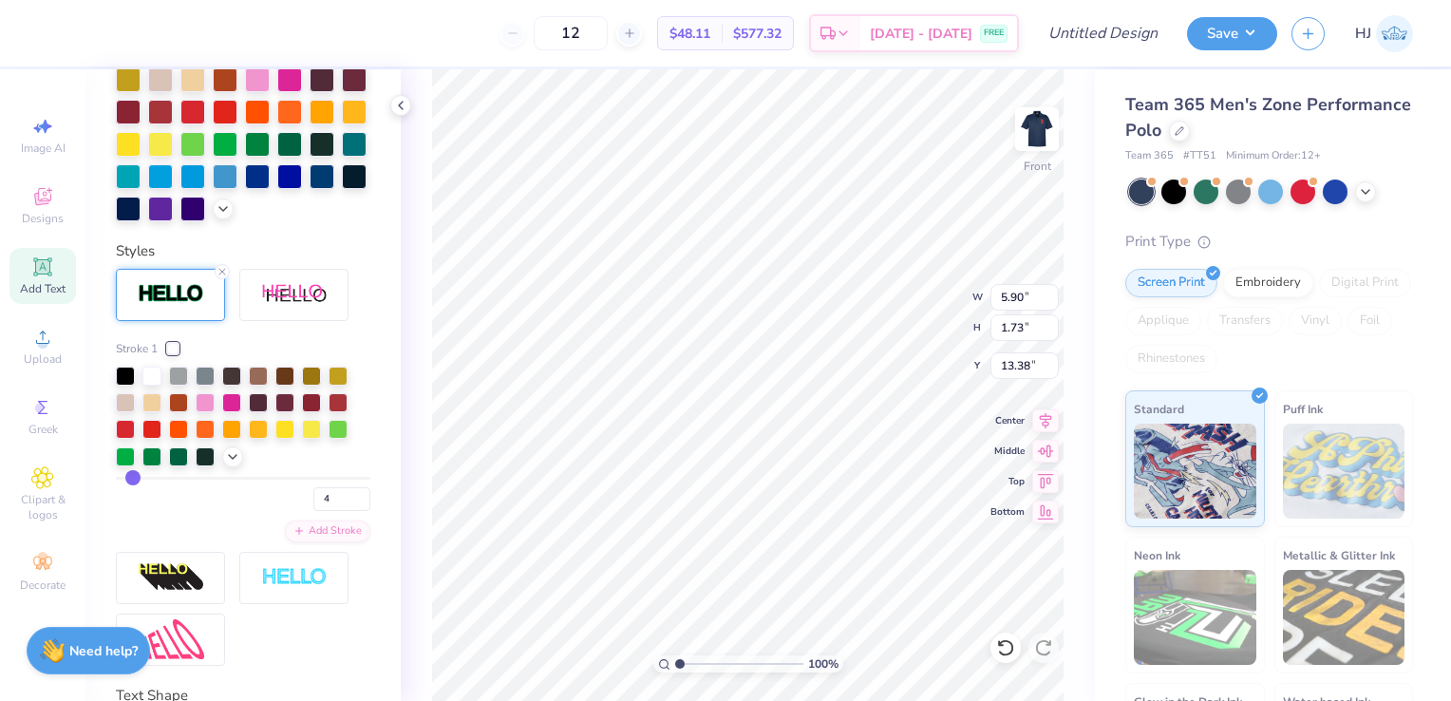
type input "5"
type input "6"
type input "7"
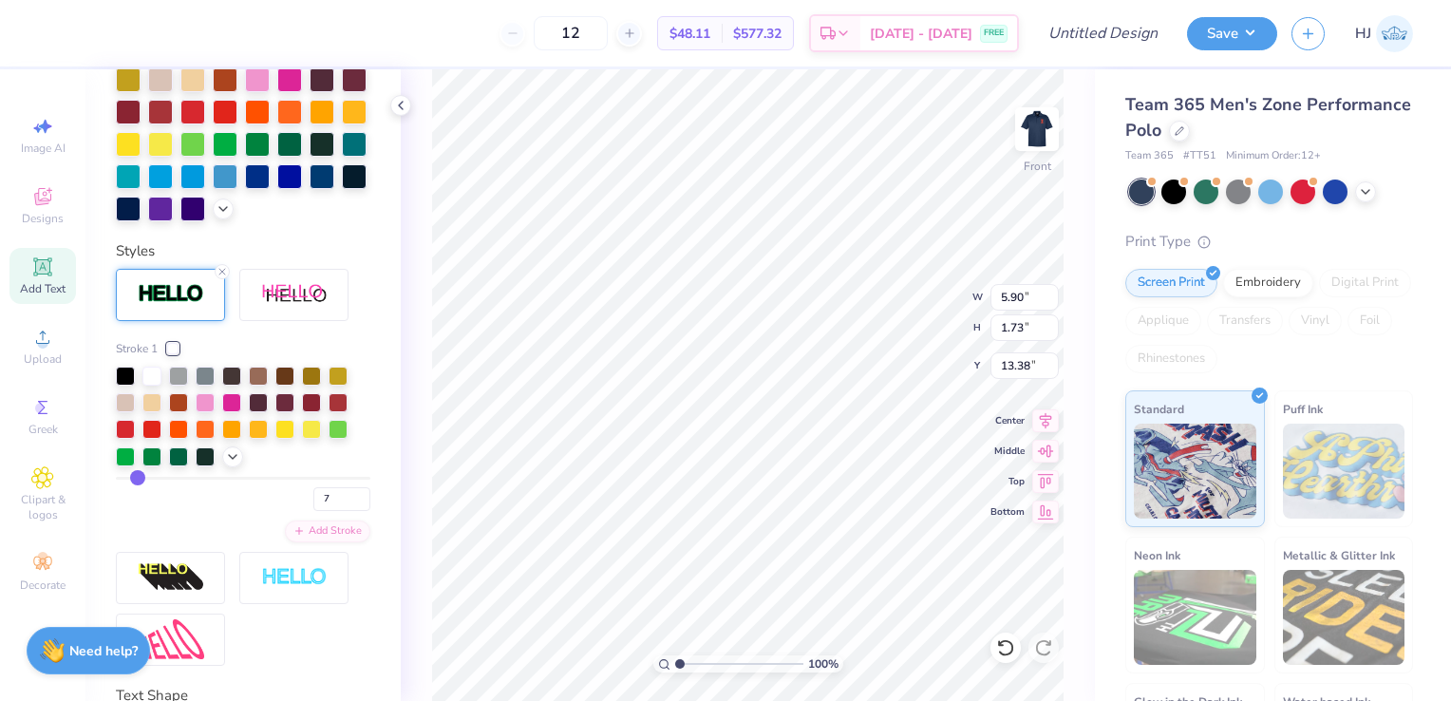
type input "8"
type input "9"
type input "10"
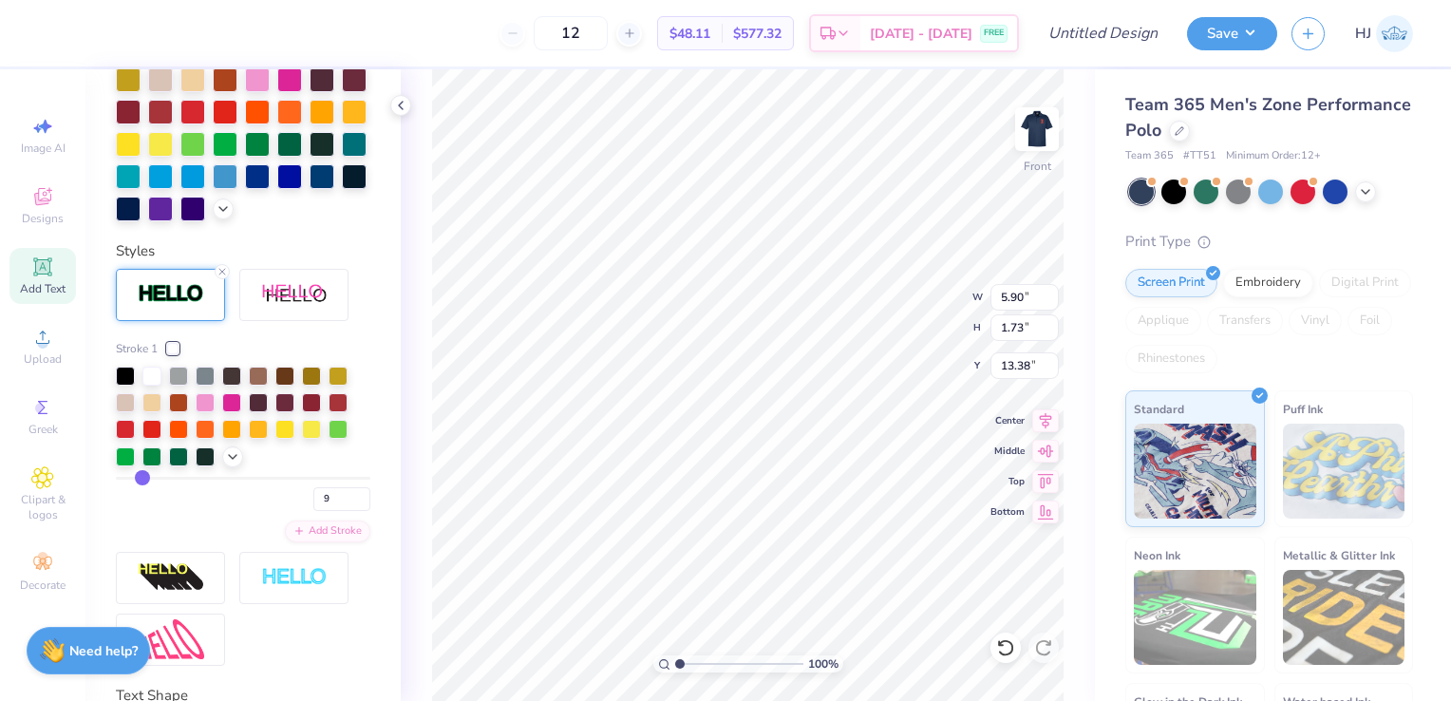
type input "10"
type input "11"
type input "12"
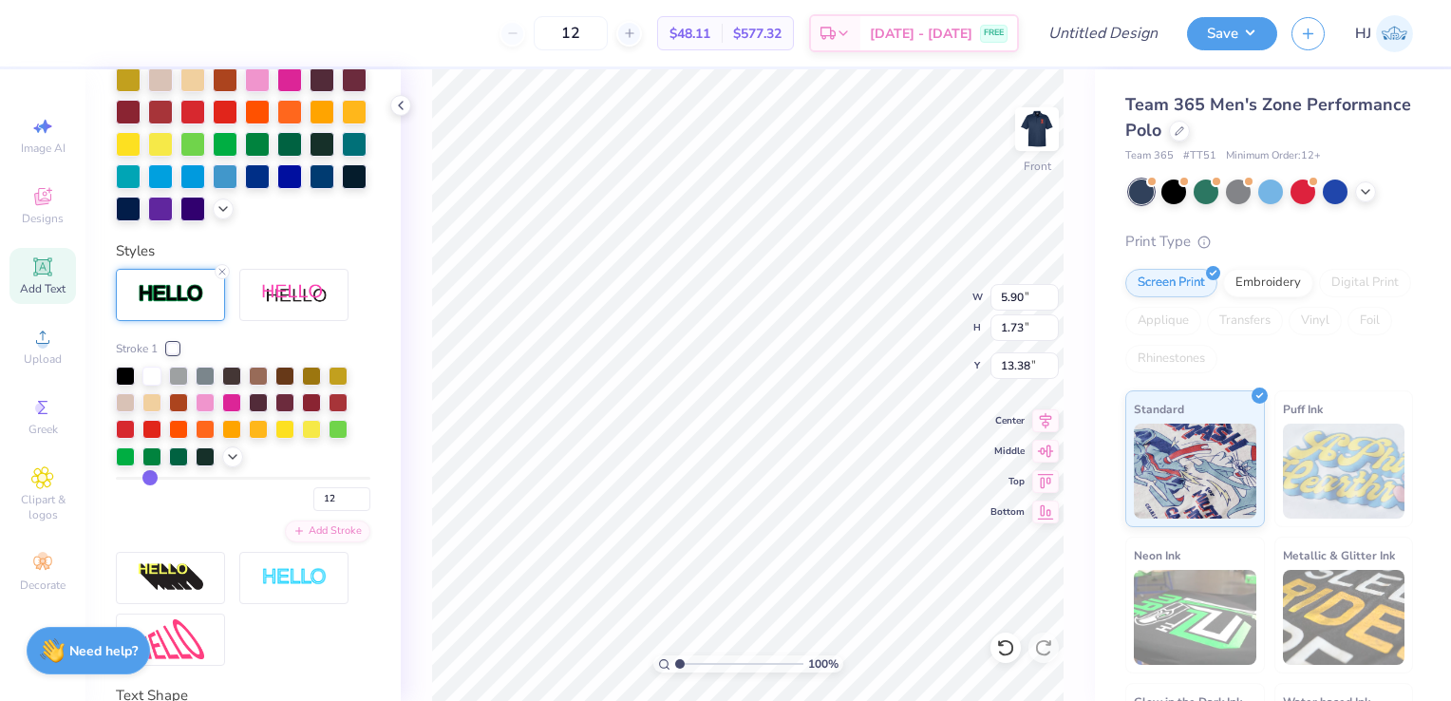
type input "13"
type input "14"
type input "15"
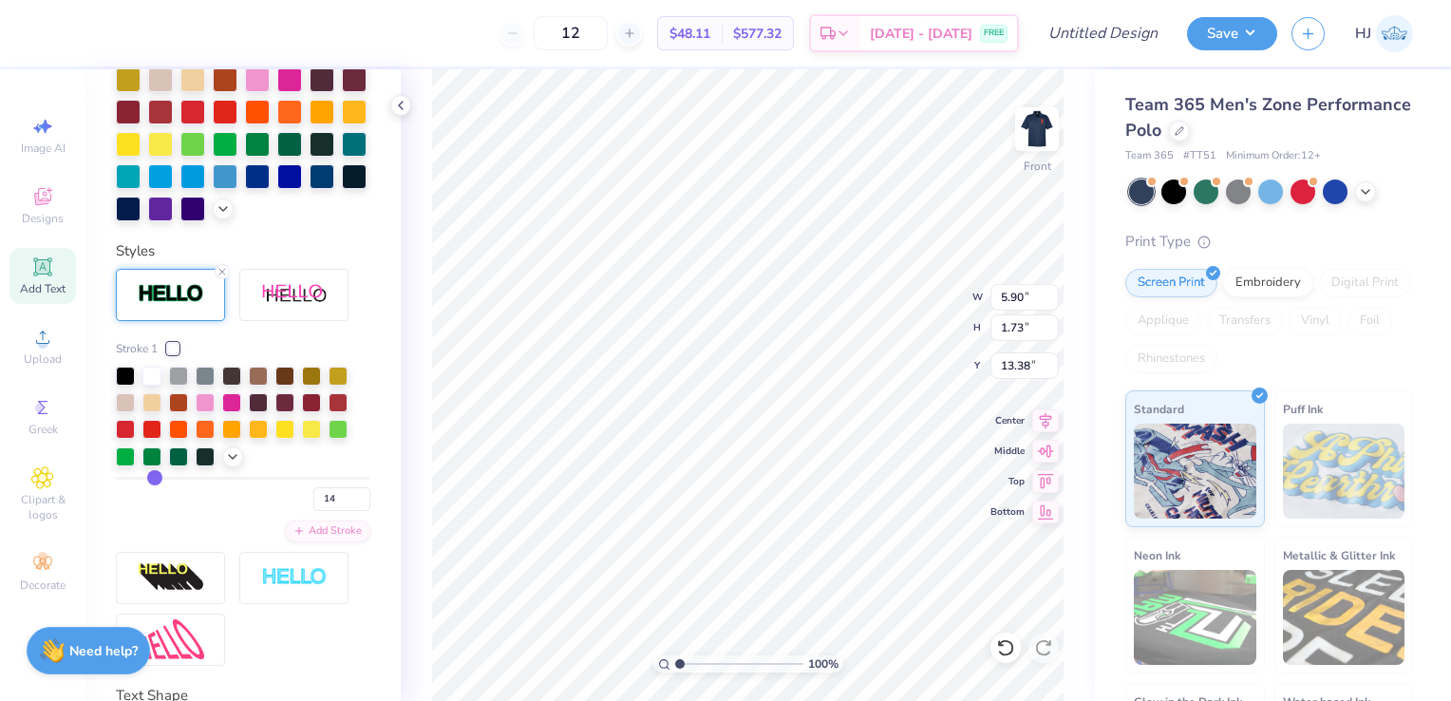
type input "15"
type input "16"
type input "17"
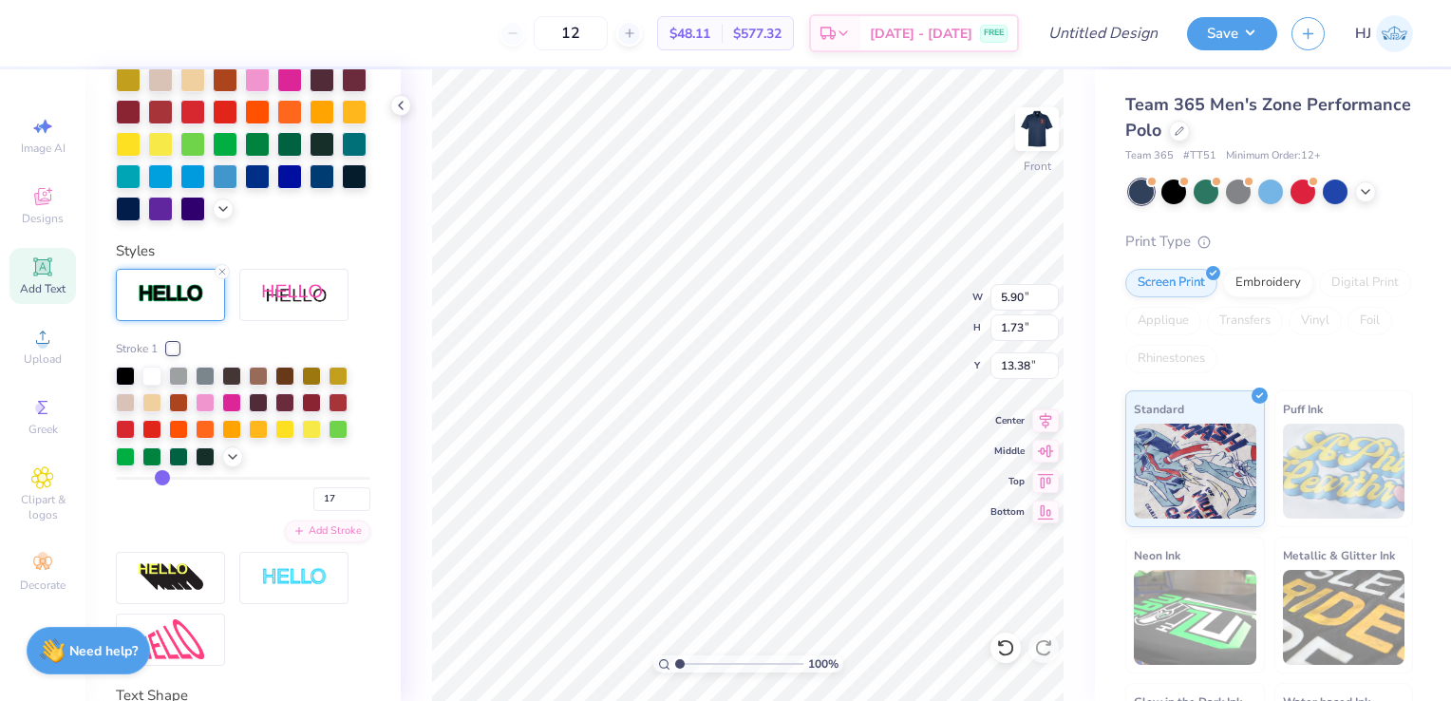
type input "18"
type input "19"
type input "20"
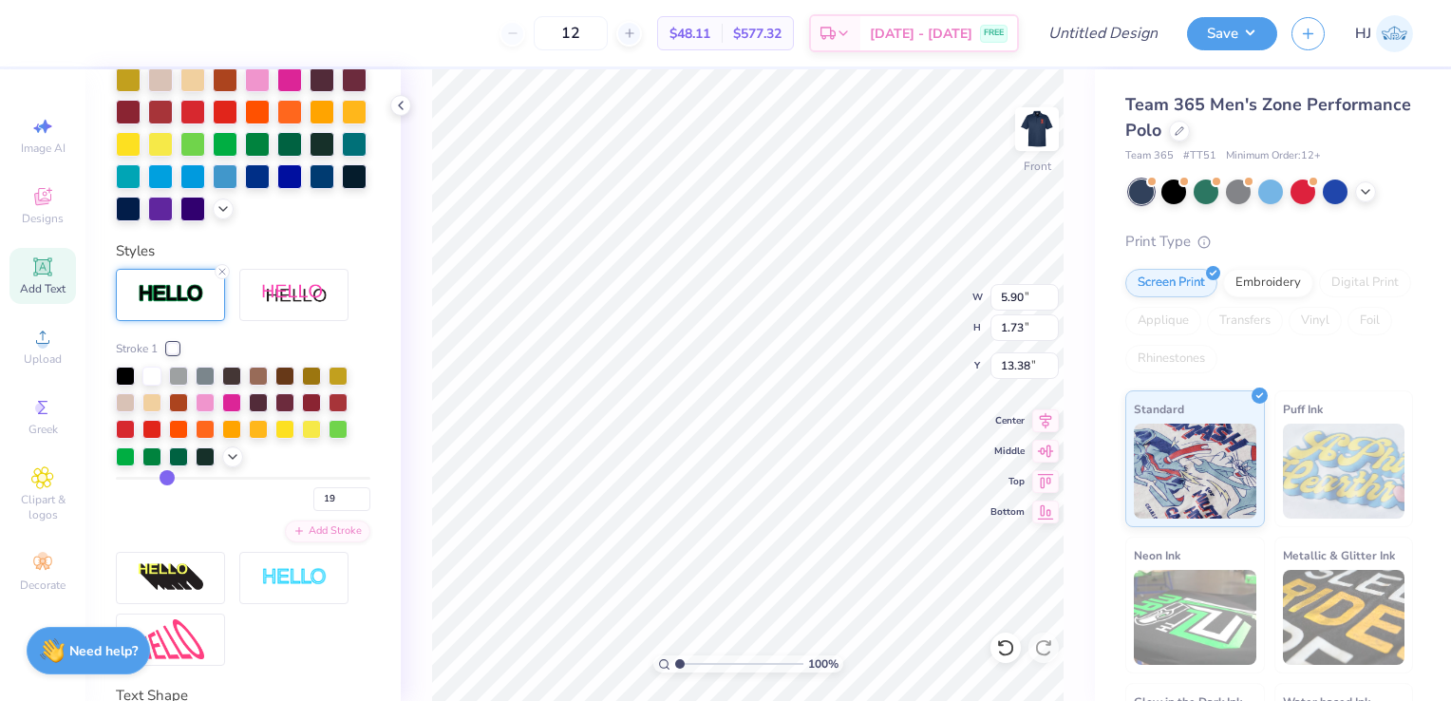
type input "20"
type input "21"
type input "22"
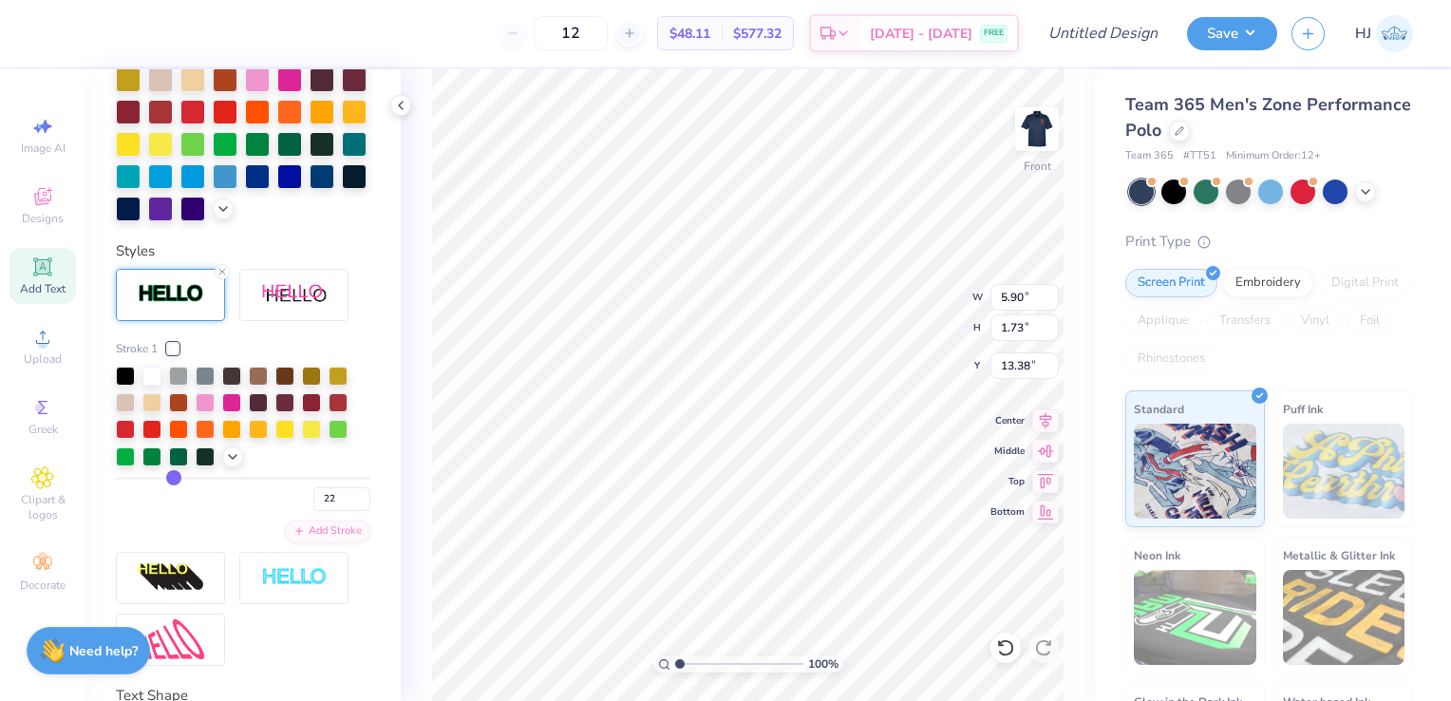
type input "23"
type input "25"
type input "26"
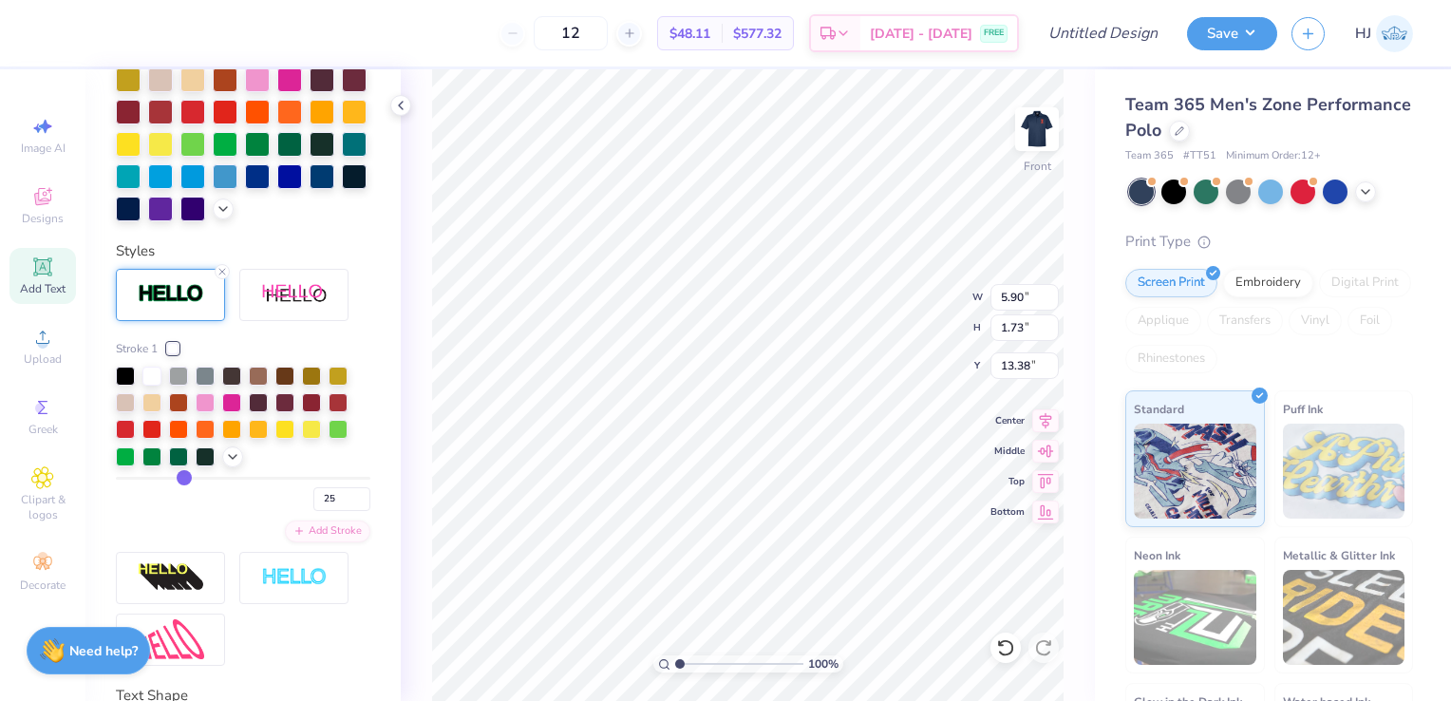
type input "26"
type input "27"
type input "28"
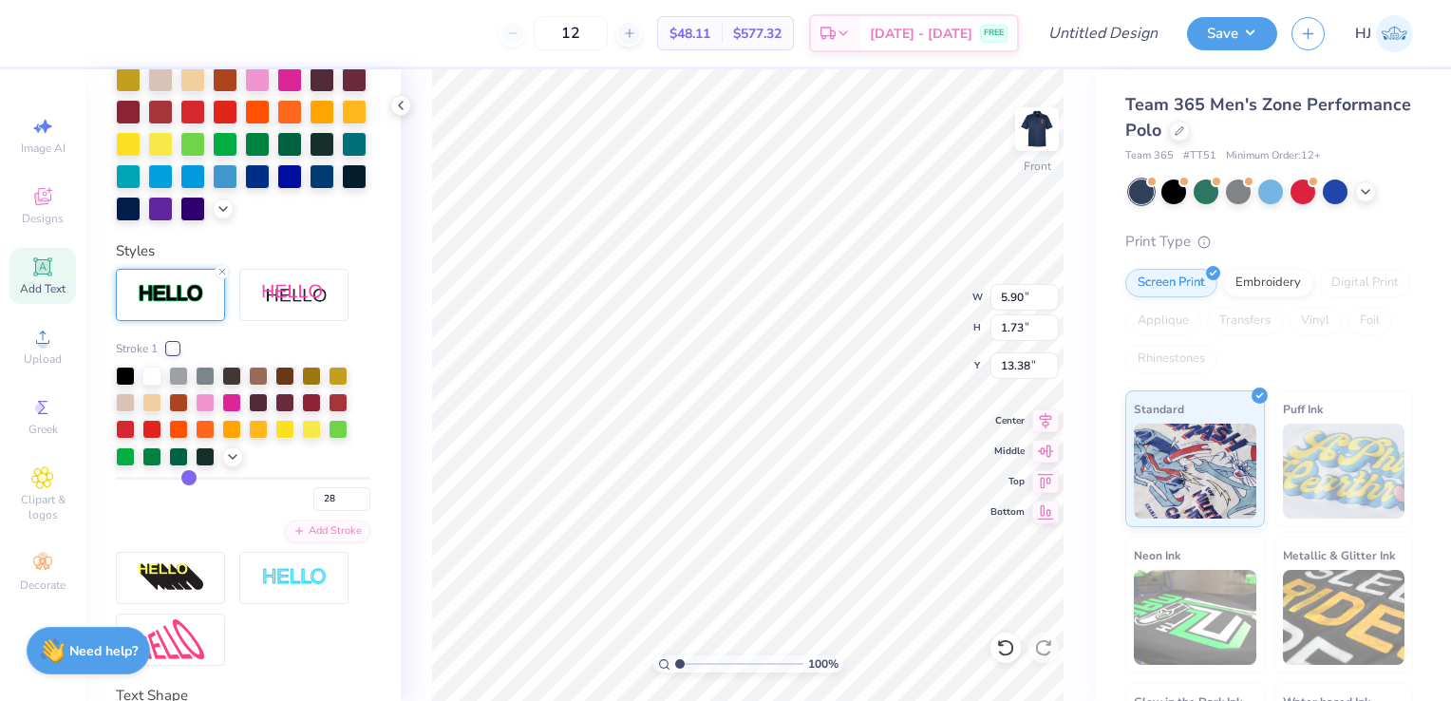
type input "29"
type input "30"
type input "31"
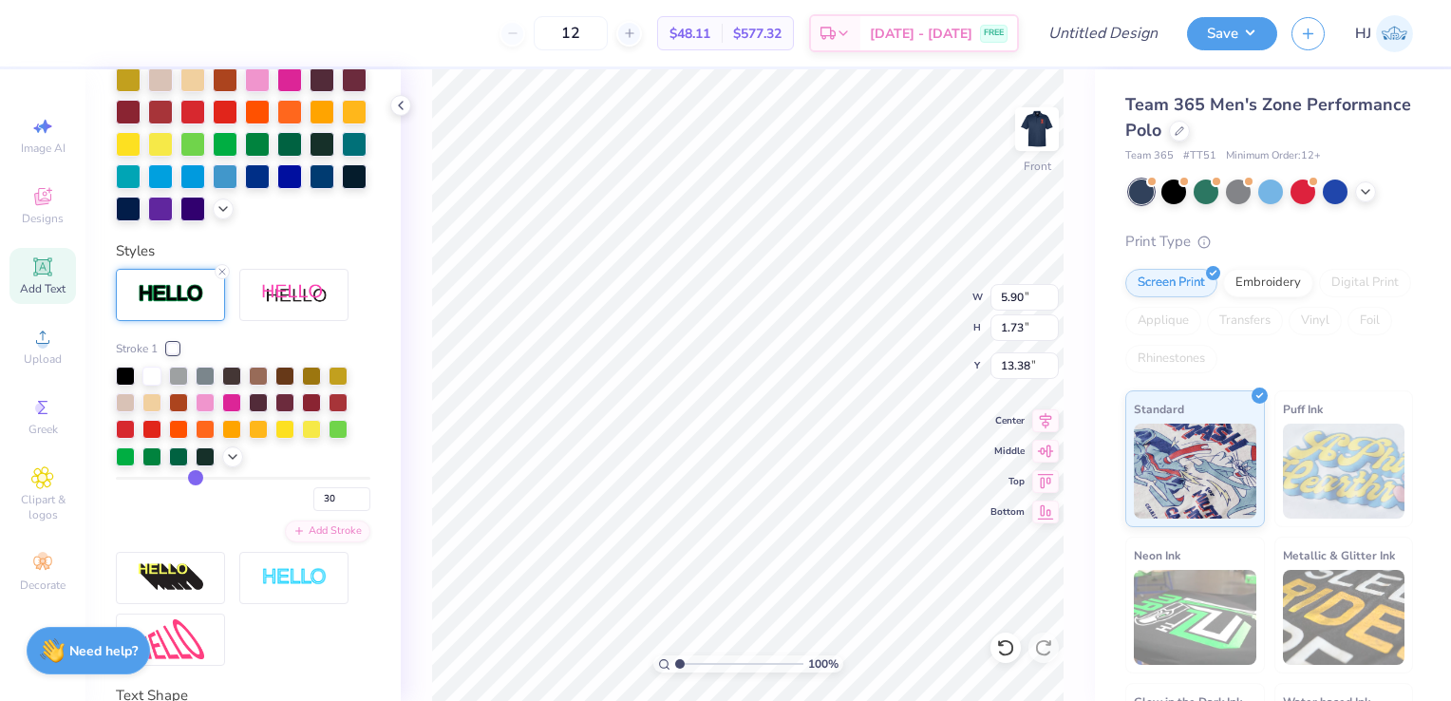
type input "31"
type input "32"
type input "33"
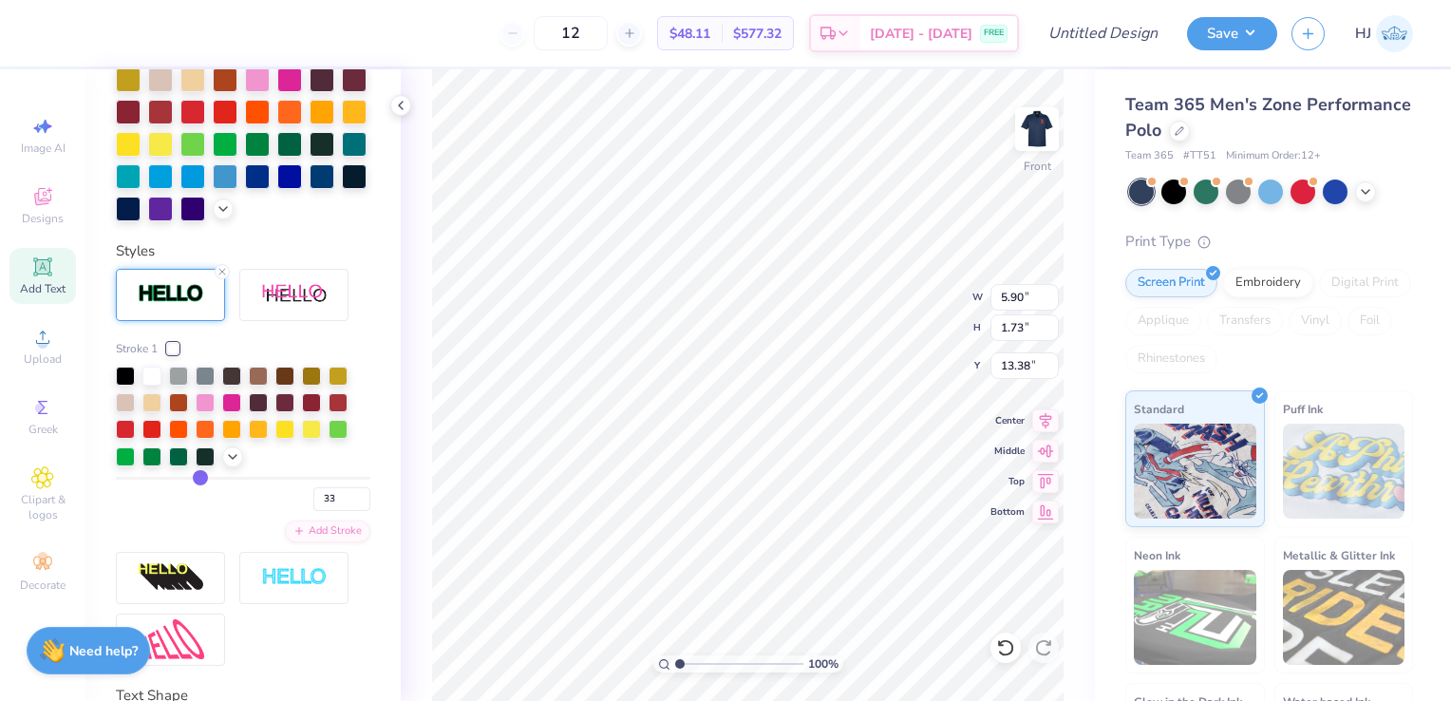
type input "34"
type input "35"
type input "41"
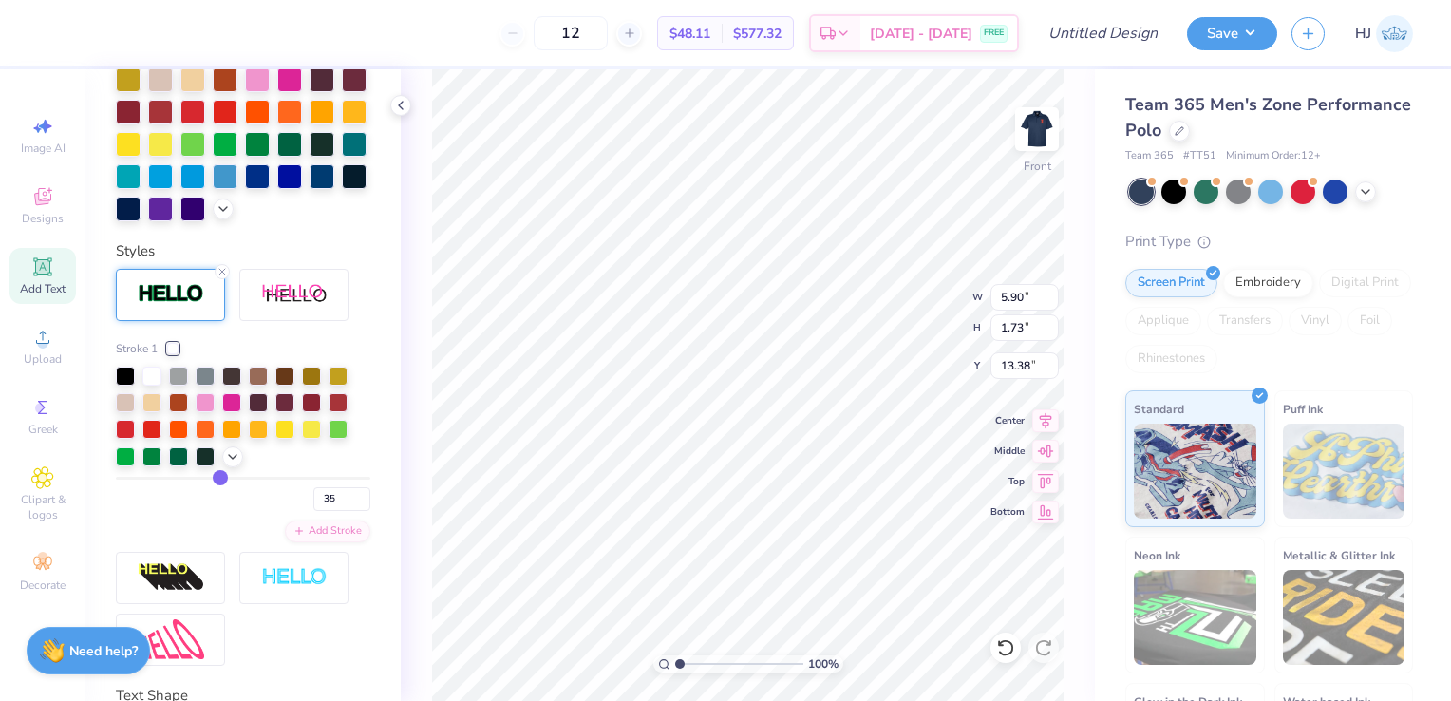
type input "41"
type input "48"
type input "56"
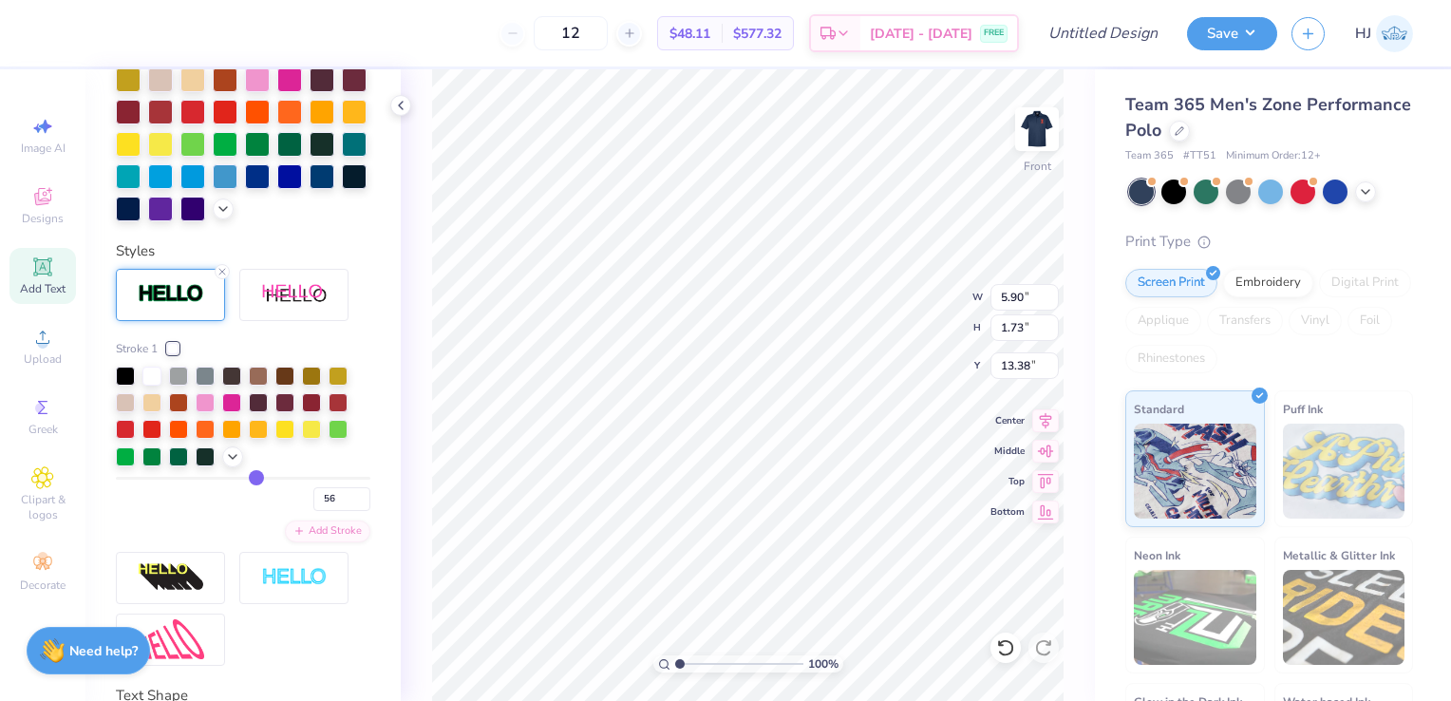
type input "58"
type input "59"
type input "60"
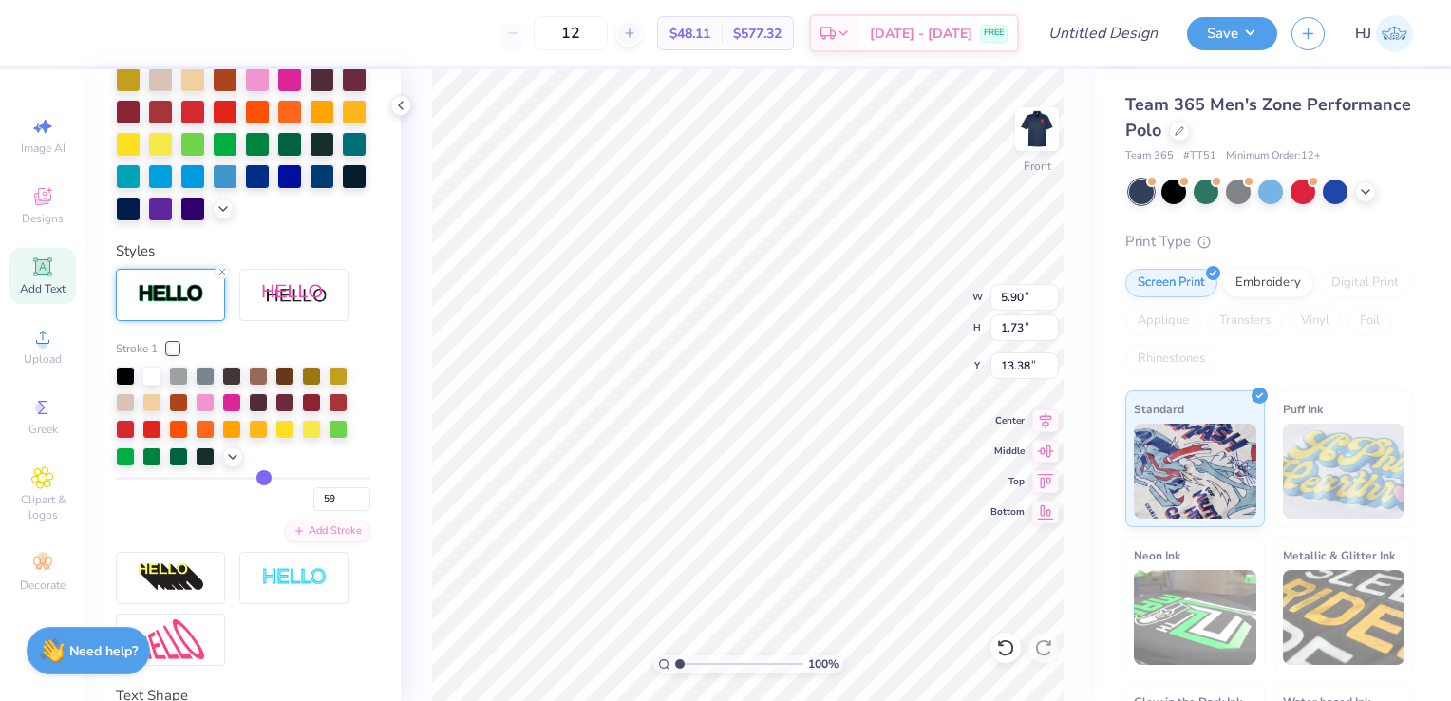
type input "60"
type input "61"
type input "60"
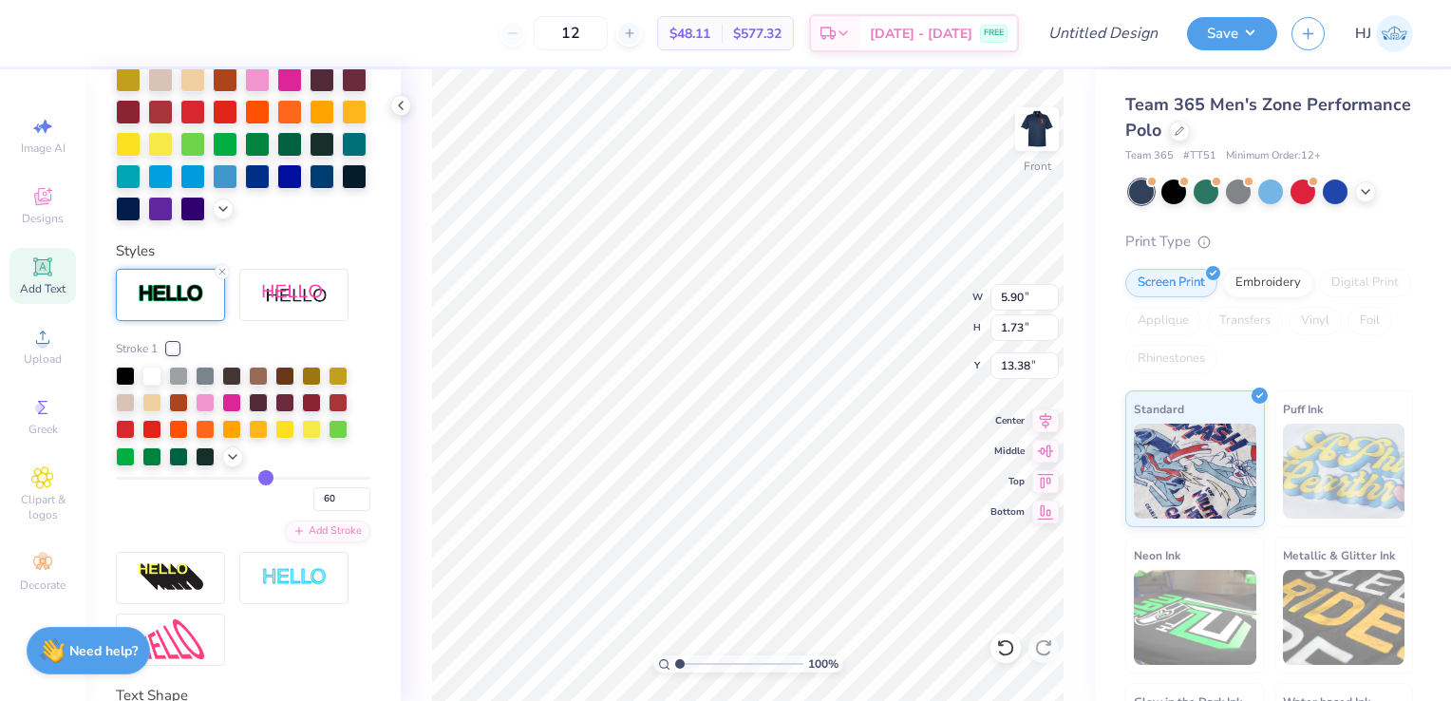
drag, startPoint x: 124, startPoint y: 510, endPoint x: 258, endPoint y: 508, distance: 133.9
type input "60"
click at [258, 480] on input "range" at bounding box center [243, 478] width 255 height 3
type input "7.78"
type input "3.61"
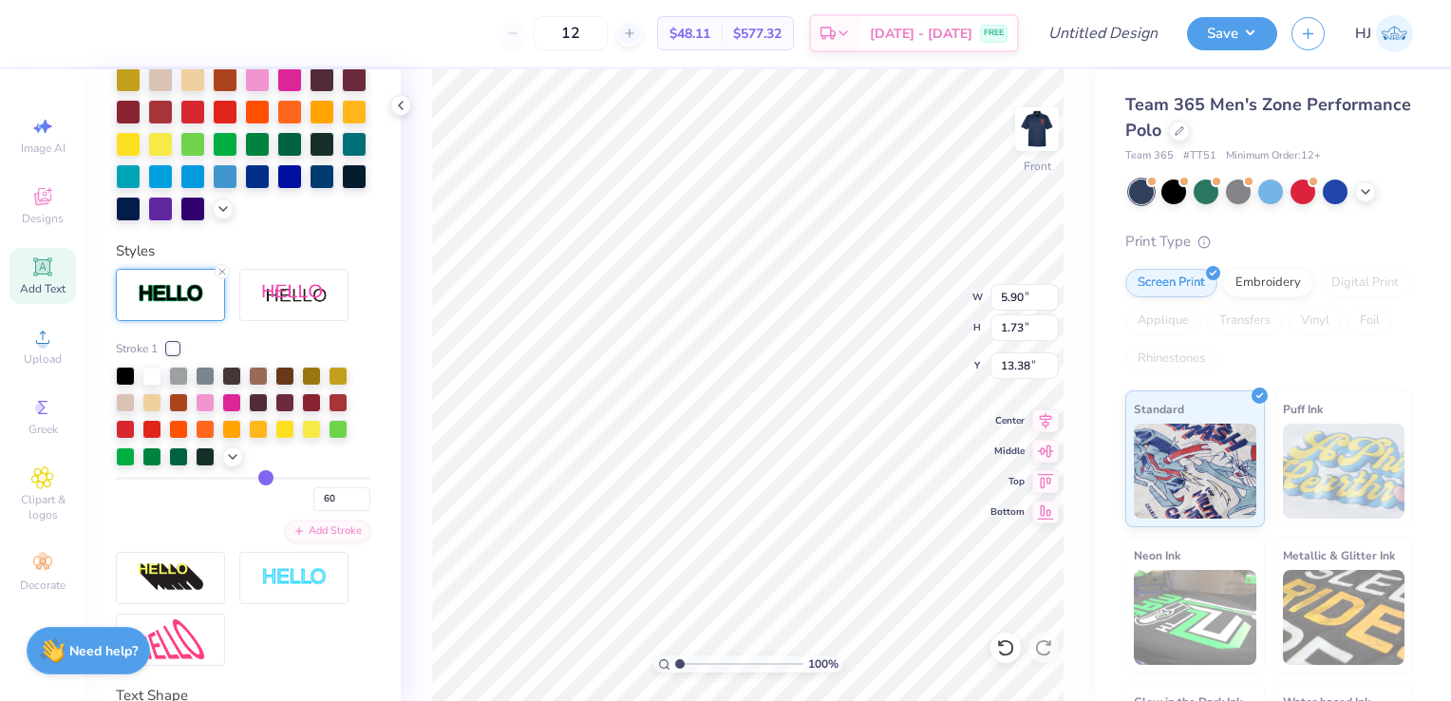
type input "12.44"
type input "58"
type input "55"
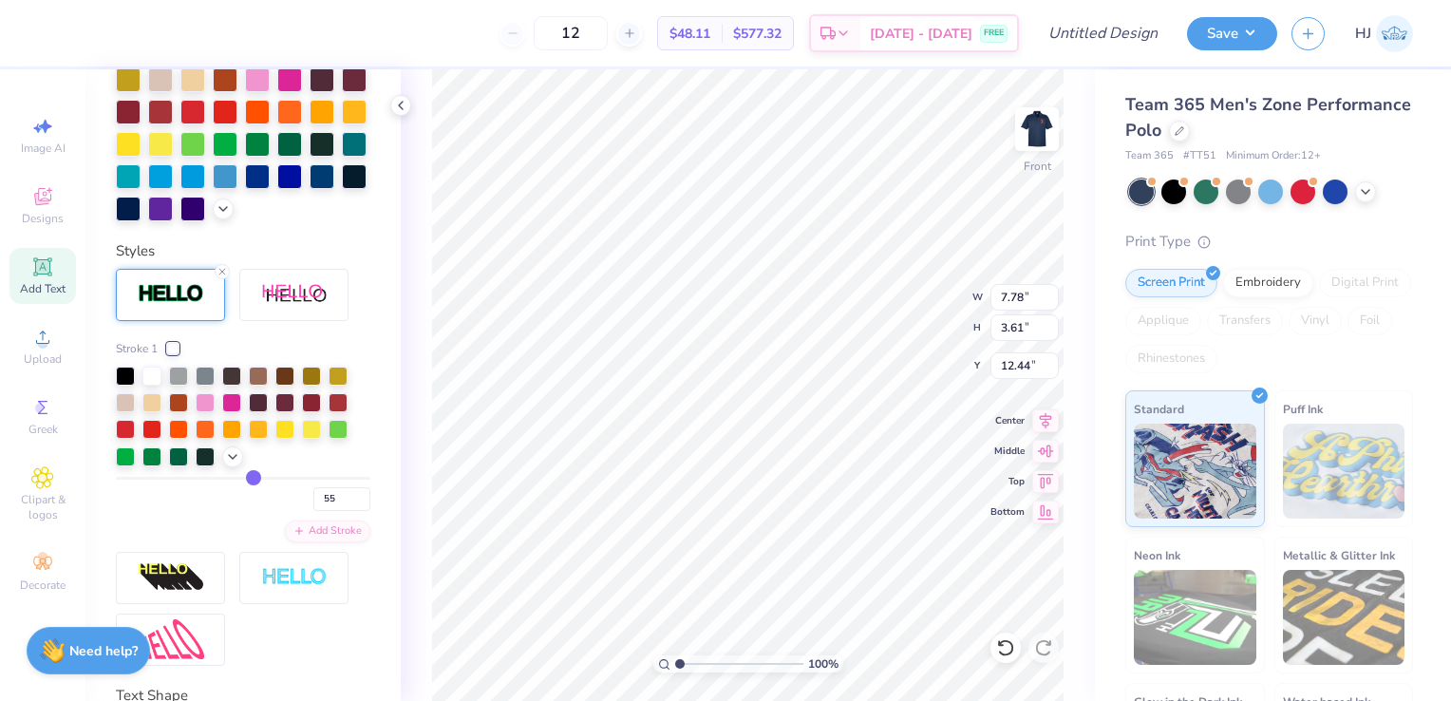
type input "49"
type input "43"
type input "39"
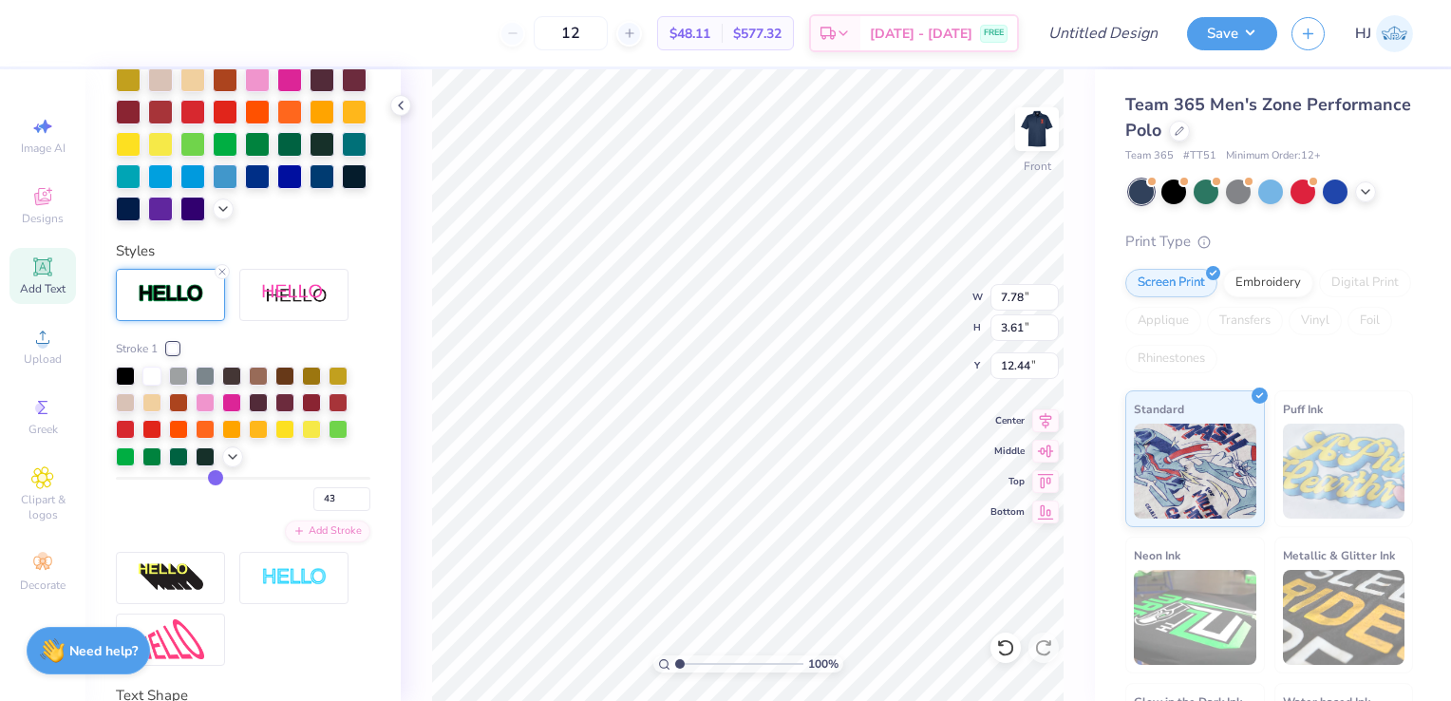
type input "39"
type input "36"
type input "31"
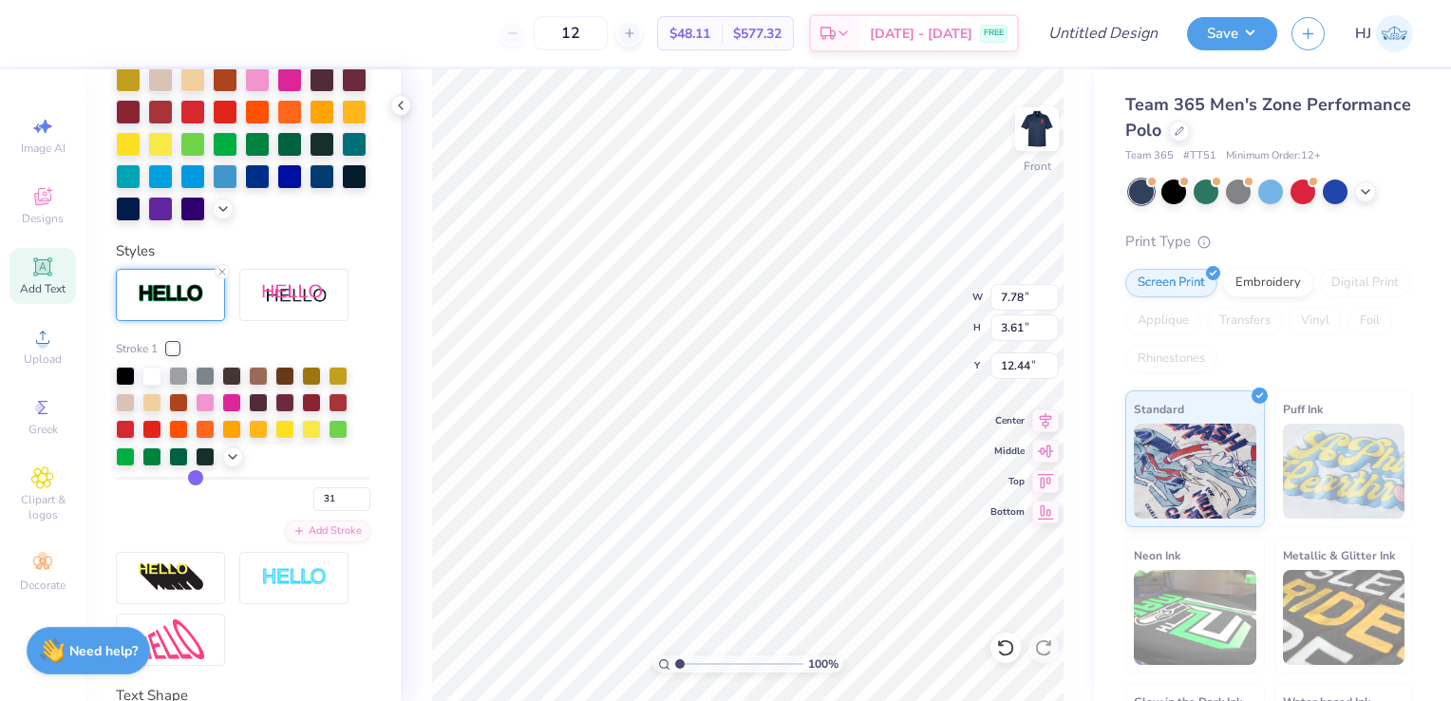
type input "28"
type input "23"
type input "20"
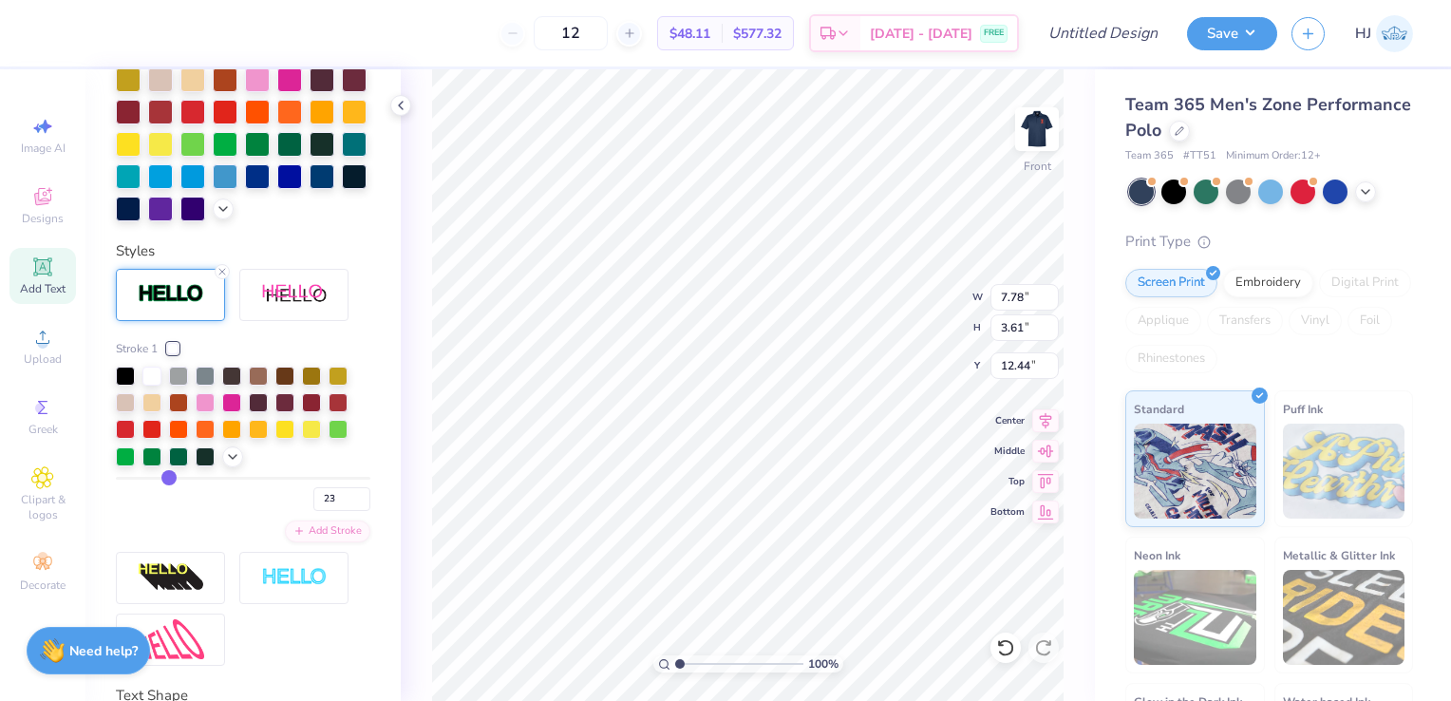
type input "20"
type input "17"
type input "15"
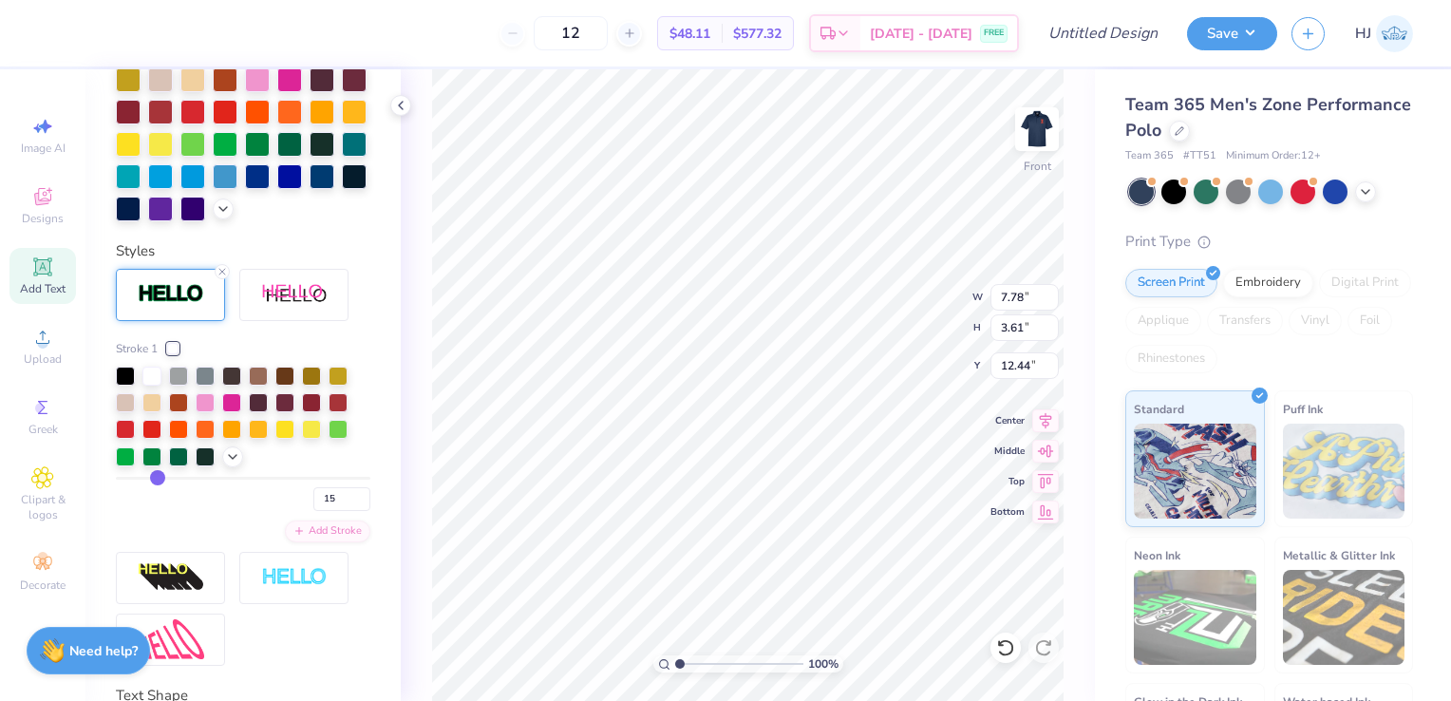
type input "13"
type input "12"
type input "11"
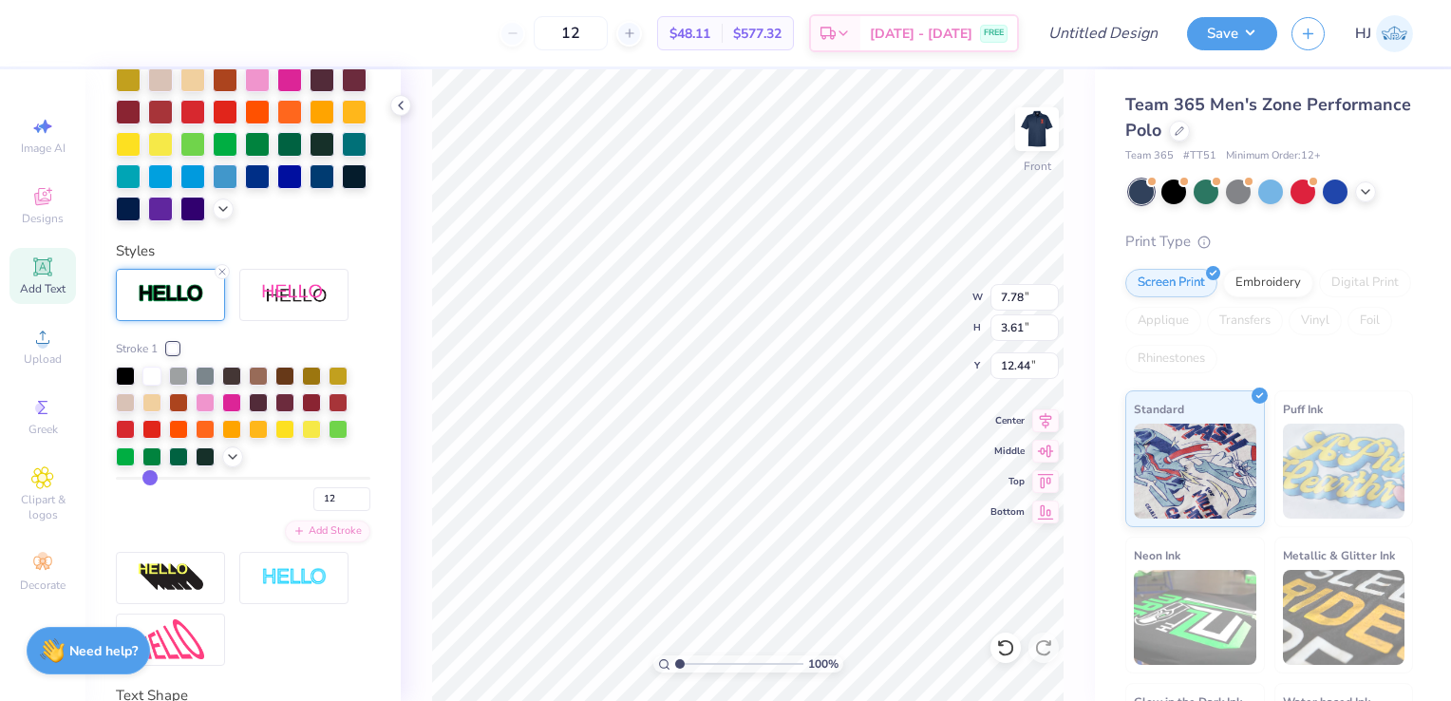
type input "11"
type input "12"
type input "13"
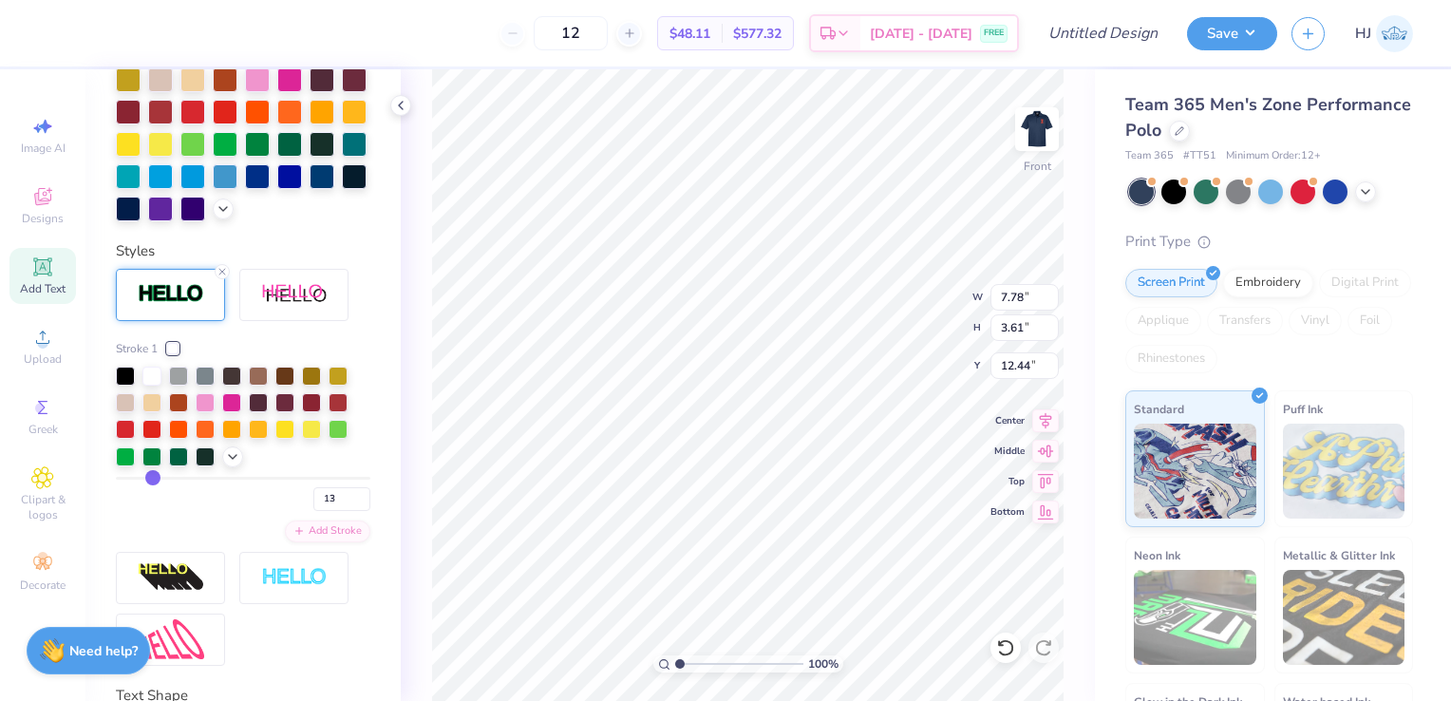
type input "14"
type input "15"
type input "16"
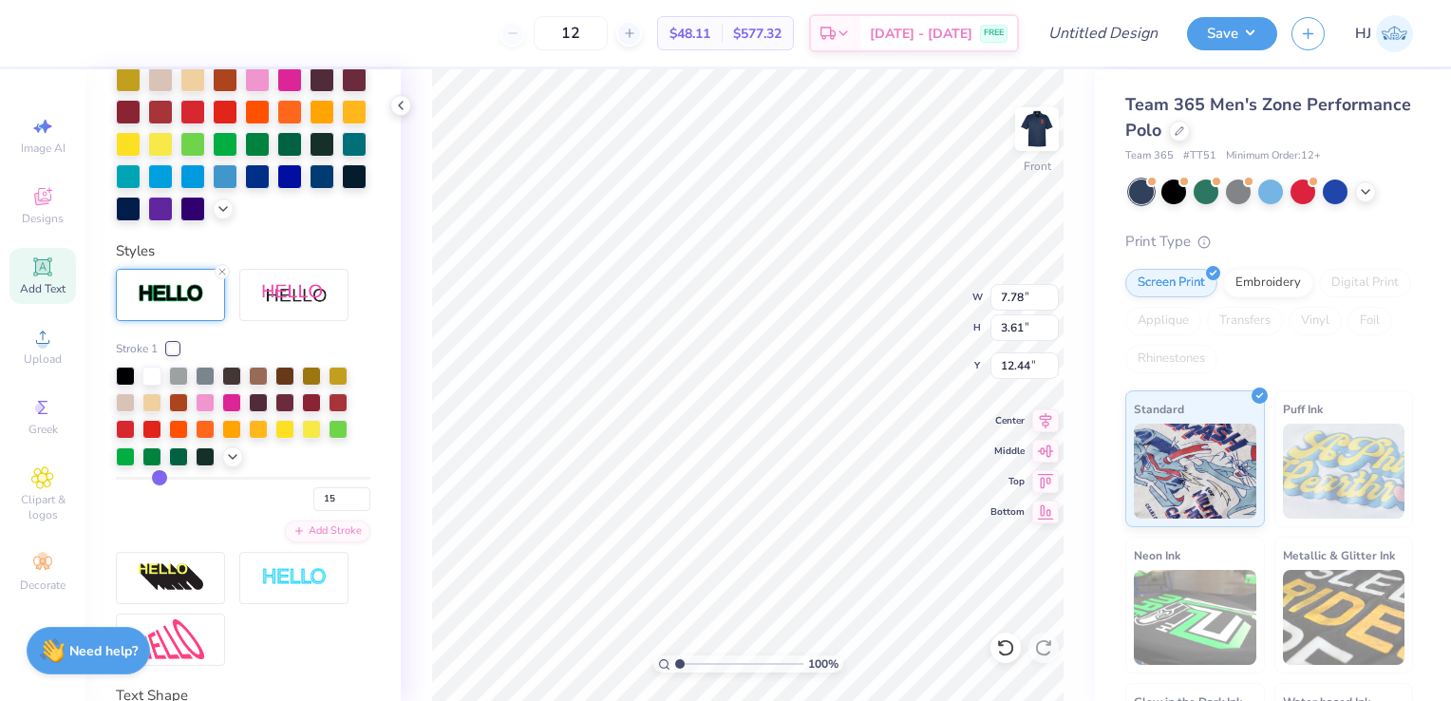
type input "16"
type input "17"
type input "18"
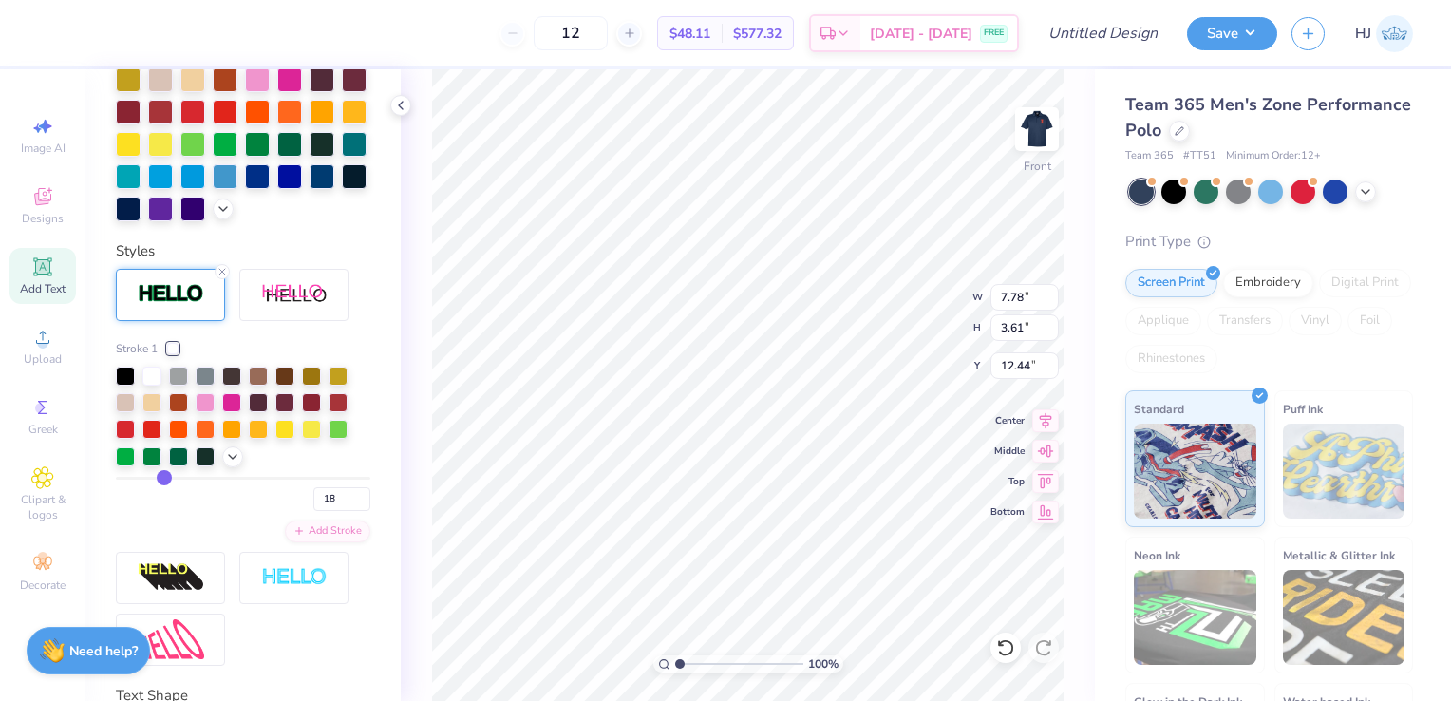
type input "19"
type input "20"
drag, startPoint x: 256, startPoint y: 504, endPoint x: 166, endPoint y: 504, distance: 90.2
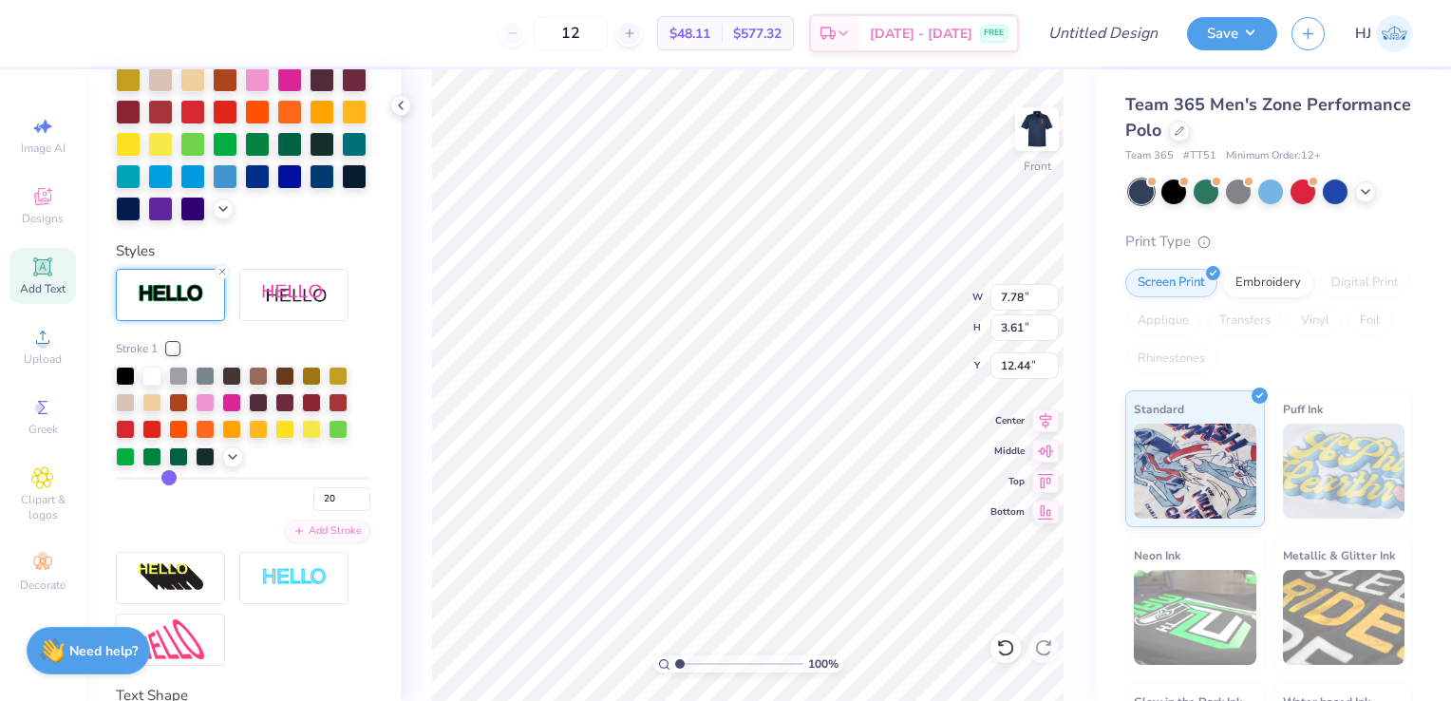
type input "20"
click at [166, 480] on input "range" at bounding box center [243, 478] width 255 height 3
type input "6.51"
type input "2.34"
type input "13.08"
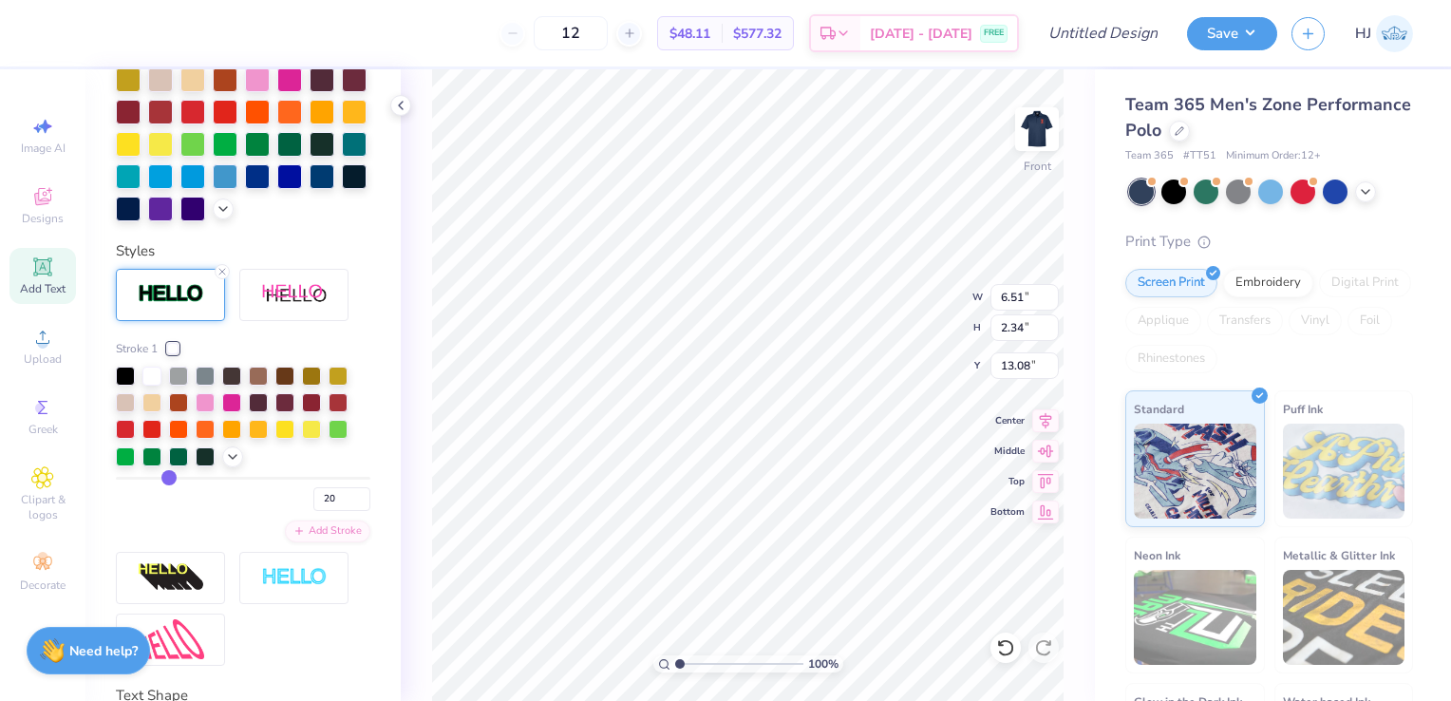
type input "19"
type input "17"
type input "16"
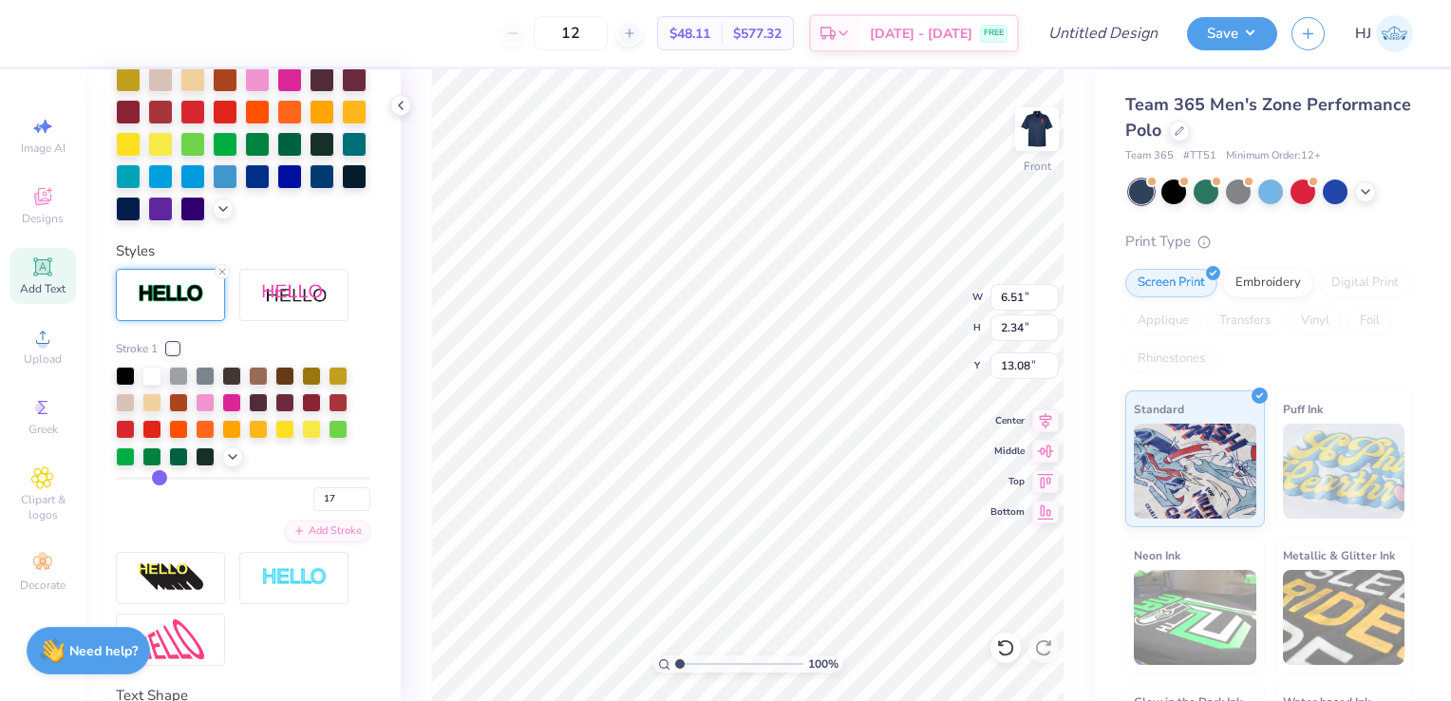
type input "16"
type input "15"
type input "14"
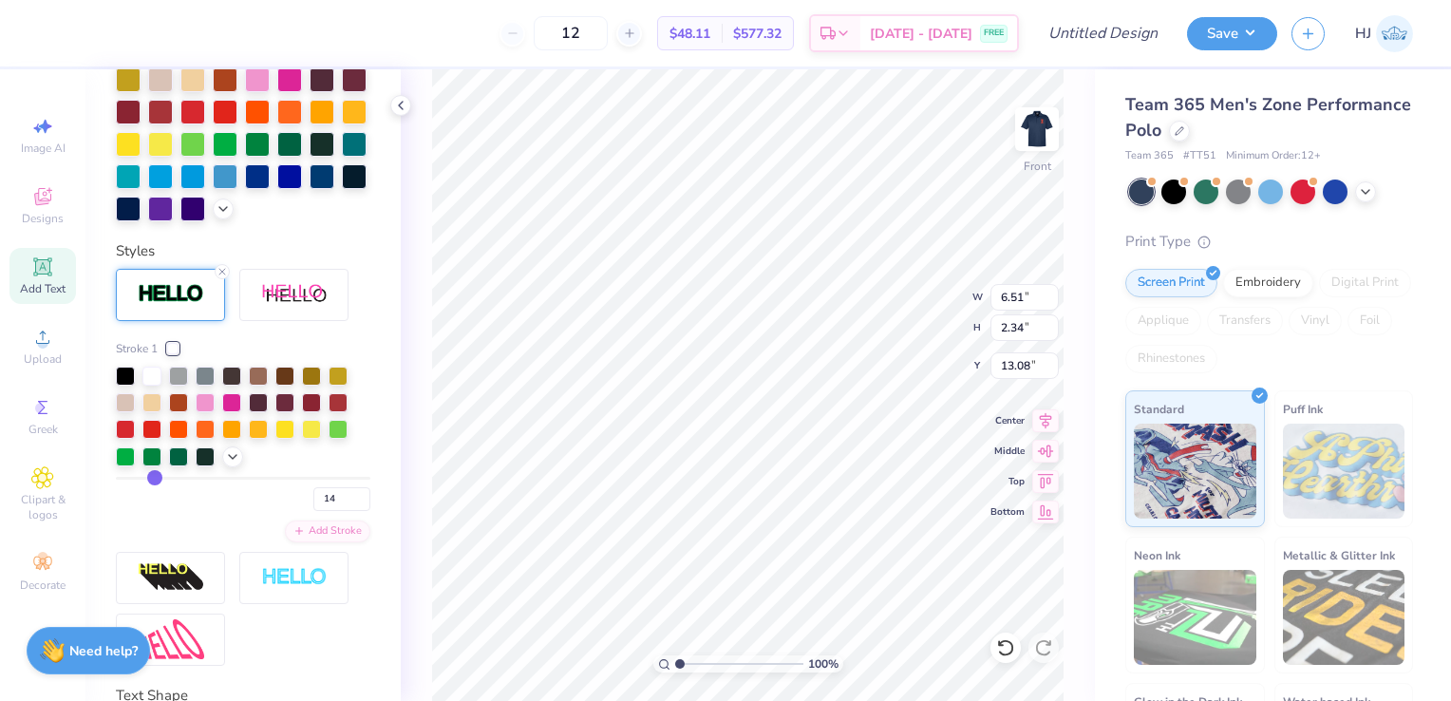
type input "13"
type input "12"
type input "11"
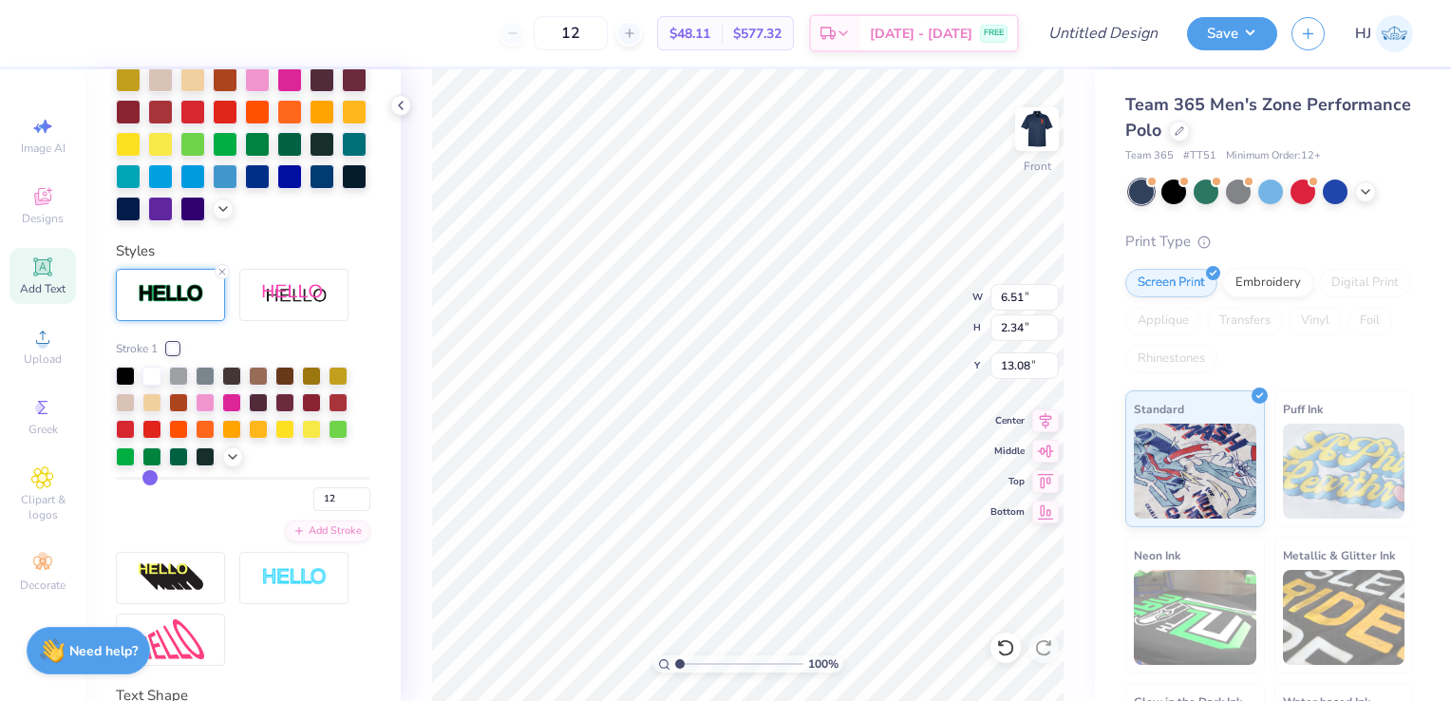
type input "11"
type input "10"
type input "9"
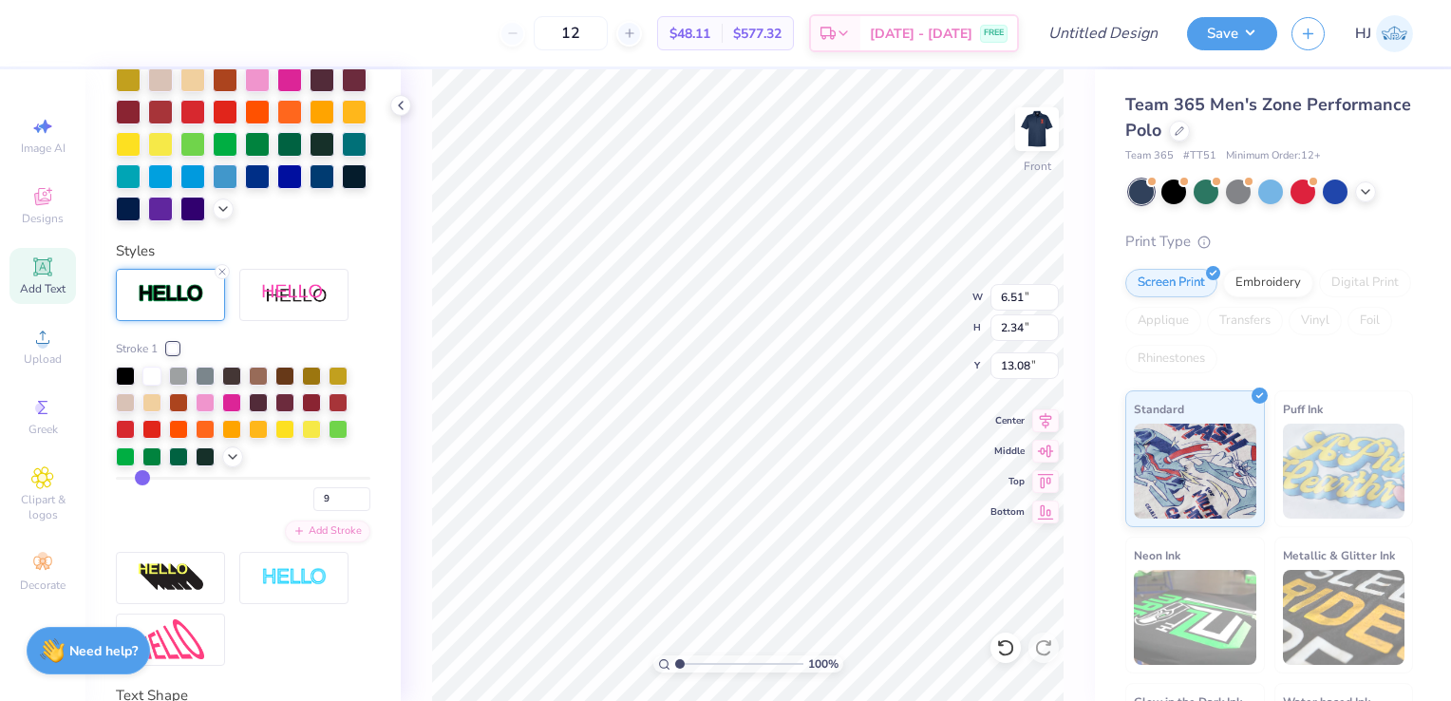
type input "8"
type input "7"
drag, startPoint x: 166, startPoint y: 504, endPoint x: 137, endPoint y: 497, distance: 30.4
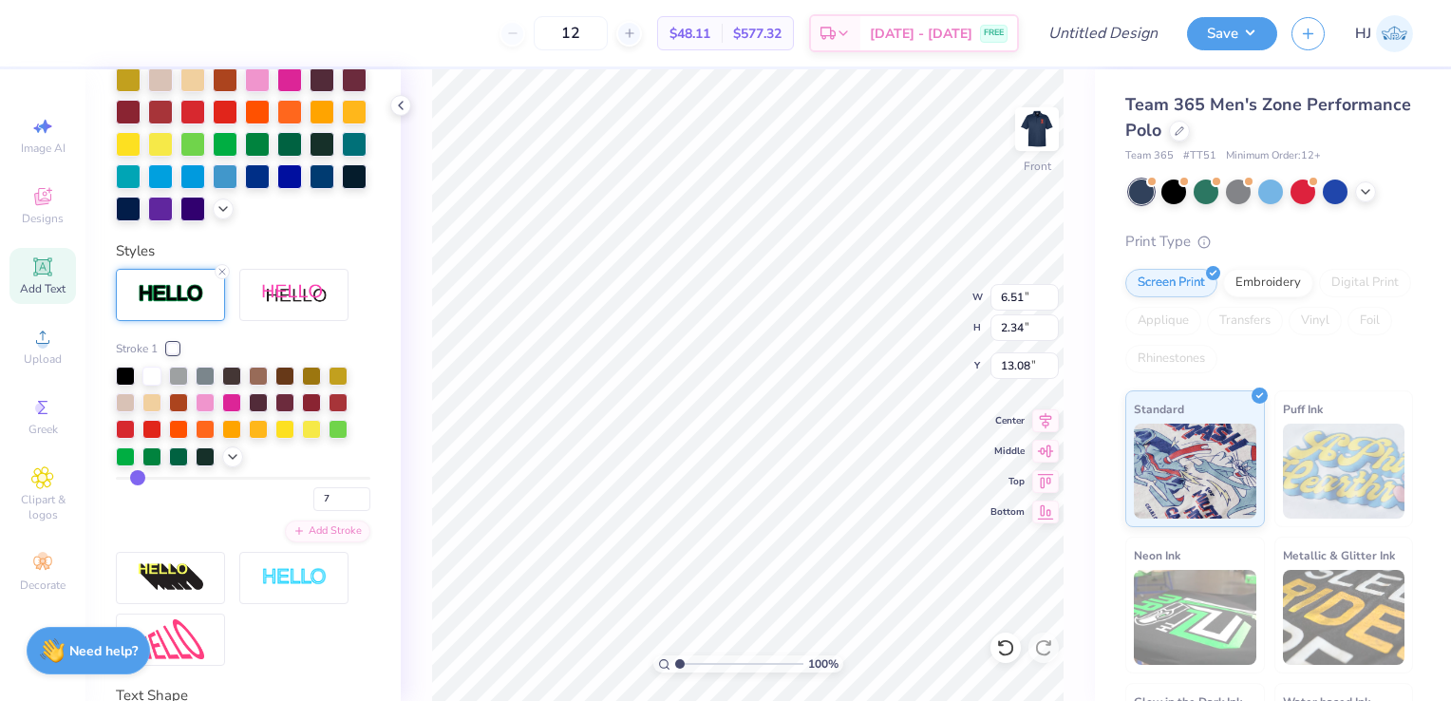
type input "7"
click at [137, 480] on input "range" at bounding box center [243, 478] width 255 height 3
type input "6.09"
type input "1.92"
type input "13.29"
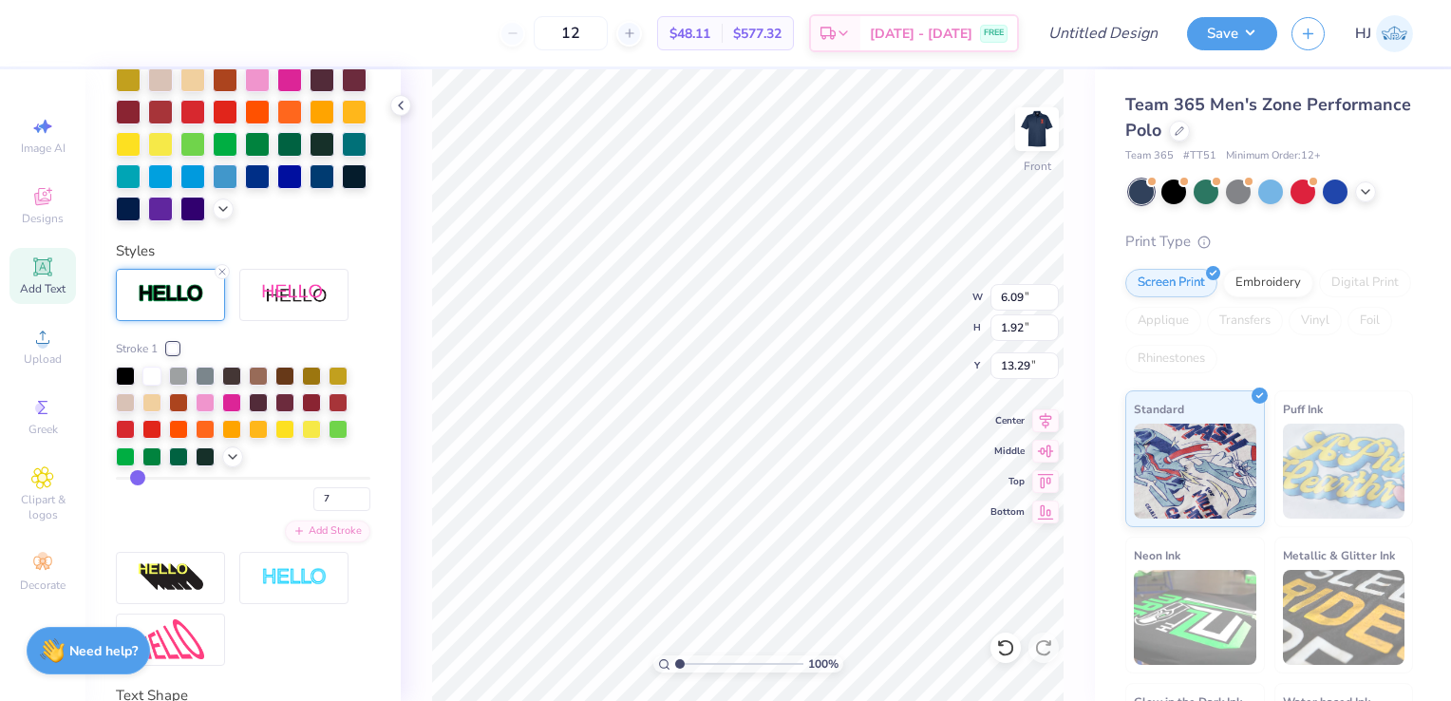
drag, startPoint x: 137, startPoint y: 497, endPoint x: 137, endPoint y: 509, distance: 12.3
click at [137, 509] on div "Stroke 1 7" at bounding box center [243, 425] width 255 height 171
type input "6"
type input "5"
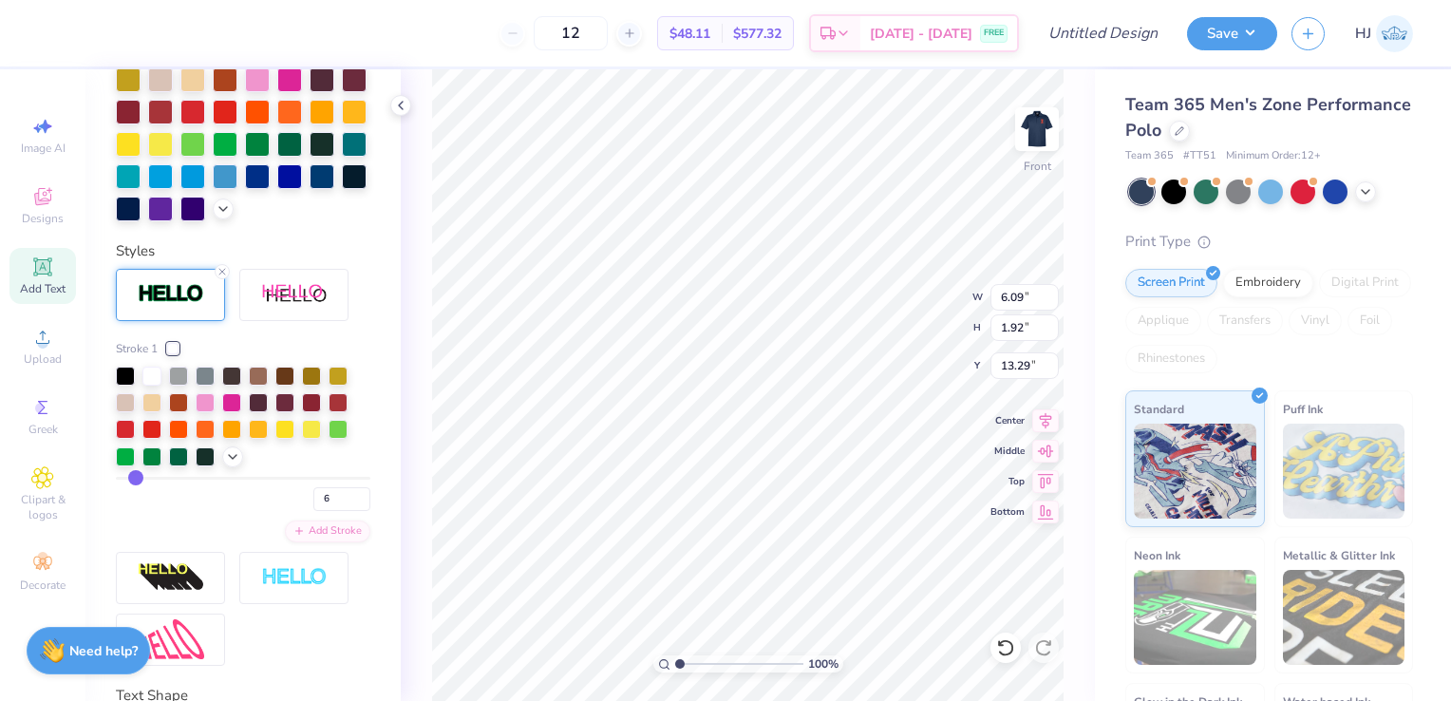
type input "5"
type input "6.03"
type input "1.86"
type input "13.32"
drag, startPoint x: 136, startPoint y: 509, endPoint x: 122, endPoint y: 504, distance: 15.0
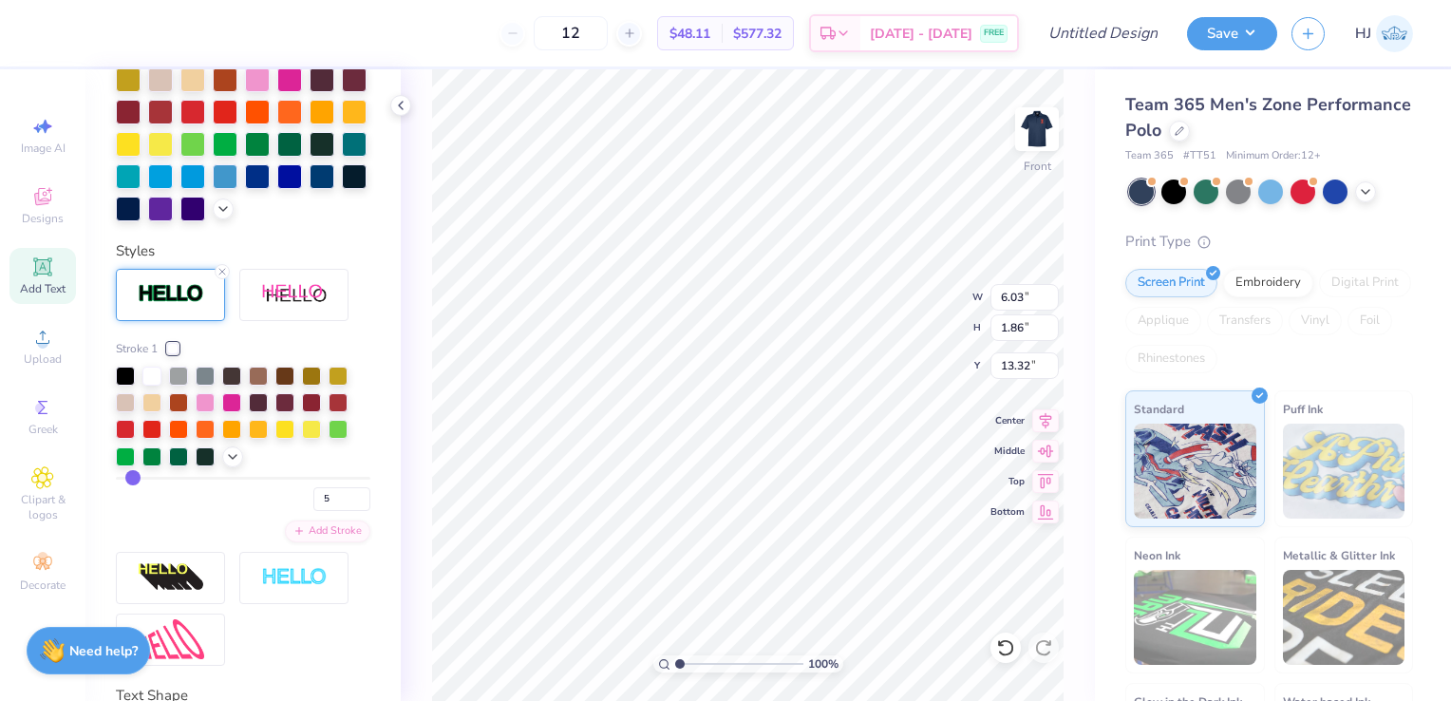
type input "4"
type input "3"
type input "2"
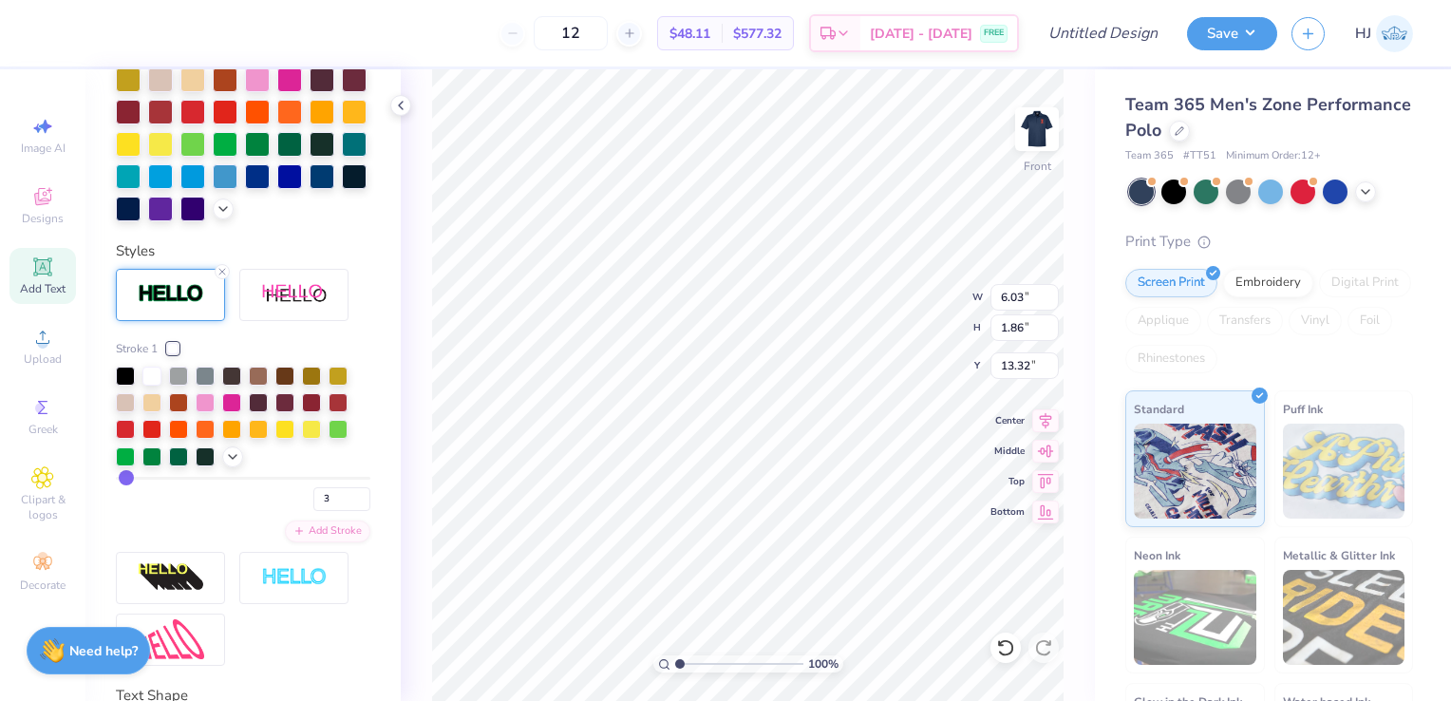
type input "2"
type input "1"
type input "2"
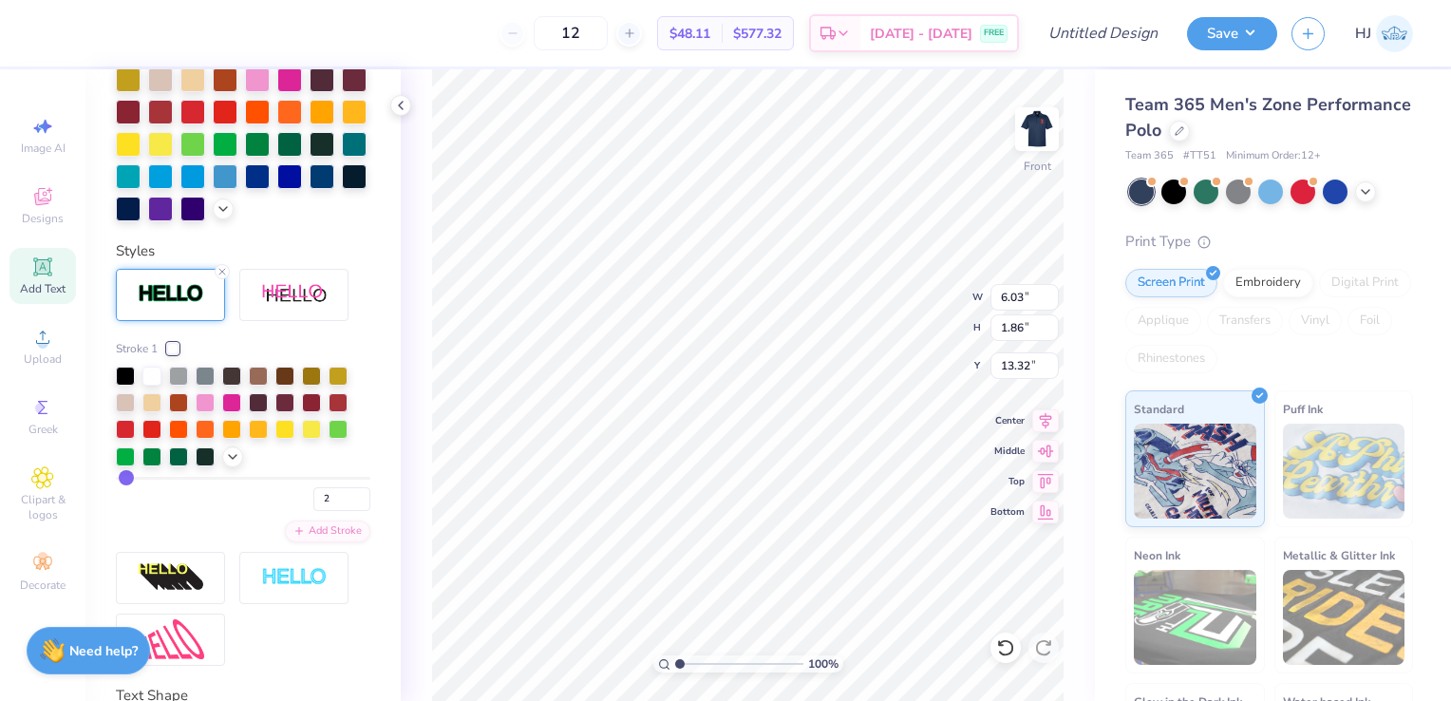
type input "3"
click at [333, 511] on input "2" at bounding box center [341, 499] width 57 height 24
click at [257, 541] on div "Stroke 1 3 Add Stroke" at bounding box center [243, 441] width 255 height 202
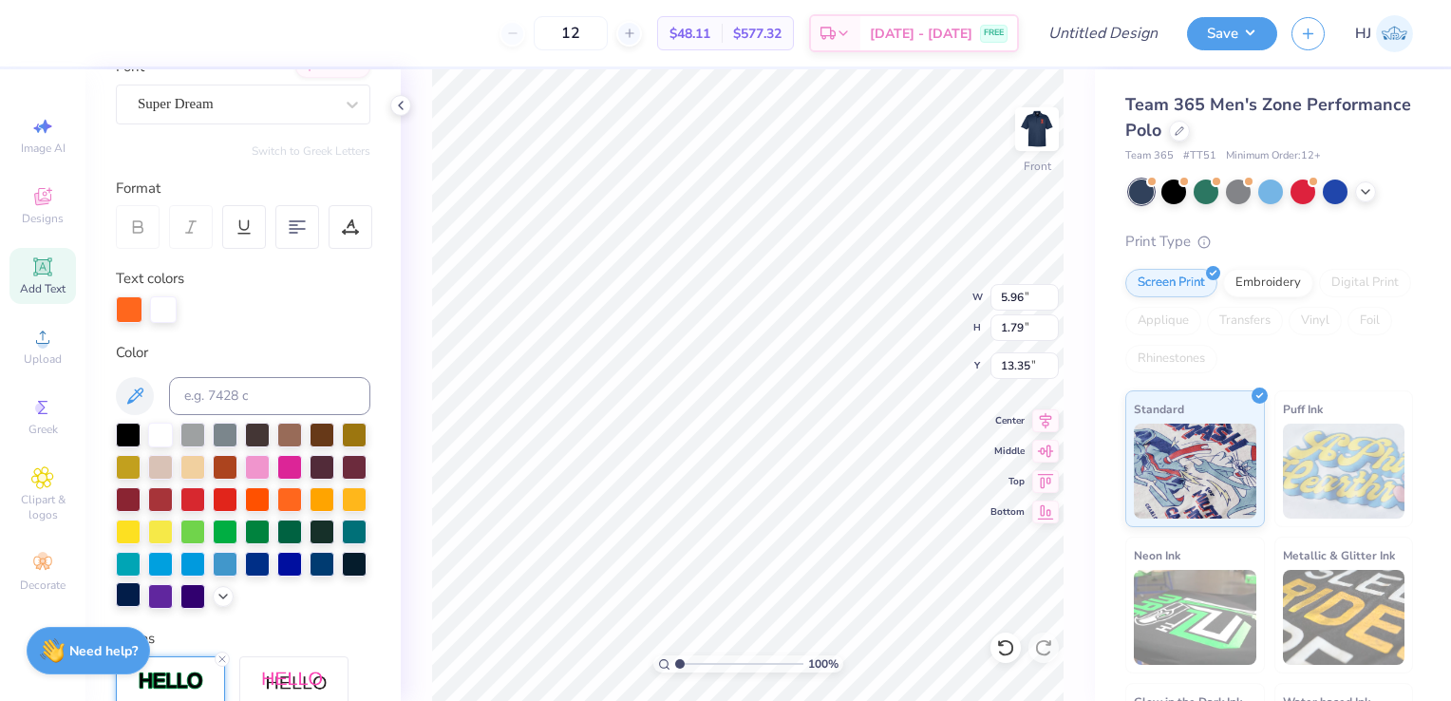
scroll to position [7, 0]
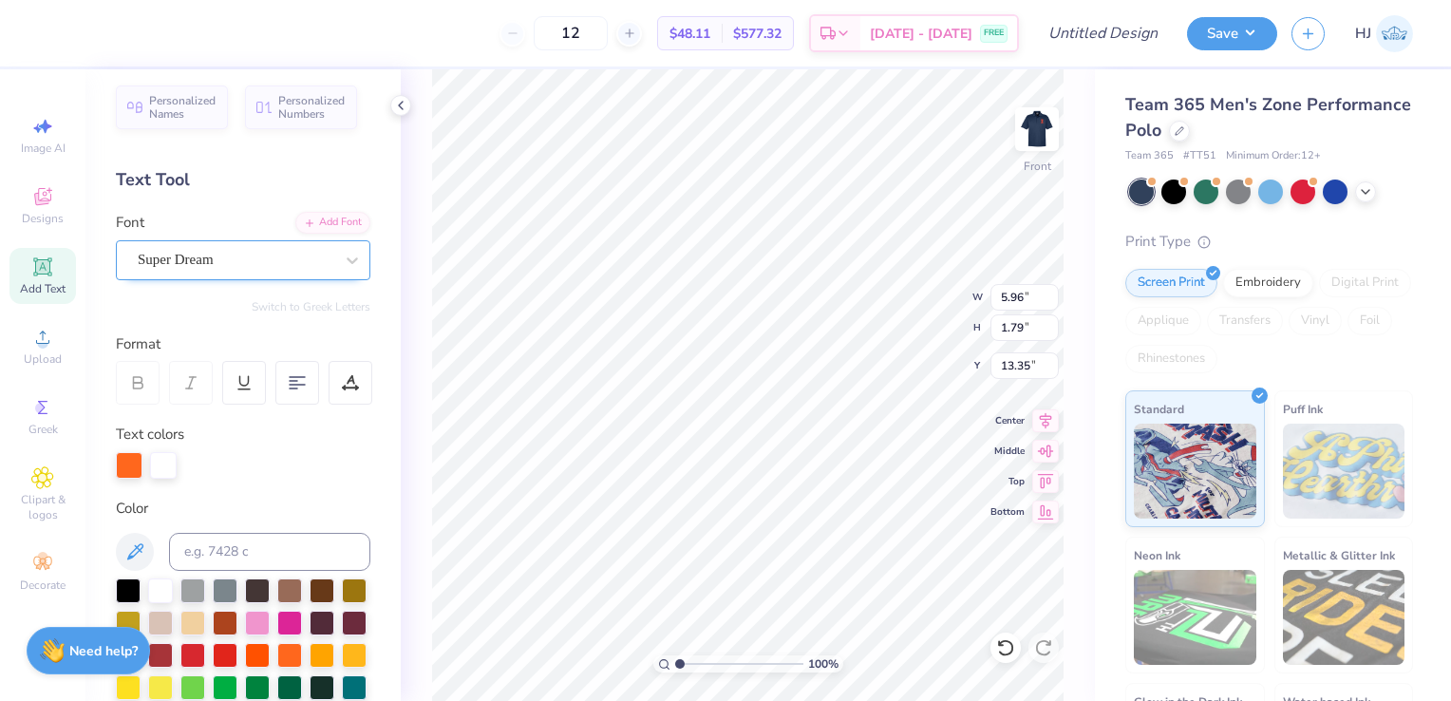
click at [277, 261] on div "Super Dream" at bounding box center [235, 259] width 199 height 29
click at [308, 299] on button "See All" at bounding box center [329, 302] width 59 height 19
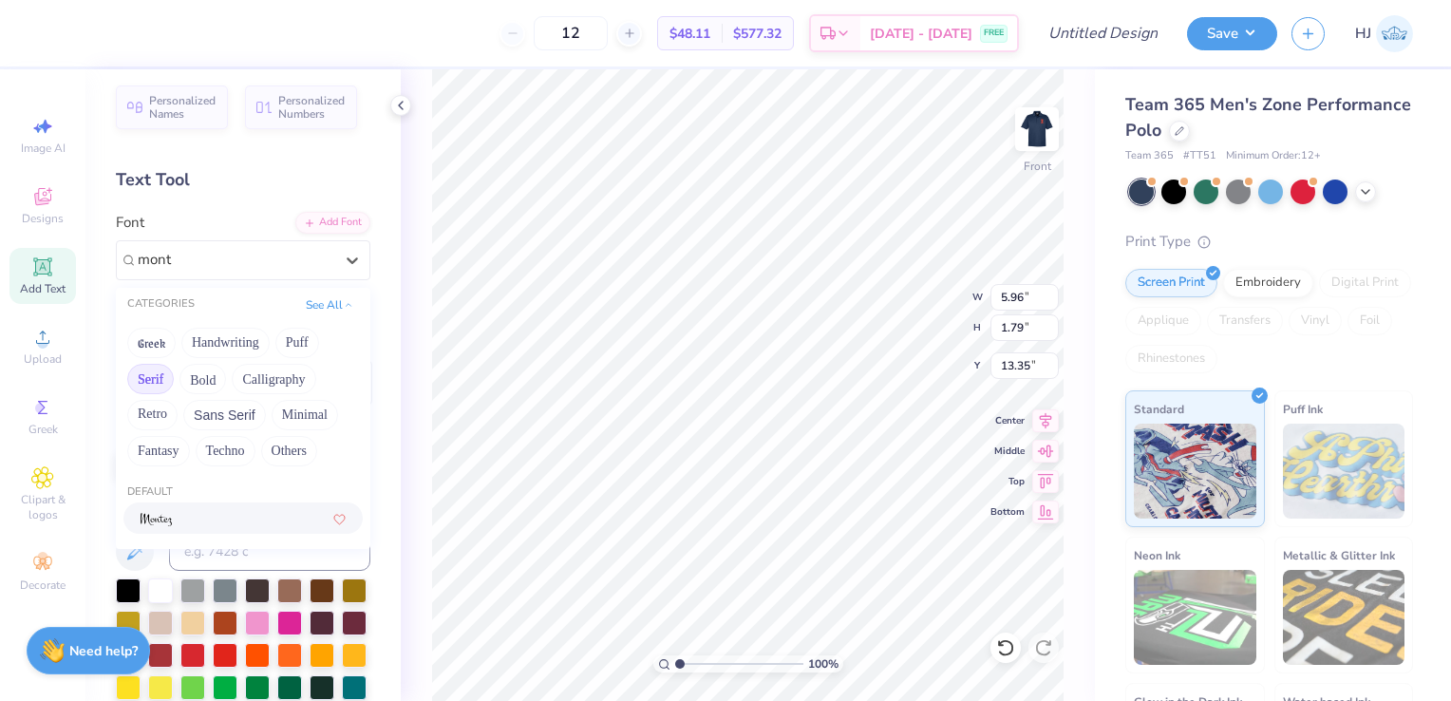
click at [149, 377] on button "Serif" at bounding box center [150, 379] width 47 height 30
click at [343, 293] on button "See All" at bounding box center [329, 302] width 59 height 19
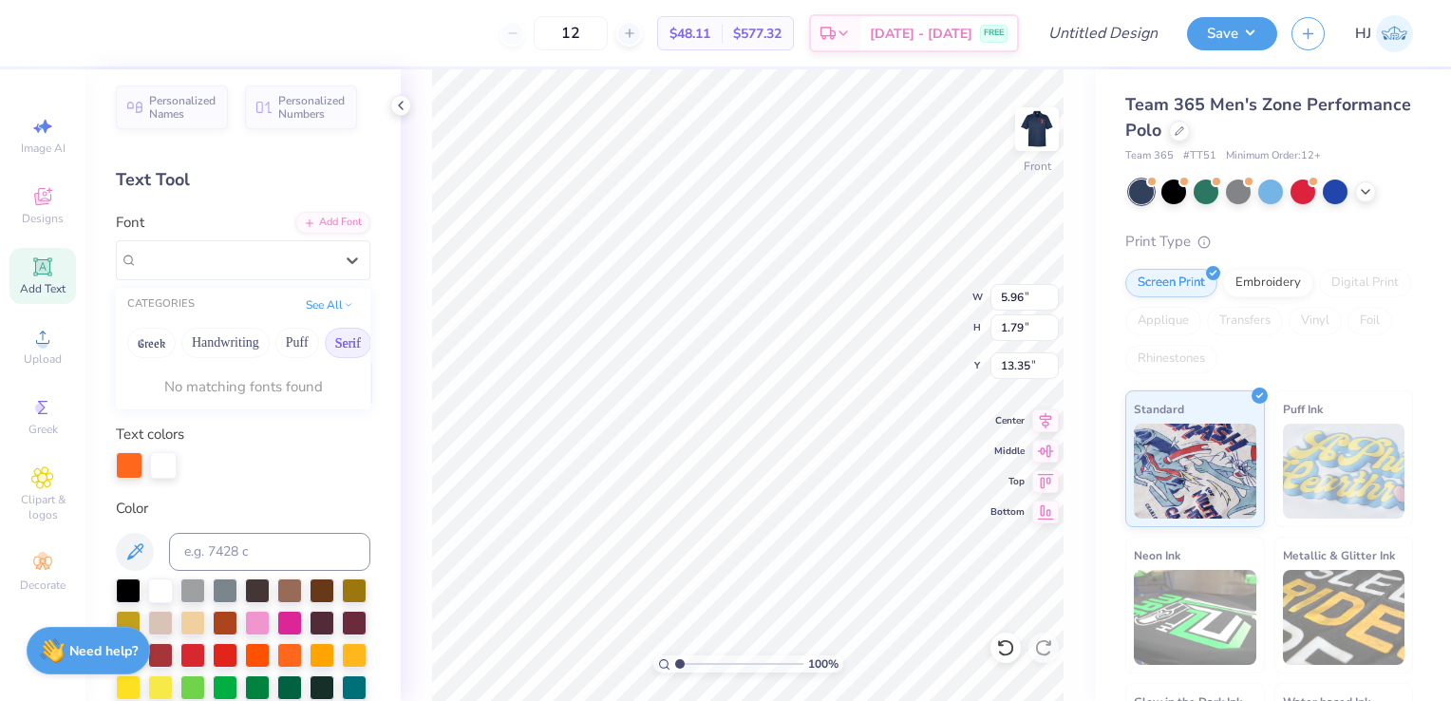
click at [199, 454] on div at bounding box center [243, 465] width 255 height 27
click at [206, 263] on div "Super Dream" at bounding box center [235, 259] width 199 height 29
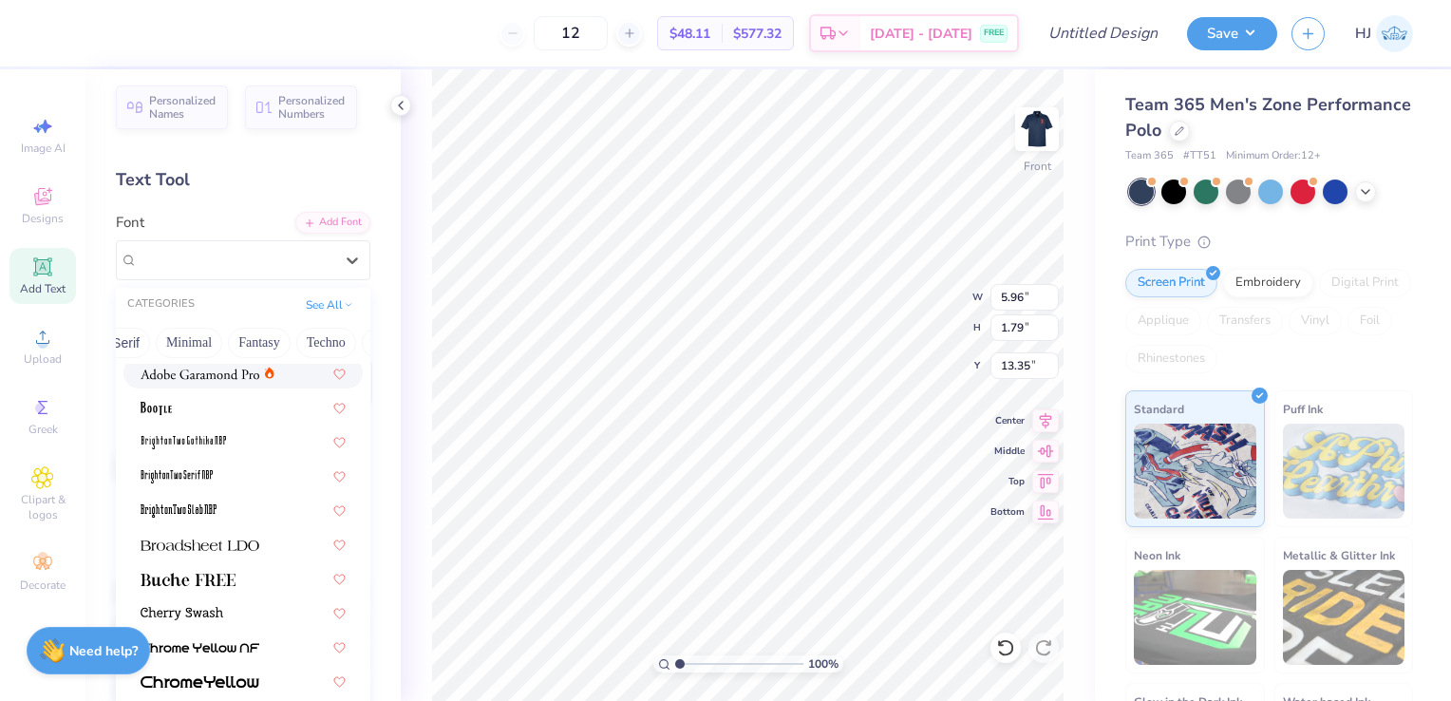
scroll to position [0, 568]
click at [316, 336] on button "Others" at bounding box center [331, 343] width 56 height 30
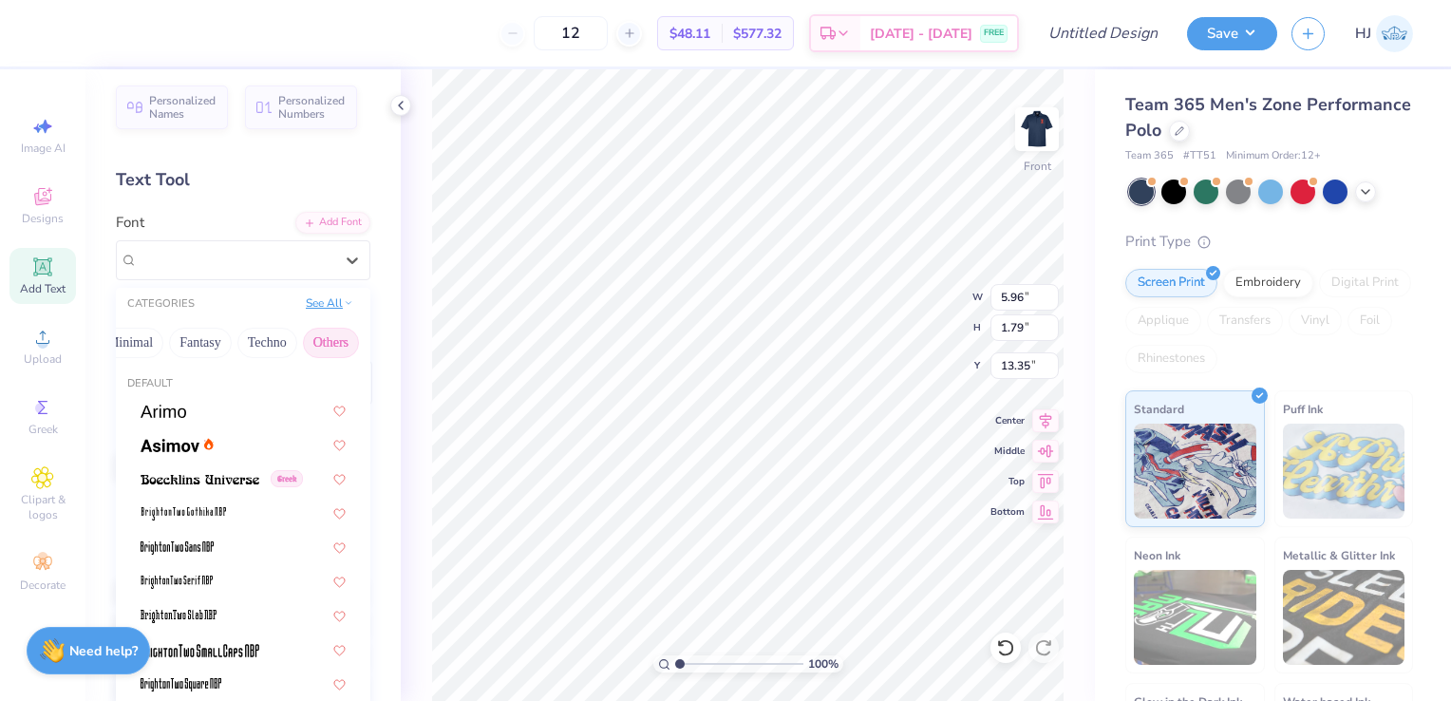
click at [320, 295] on button "See All" at bounding box center [329, 302] width 59 height 19
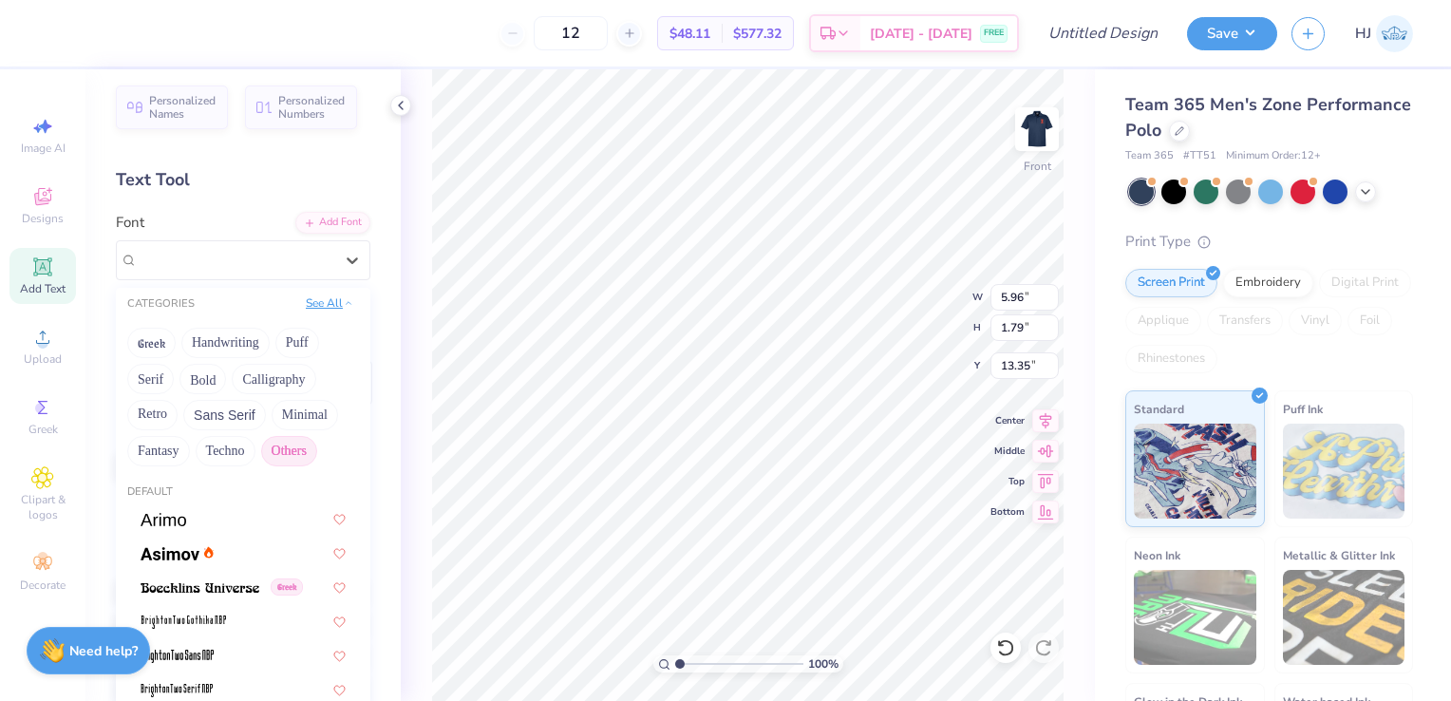
click at [320, 297] on button "See All" at bounding box center [329, 302] width 59 height 19
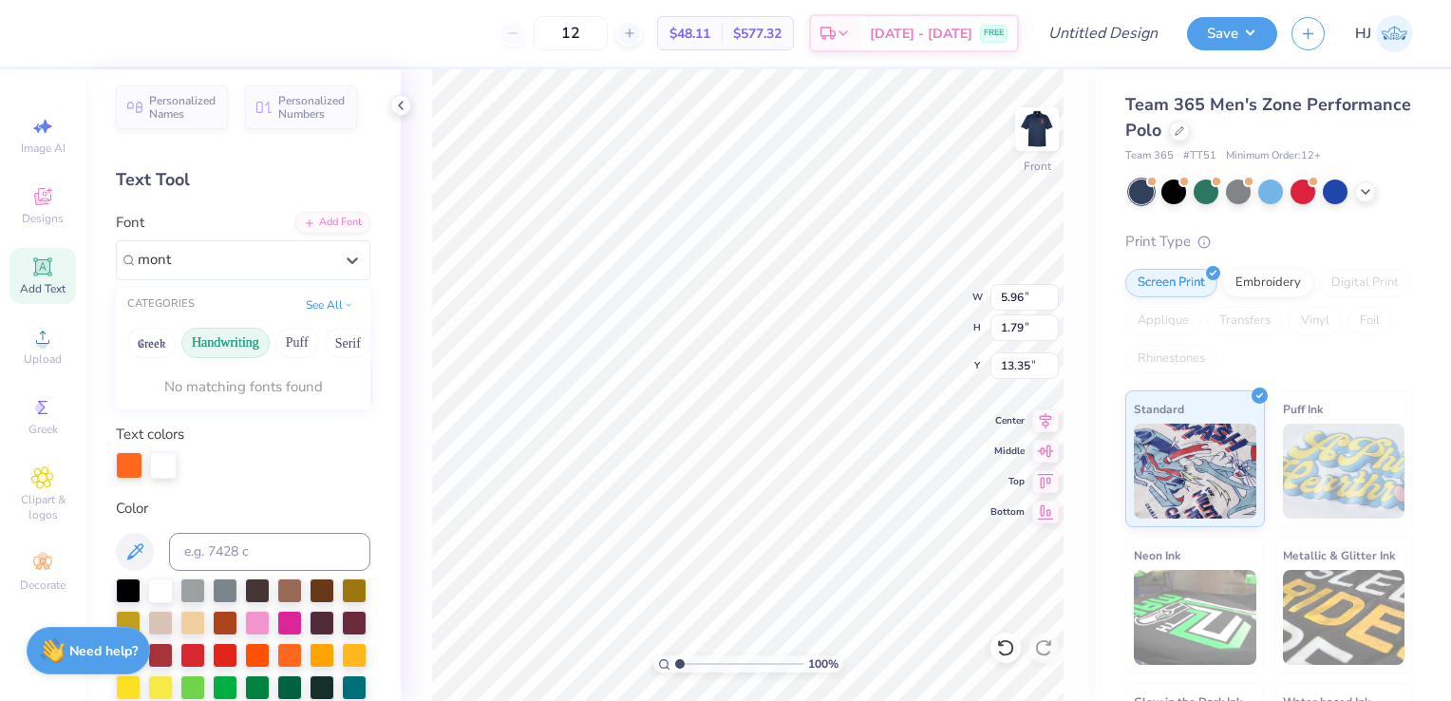
click at [209, 336] on button "Handwriting" at bounding box center [225, 343] width 88 height 30
click at [293, 337] on button "Puff" at bounding box center [297, 343] width 44 height 30
click at [334, 337] on button "Serif" at bounding box center [348, 343] width 47 height 30
click at [286, 339] on button "Bold" at bounding box center [292, 343] width 47 height 30
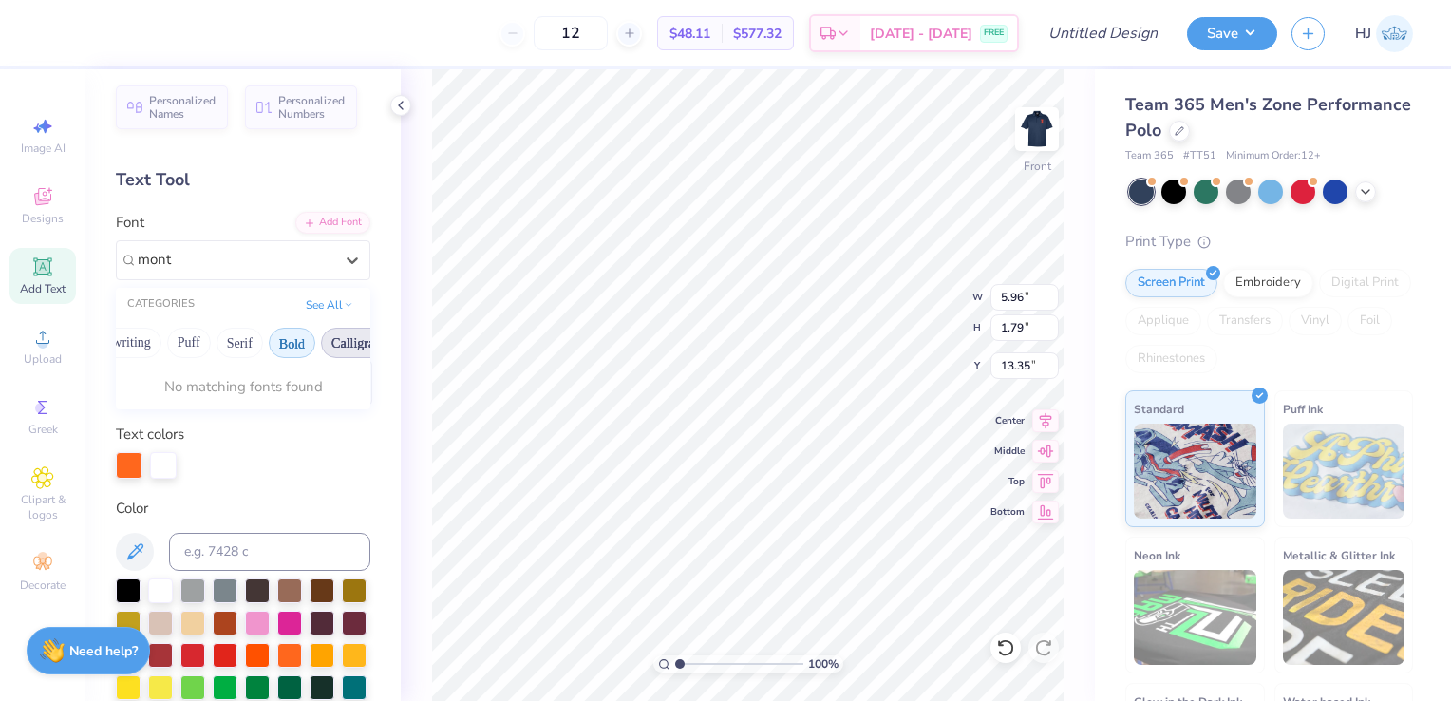
click at [340, 335] on button "Calligraphy" at bounding box center [363, 343] width 84 height 30
click at [228, 333] on button "Retro" at bounding box center [232, 343] width 50 height 30
click at [274, 335] on button "Sans Serif" at bounding box center [304, 343] width 83 height 30
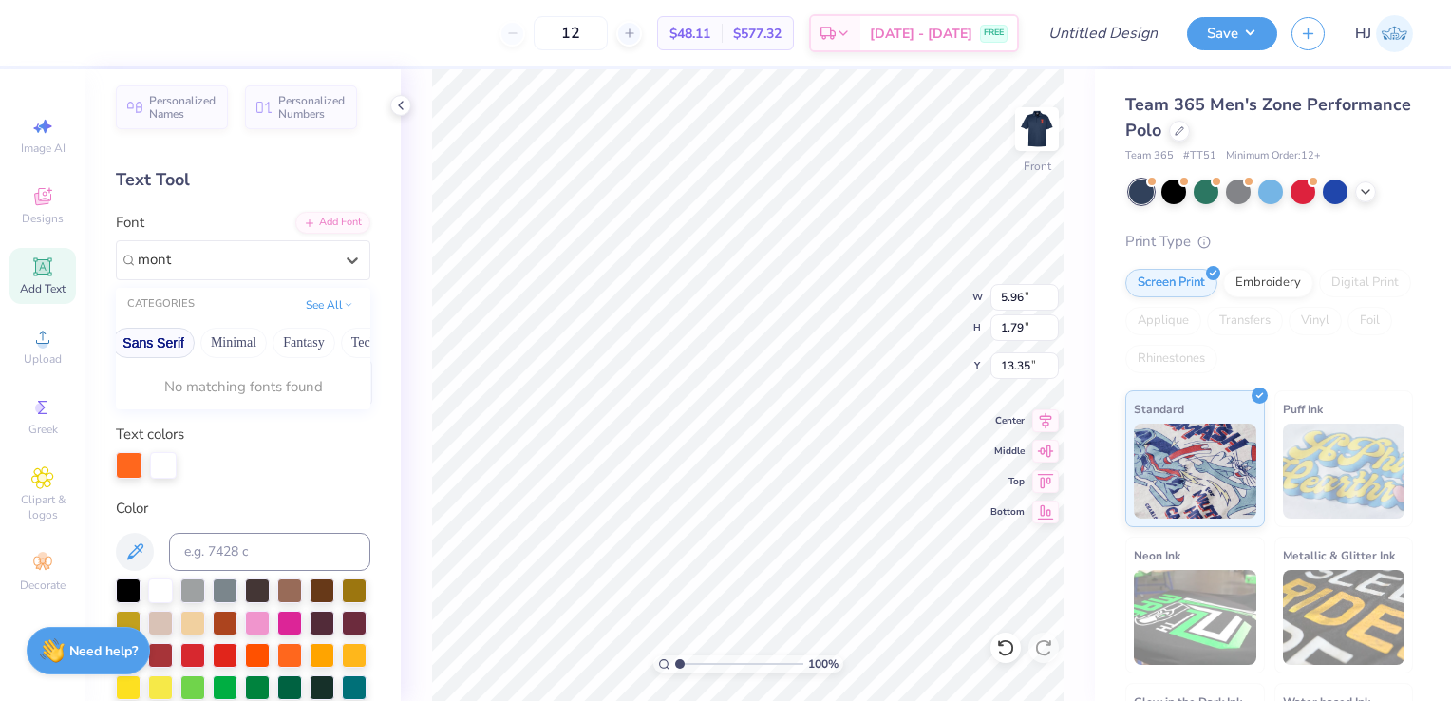
click at [274, 335] on button "Fantasy" at bounding box center [304, 343] width 63 height 30
click at [341, 331] on button "Techno" at bounding box center [371, 343] width 60 height 30
click at [320, 218] on div "Add Font" at bounding box center [332, 221] width 75 height 22
click at [308, 249] on div "Super Dream" at bounding box center [235, 259] width 199 height 29
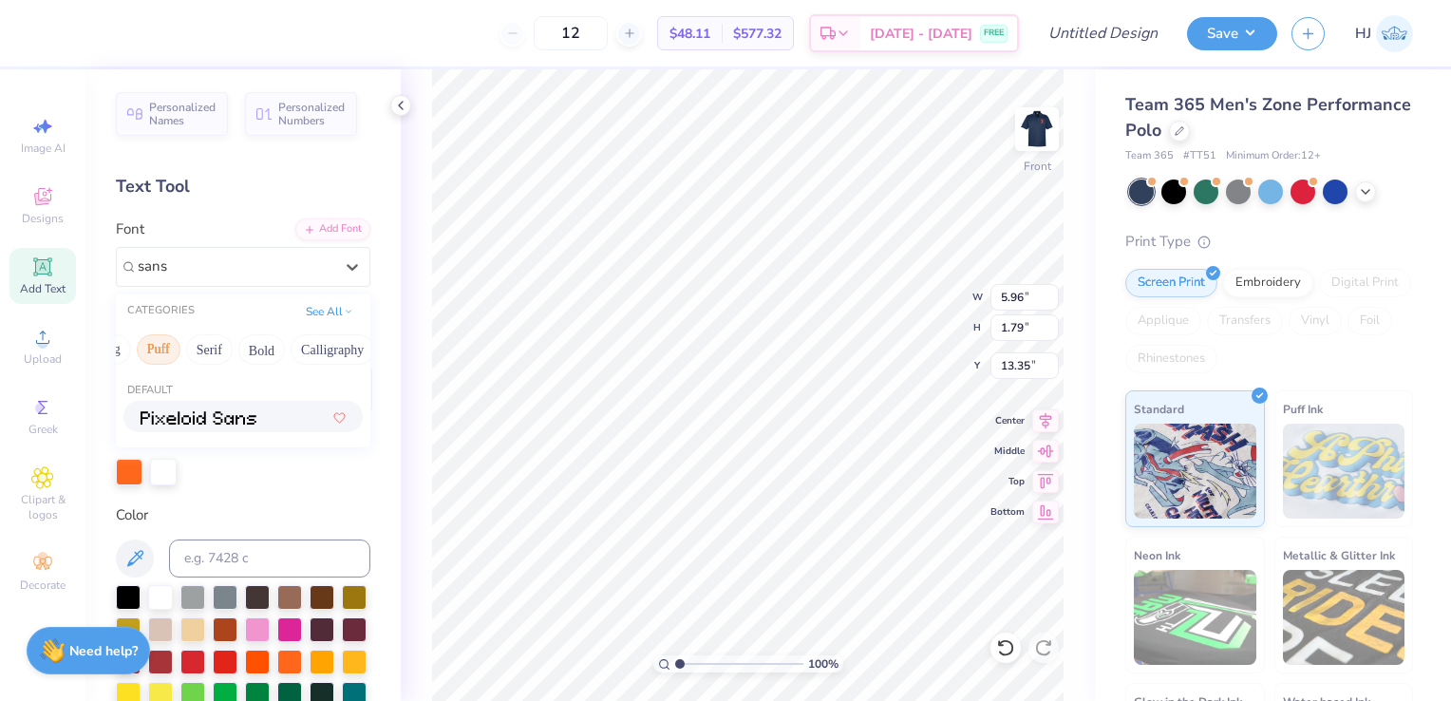
scroll to position [0, 133]
click at [220, 347] on button "Serif" at bounding box center [215, 349] width 47 height 30
click at [275, 350] on button "Retro" at bounding box center [278, 349] width 50 height 30
click at [334, 345] on button "Sans Serif" at bounding box center [350, 349] width 83 height 30
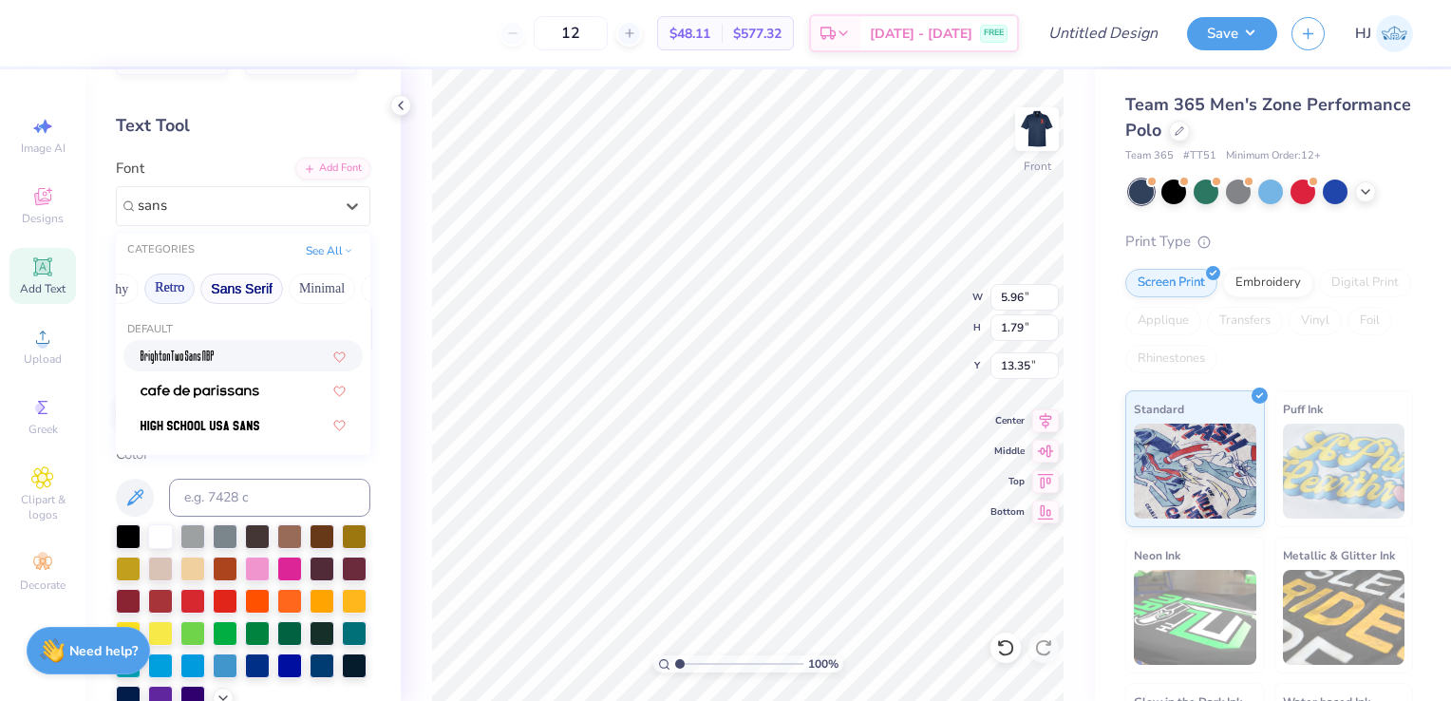
scroll to position [0, 440]
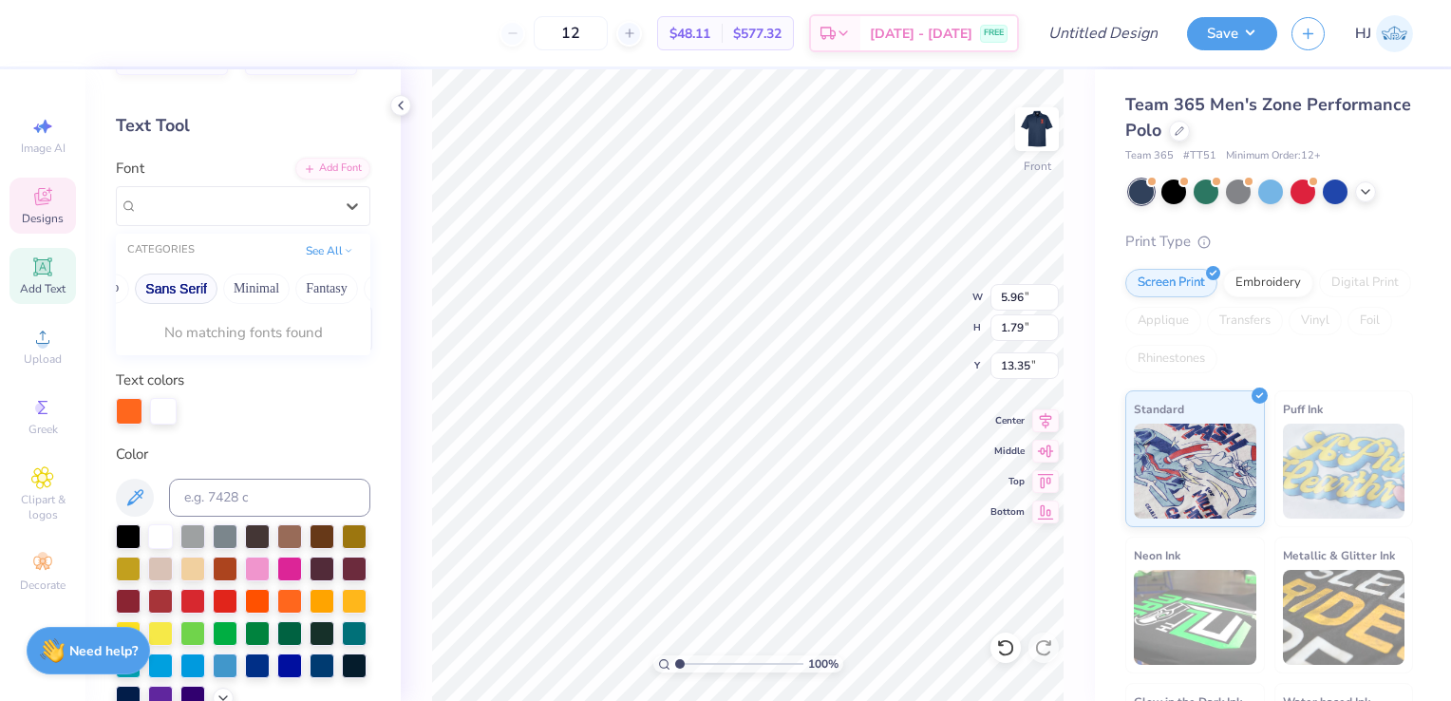
click at [64, 207] on div "Designs" at bounding box center [42, 206] width 66 height 56
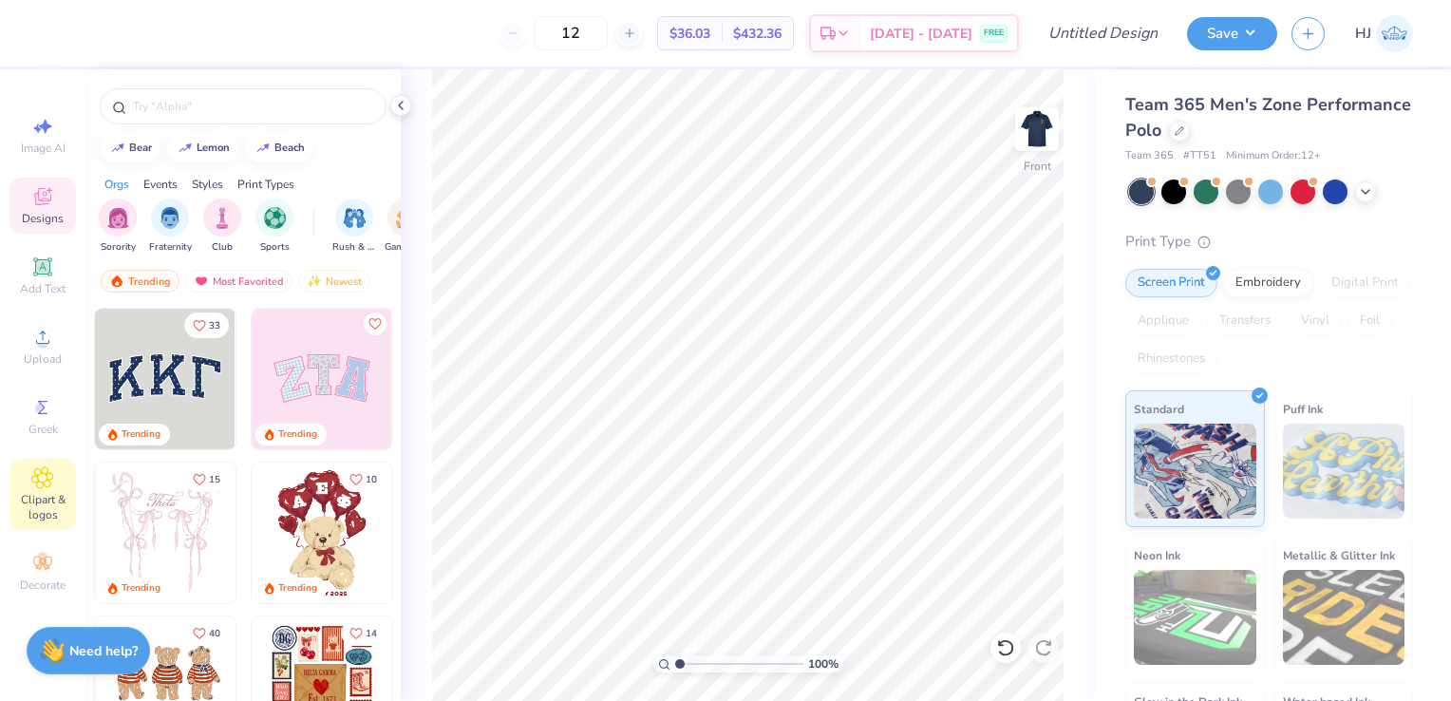
click at [48, 501] on span "Clipart & logos" at bounding box center [42, 507] width 66 height 30
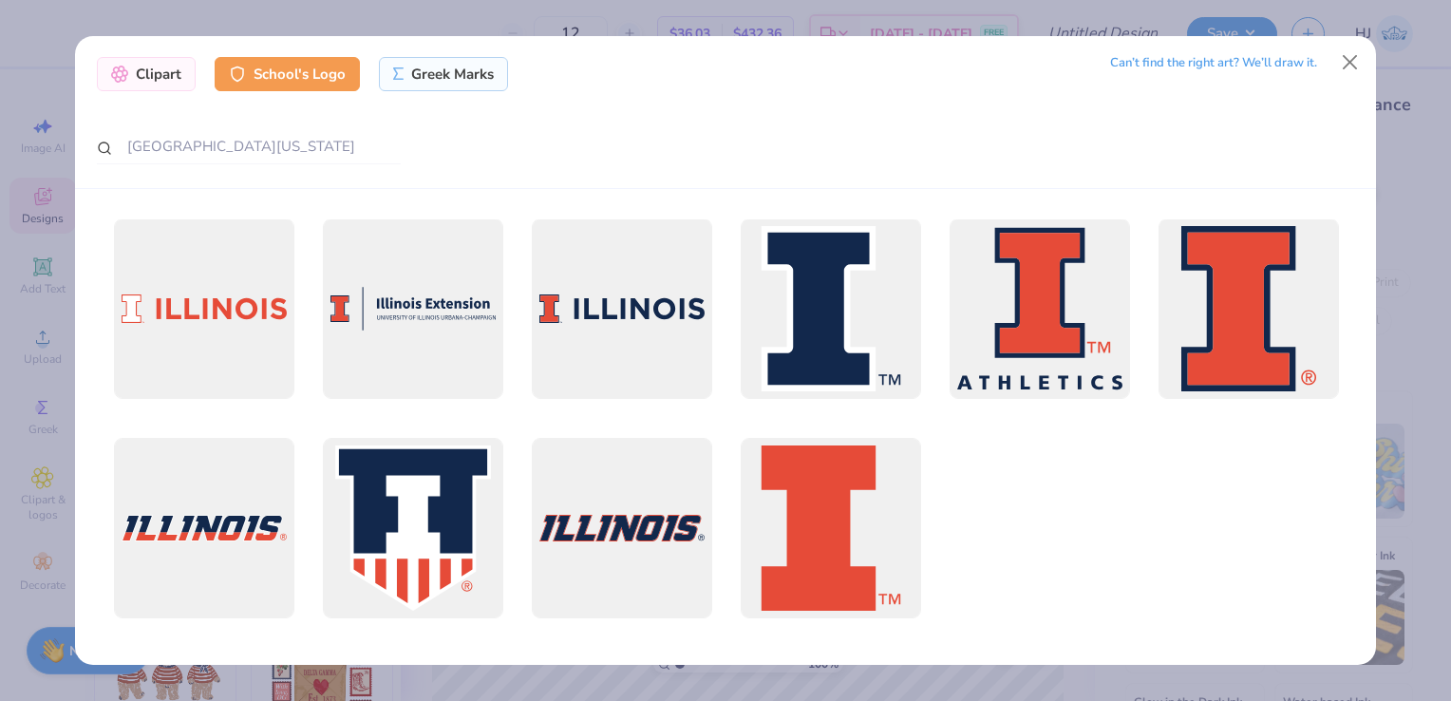
scroll to position [232, 0]
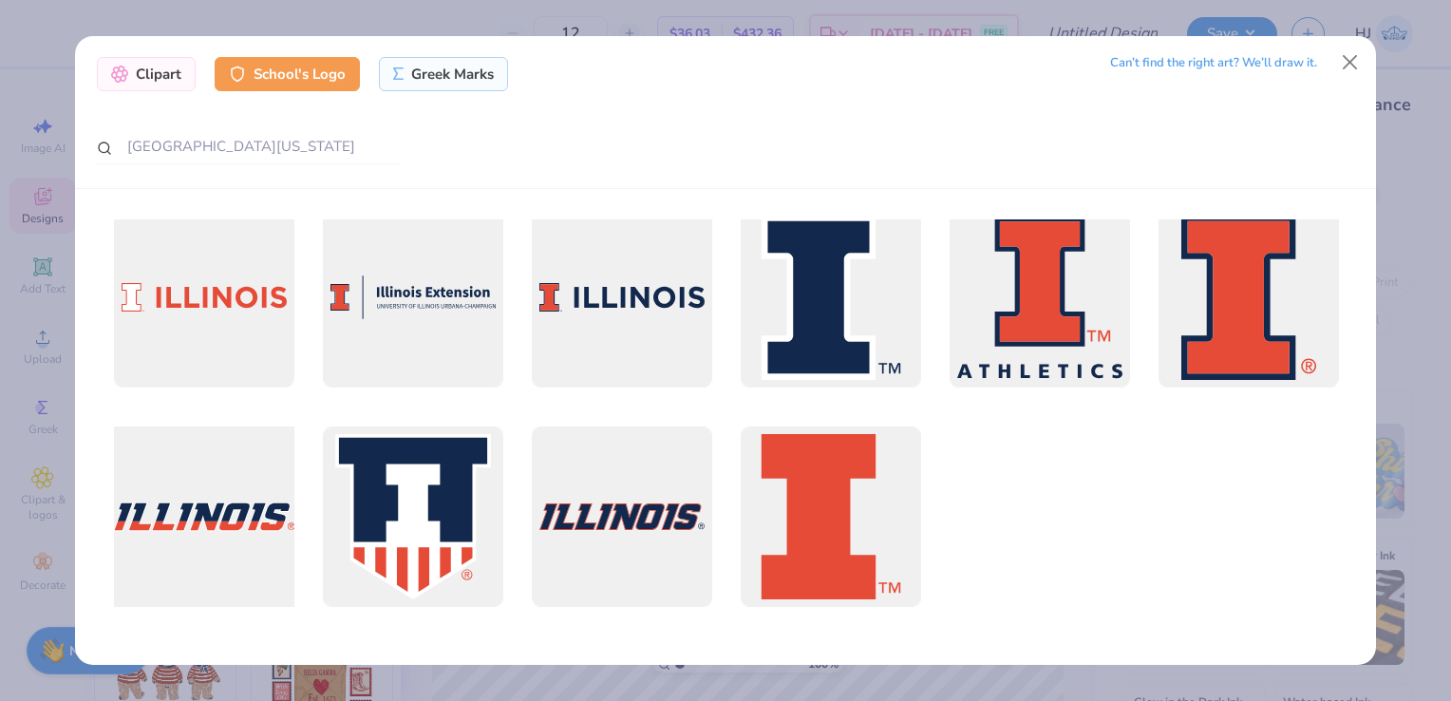
click at [203, 534] on div at bounding box center [203, 517] width 199 height 199
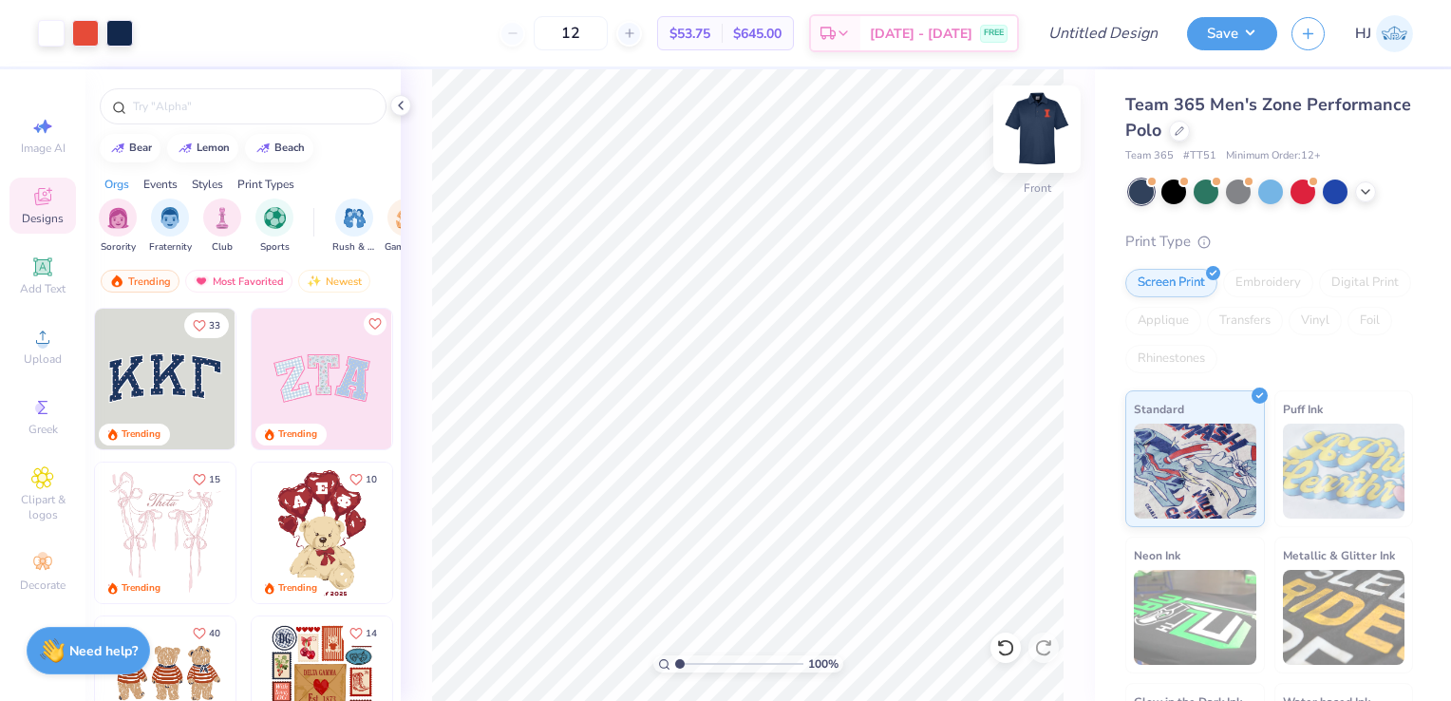
click at [1035, 149] on img at bounding box center [1037, 129] width 76 height 76
click at [1033, 148] on img at bounding box center [1037, 129] width 76 height 76
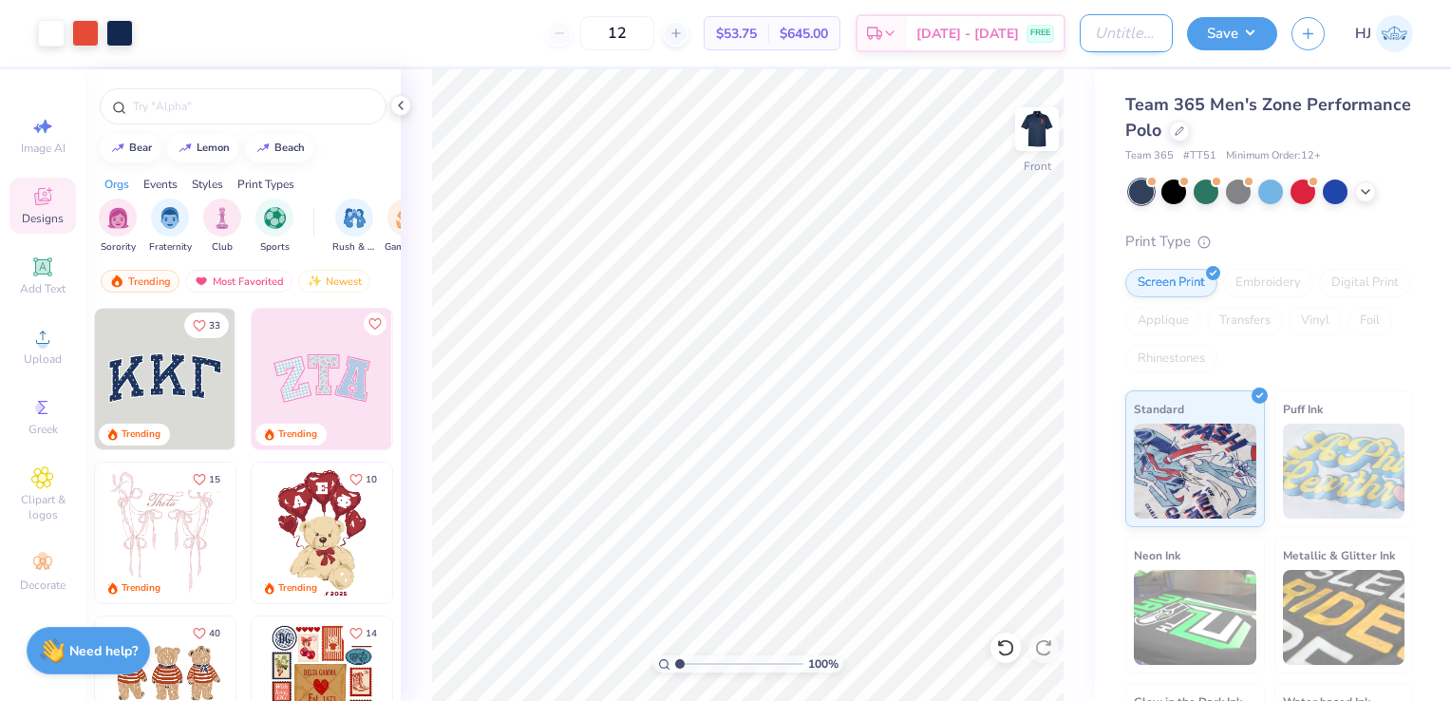
click at [1145, 38] on input "Design Title" at bounding box center [1126, 33] width 93 height 38
click at [1075, 147] on div "100 % Front" at bounding box center [748, 385] width 694 height 632
